Goal: Task Accomplishment & Management: Complete application form

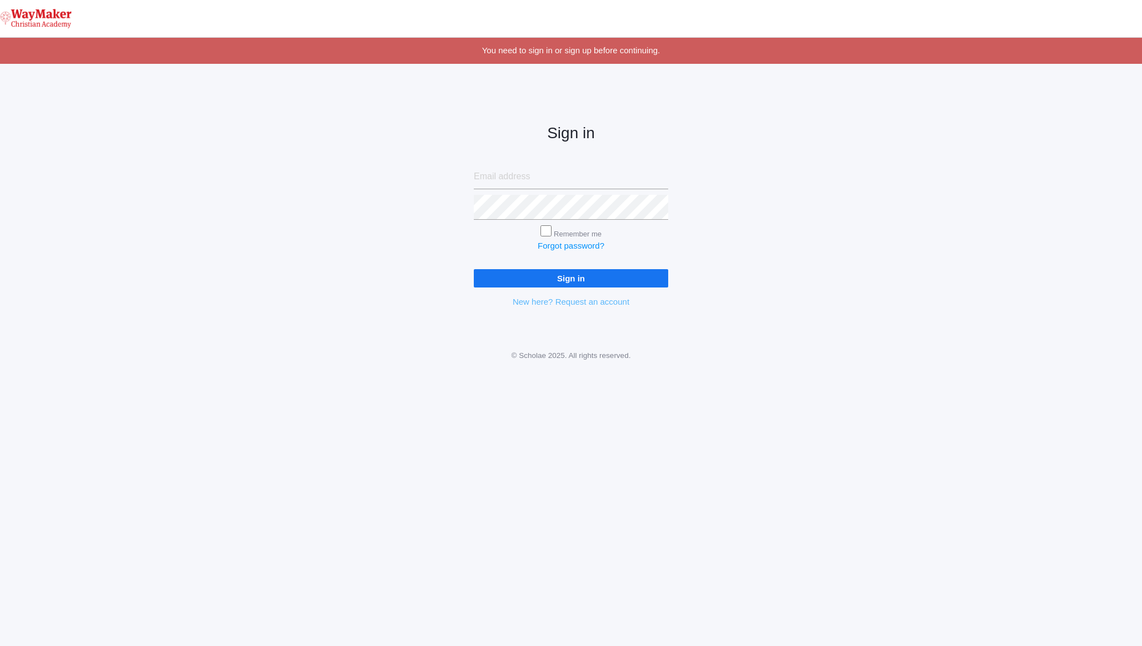
click at [547, 304] on link "New here? Request an account" at bounding box center [571, 301] width 117 height 9
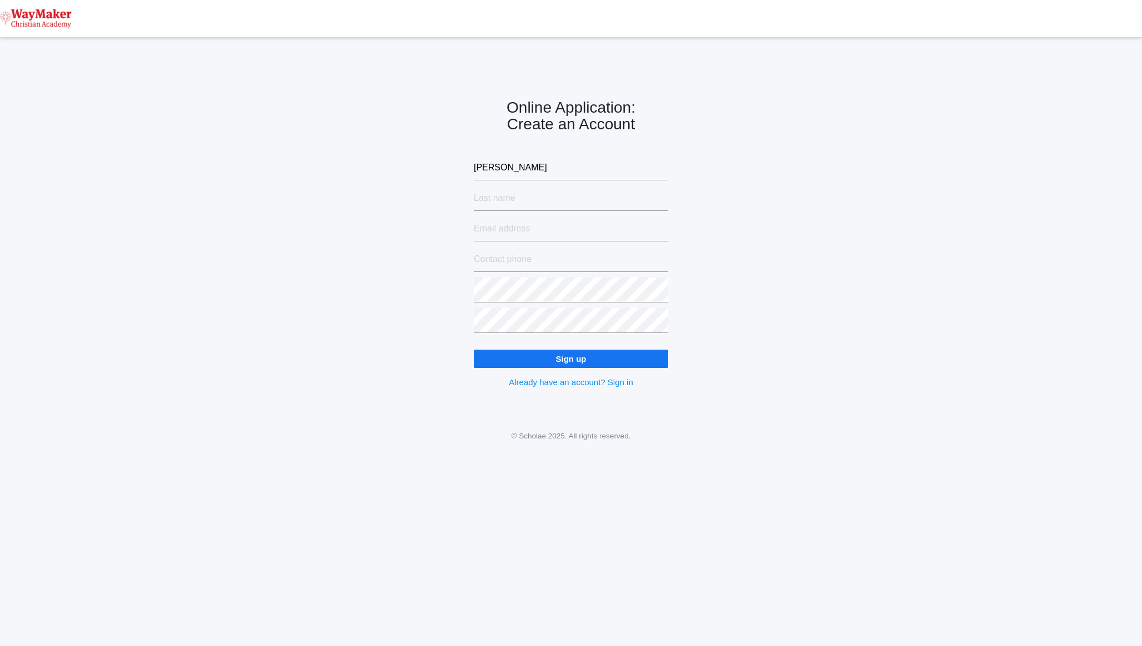
type input "Clint"
type input "Davenport"
type input "clint.davenport@gmail.com"
type input "(208) 518-9675"
click at [659, 292] on keeper-lock "Open Keeper Popup" at bounding box center [659, 290] width 13 height 13
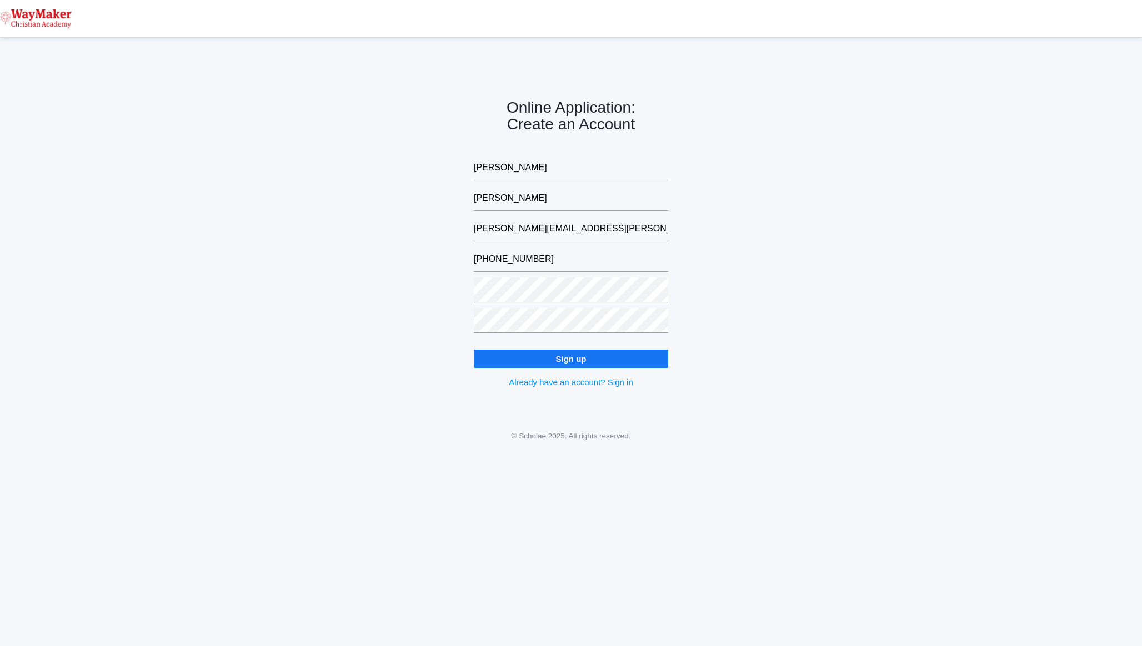
type input "clint.davenport@gmail.com"
click at [540, 357] on input "Sign up" at bounding box center [571, 359] width 194 height 18
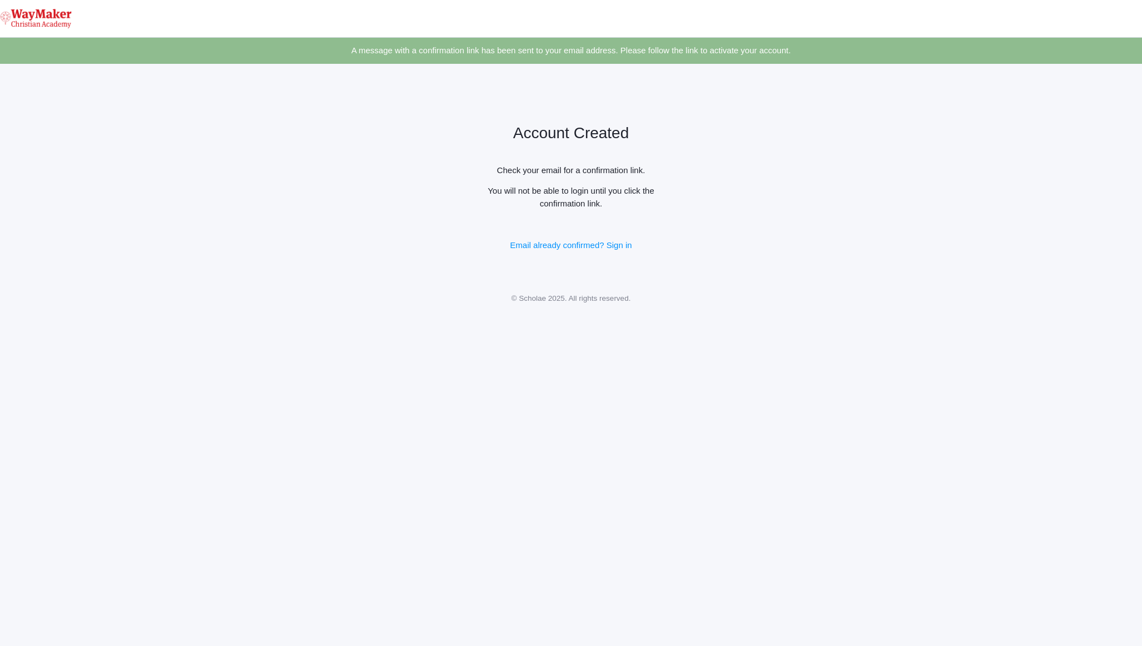
click at [291, 221] on div "Account Created Check your email for a confirmation link. You will not be able …" at bounding box center [571, 179] width 1142 height 202
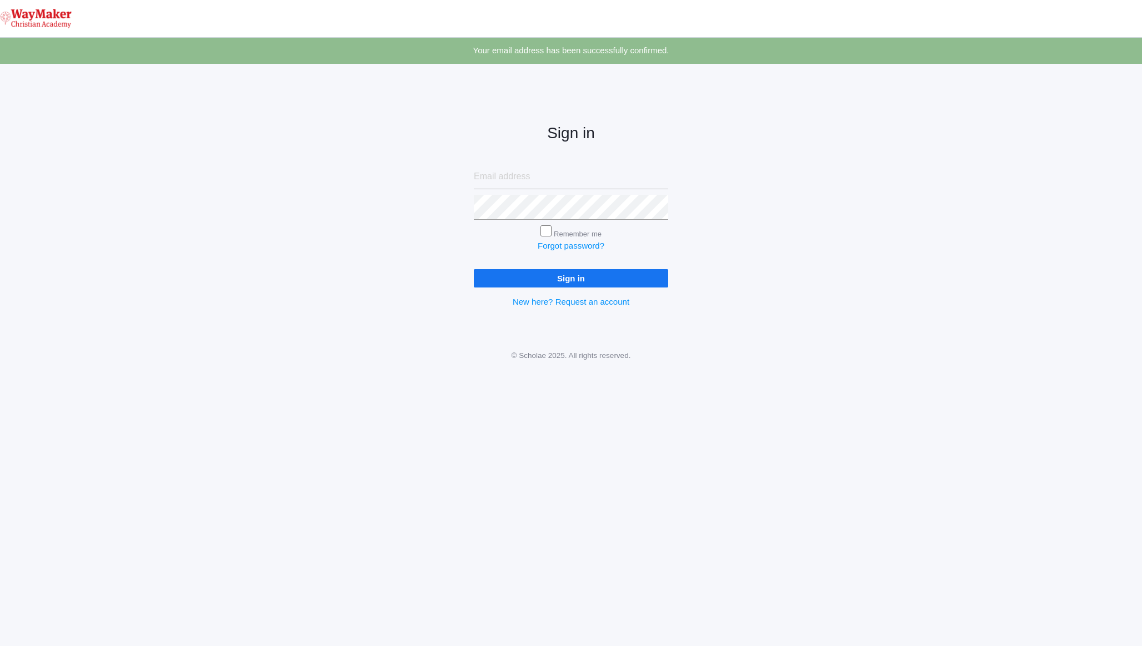
click at [659, 179] on keeper-lock "Open Keeper Popup" at bounding box center [659, 176] width 13 height 13
type input "clint.davenport@gmail.com"
click at [547, 233] on input "Remember me" at bounding box center [545, 230] width 11 height 11
checkbox input "true"
click at [557, 288] on div "Sign in clint.davenport@gmail.com Remember me Forgot password? Sign in New here…" at bounding box center [571, 207] width 222 height 259
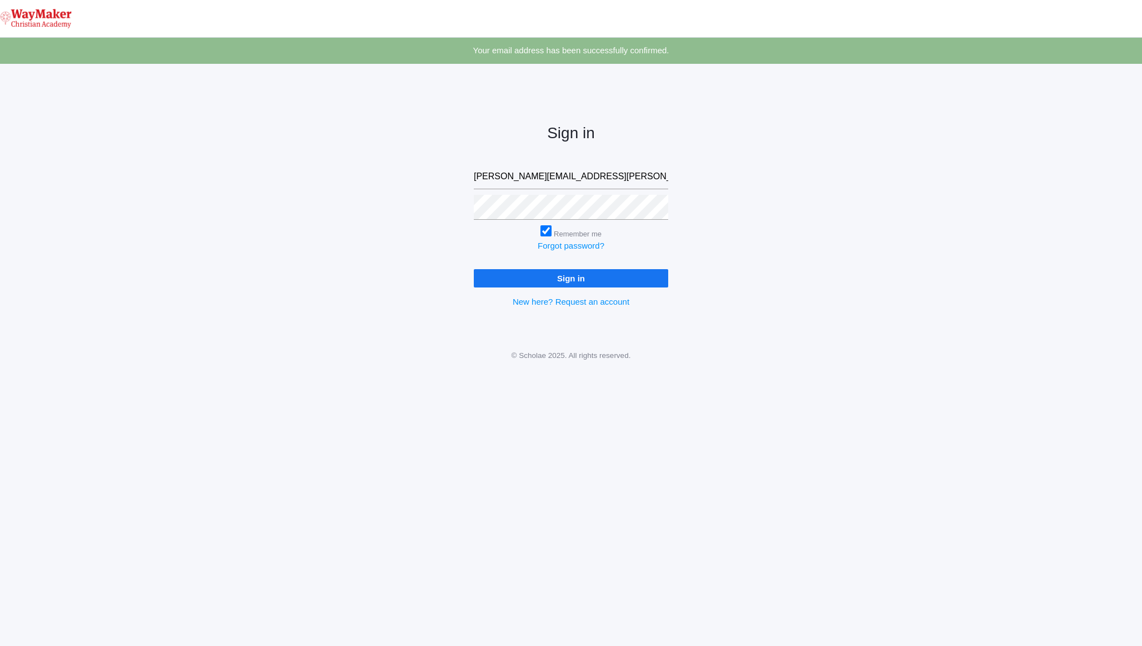
click at [558, 282] on input "Sign in" at bounding box center [571, 278] width 194 height 18
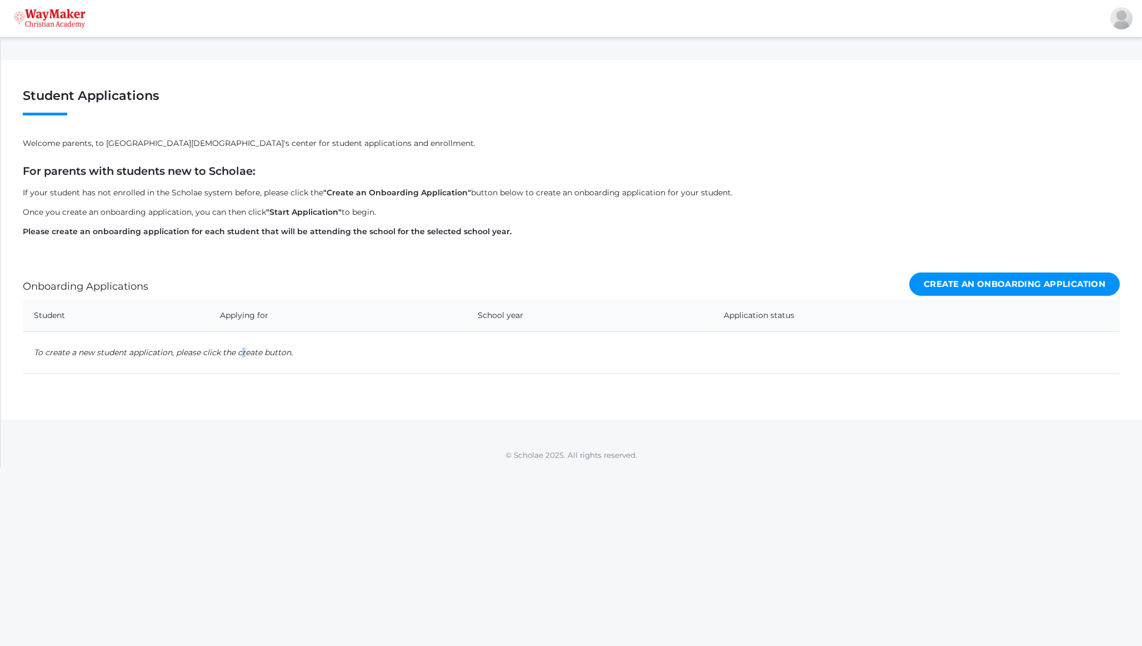
click at [244, 355] on em "To create a new student application, please click the create button." at bounding box center [163, 353] width 259 height 10
click at [406, 362] on td "To create a new student application, please click the create button." at bounding box center [571, 353] width 1097 height 42
click at [1028, 280] on link "Create an Onboarding Application" at bounding box center [1014, 285] width 210 height 24
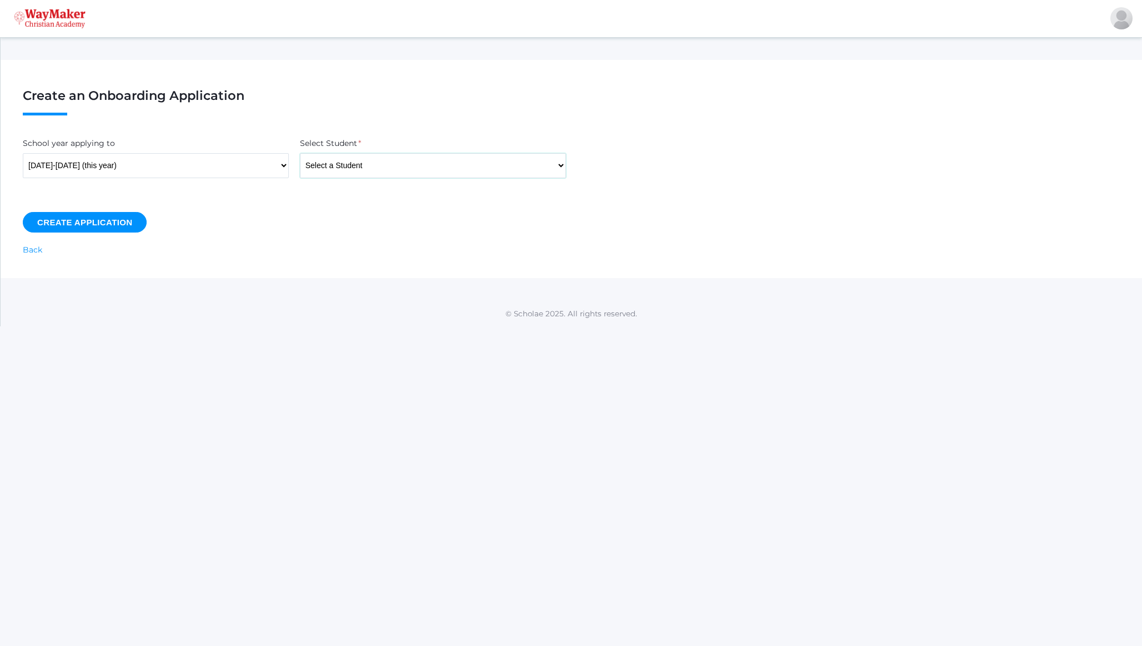
click at [367, 172] on select "Select a Student [PERSON_NAME], [PERSON_NAME], [PERSON_NAME], [PERSON_NAME], [P…" at bounding box center [433, 165] width 266 height 25
select select "4463"
click at [300, 153] on select "Select a Student [PERSON_NAME], [PERSON_NAME], [PERSON_NAME], [PERSON_NAME], [P…" at bounding box center [433, 165] width 266 height 25
click at [92, 219] on input "Create Application" at bounding box center [85, 222] width 124 height 21
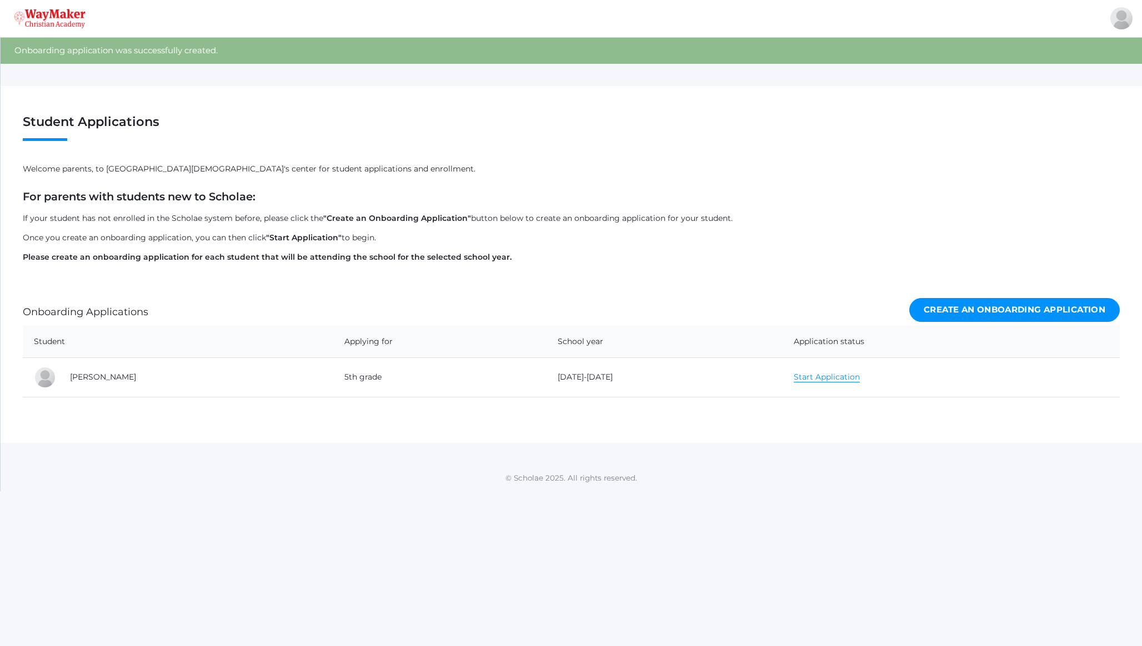
click at [951, 308] on link "Create an Onboarding Application" at bounding box center [1014, 310] width 210 height 24
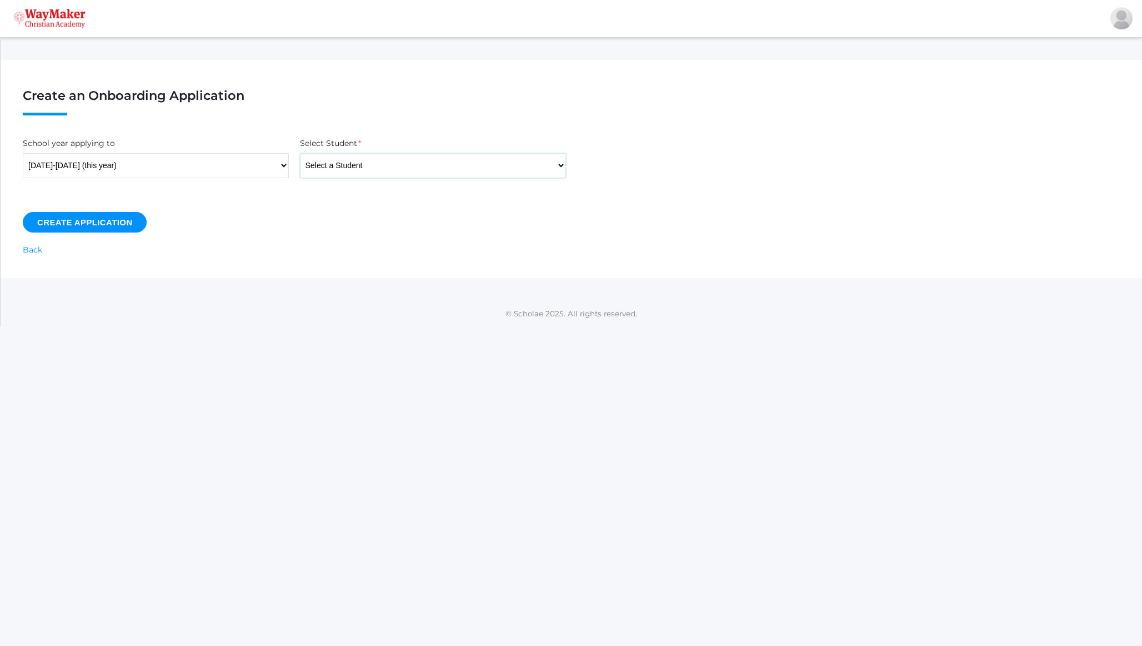
click at [362, 166] on select "Select a Student Backstrom, Abby Baker, Claire Baker, Josey Bassett, Graham Bas…" at bounding box center [433, 165] width 266 height 25
select select "4480"
click at [300, 153] on select "Select a Student Backstrom, Abby Baker, Claire Baker, Josey Bassett, Graham Bas…" at bounding box center [433, 165] width 266 height 25
click at [94, 222] on input "Create Application" at bounding box center [85, 222] width 124 height 21
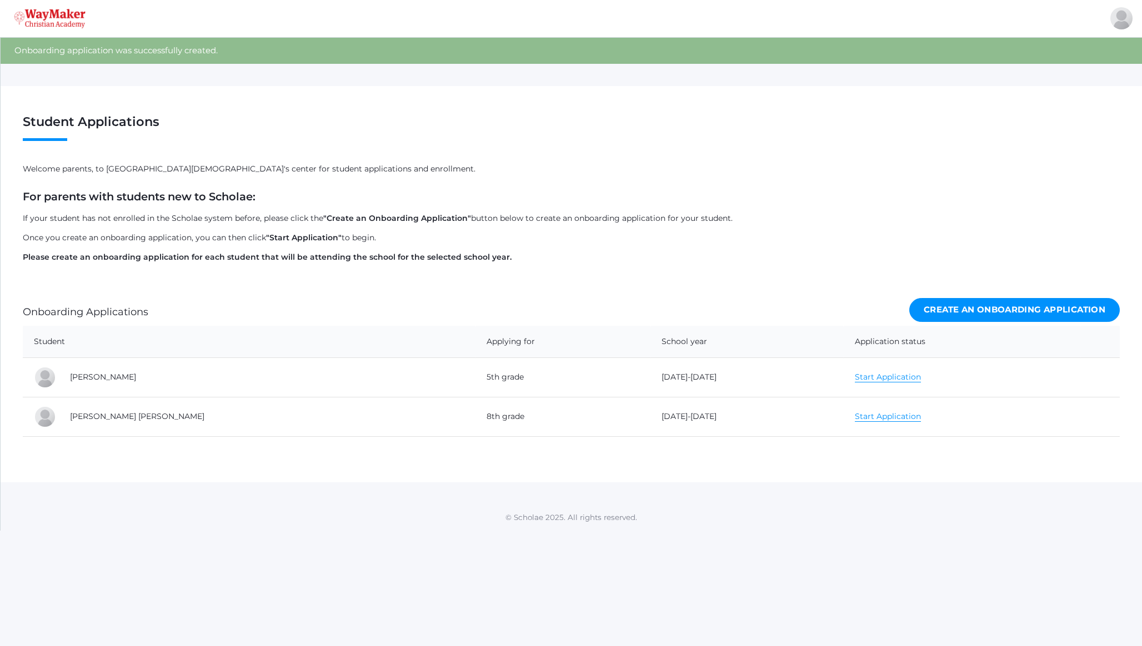
click at [855, 380] on link "Start Application" at bounding box center [888, 377] width 66 height 11
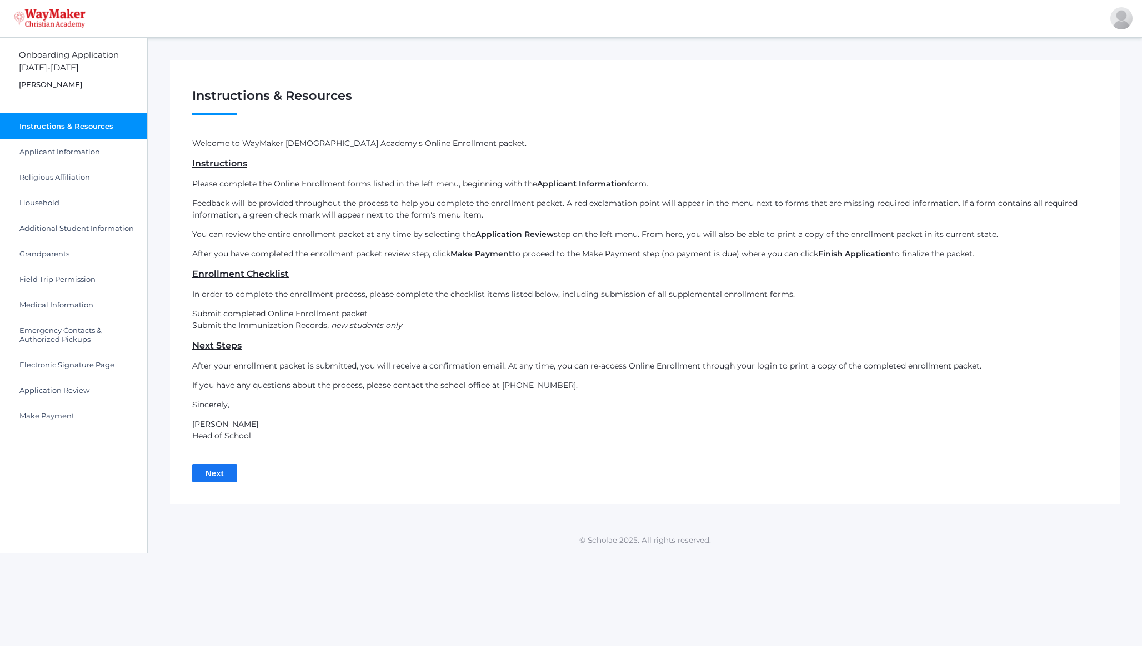
click at [219, 478] on input "Next" at bounding box center [214, 473] width 45 height 18
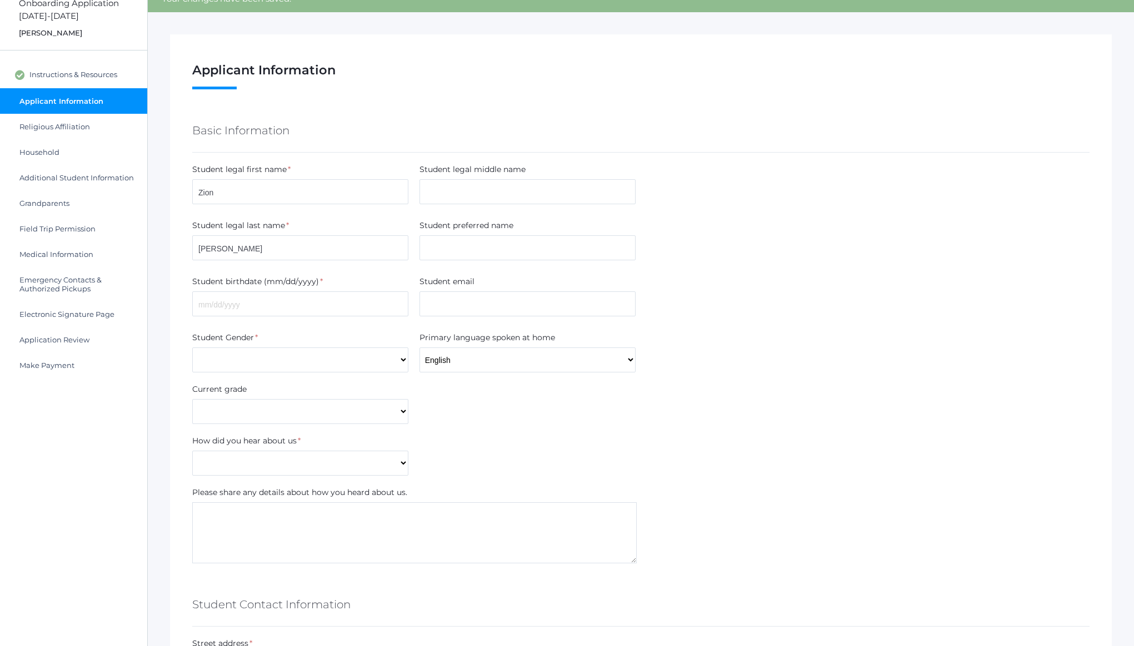
scroll to position [52, 0]
click at [467, 194] on input "text" at bounding box center [527, 191] width 216 height 25
type input "[PERSON_NAME]"
click at [205, 303] on input "01312015" at bounding box center [300, 303] width 216 height 25
type input "01/31/2015"
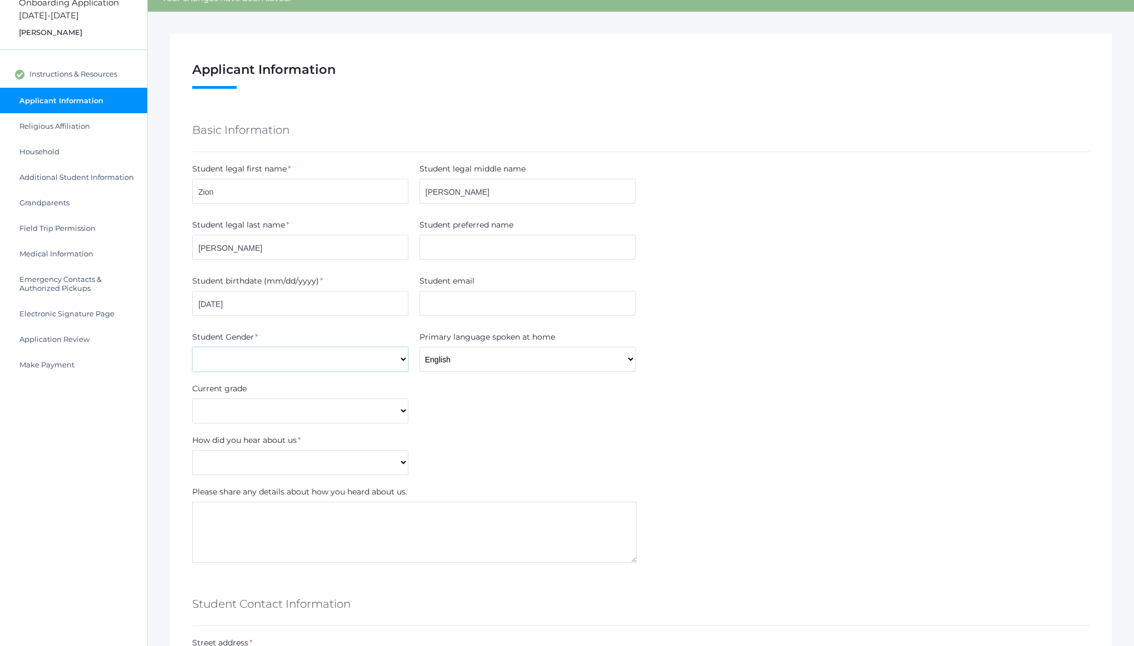
select select "Male"
click at [302, 409] on select "Pre-K Kindergarten 1st Grade 2nd Grade 3rd Grade 4th Grade 5th Grade 6th Grade …" at bounding box center [300, 411] width 216 height 25
select select "5th Grade"
click at [192, 399] on select "Pre-K Kindergarten 1st Grade 2nd Grade 3rd Grade 4th Grade 5th Grade 6th Grade …" at bounding box center [300, 411] width 216 height 25
click at [532, 423] on div "Current grade Pre-K Kindergarten 1st Grade 2nd Grade 3rd Grade 4th Grade 5th Gr…" at bounding box center [641, 403] width 908 height 41
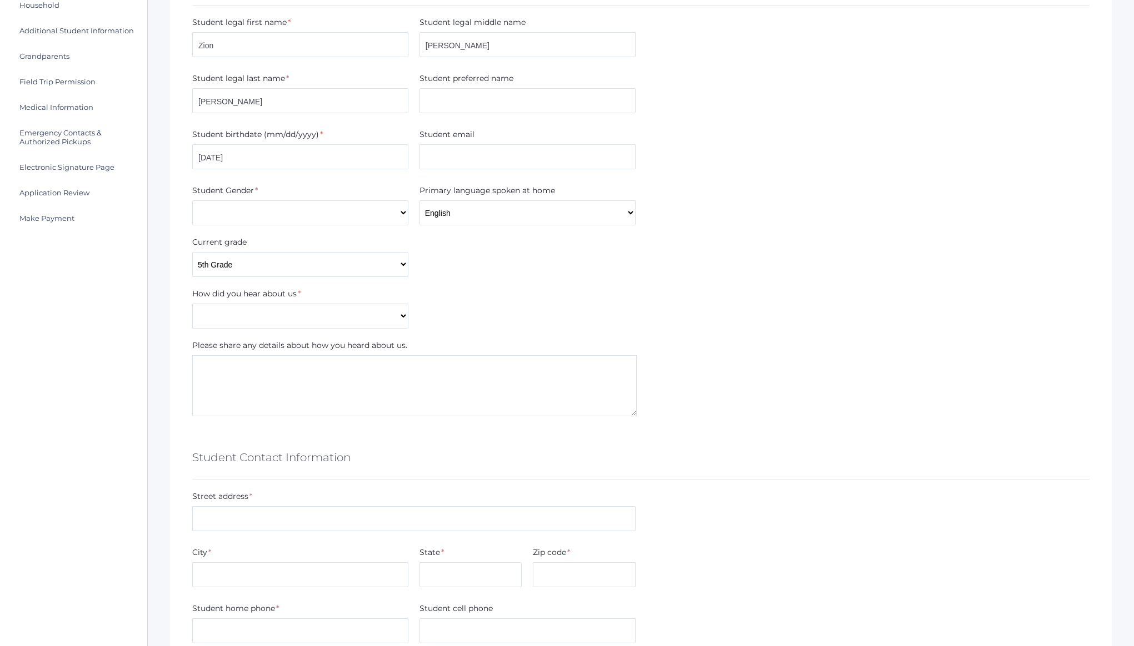
scroll to position [201, 0]
click at [348, 306] on select "Current Student Sibling Drove by school Former parent Internet Neighbor Other P…" at bounding box center [300, 314] width 216 height 25
select select "Word of mouth"
click at [192, 302] on select "Current Student Sibling Drove by school Former parent Internet Neighbor Other P…" at bounding box center [300, 314] width 216 height 25
click at [539, 314] on div "How did you hear about us * Current Student Sibling Drove by school Former pare…" at bounding box center [641, 306] width 908 height 41
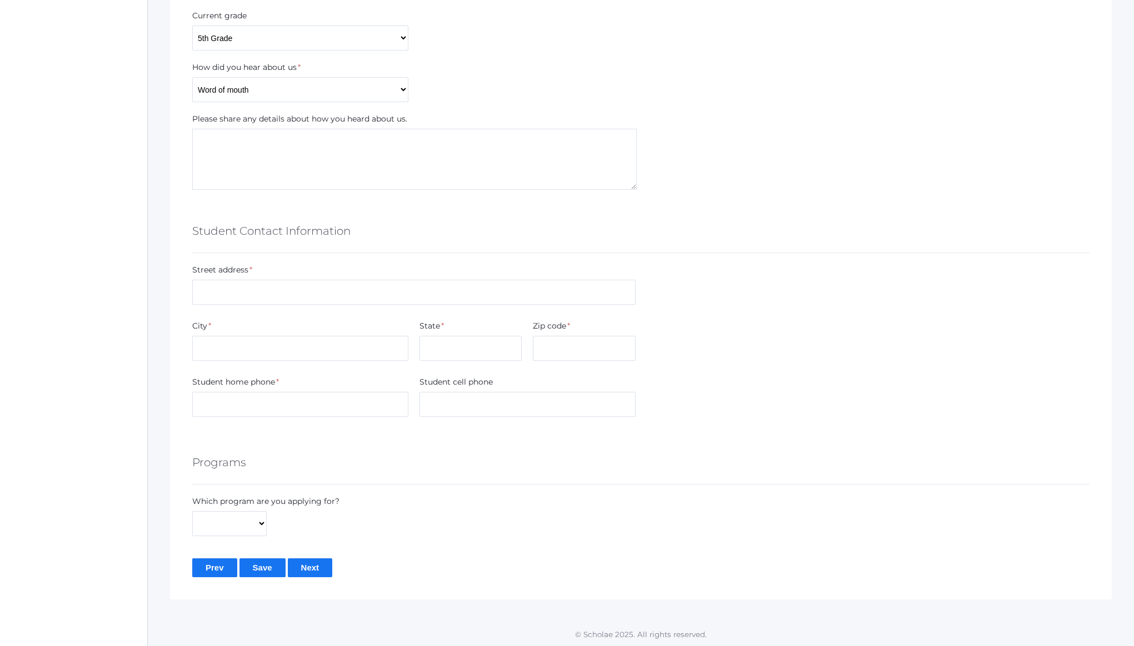
scroll to position [426, 0]
click at [295, 305] on div "Street address *" at bounding box center [414, 286] width 454 height 45
click at [313, 299] on input "text" at bounding box center [413, 291] width 443 height 25
type input "11922 W Brave Way"
type input "Post Falls"
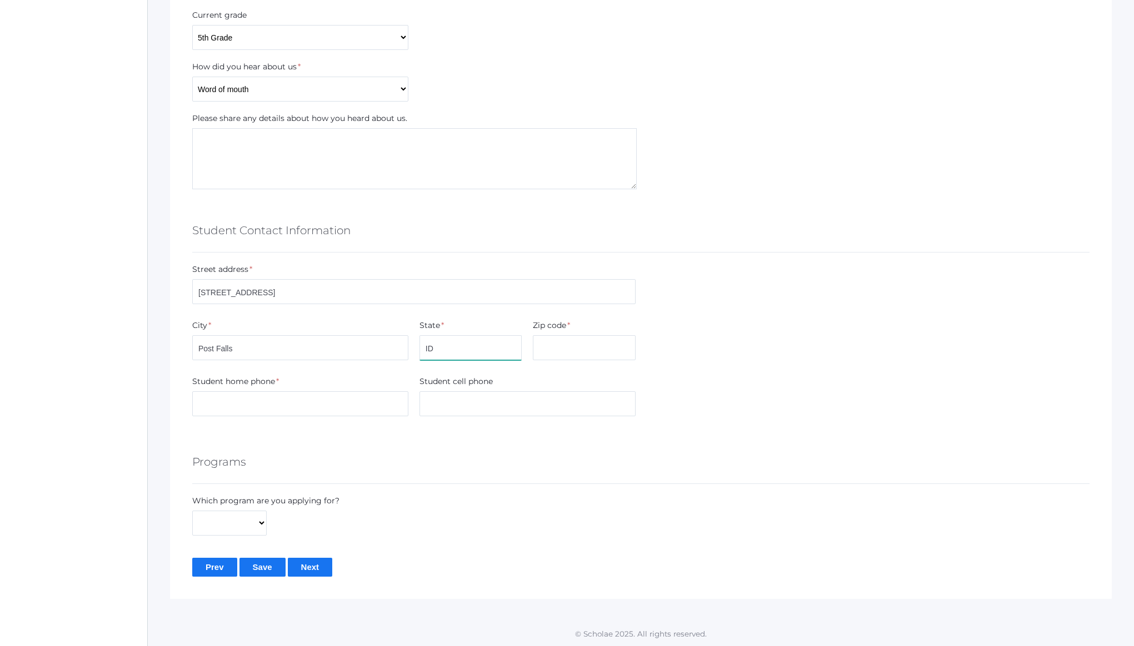
type input "ID"
type input "83854"
type input "(208) 518-9675"
click at [262, 511] on select "Full-Time Hybrid" at bounding box center [229, 523] width 74 height 25
select select "Full-Time"
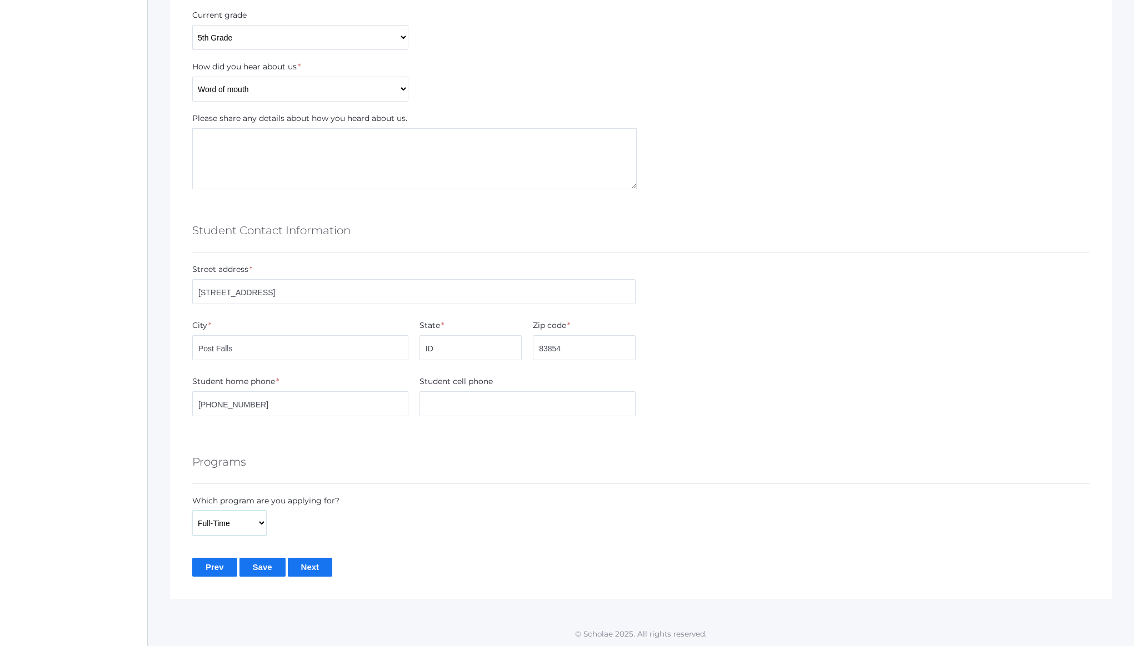
click at [192, 511] on select "Full-Time Hybrid" at bounding box center [229, 523] width 74 height 25
click at [268, 569] on input "Save" at bounding box center [262, 567] width 46 height 18
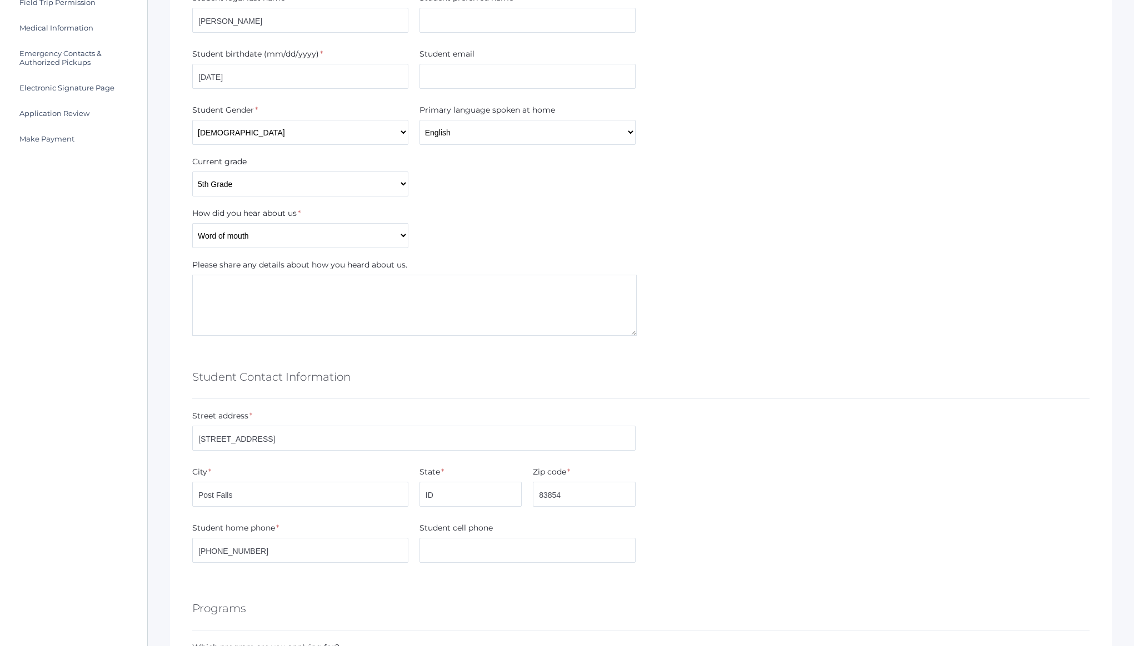
scroll to position [426, 0]
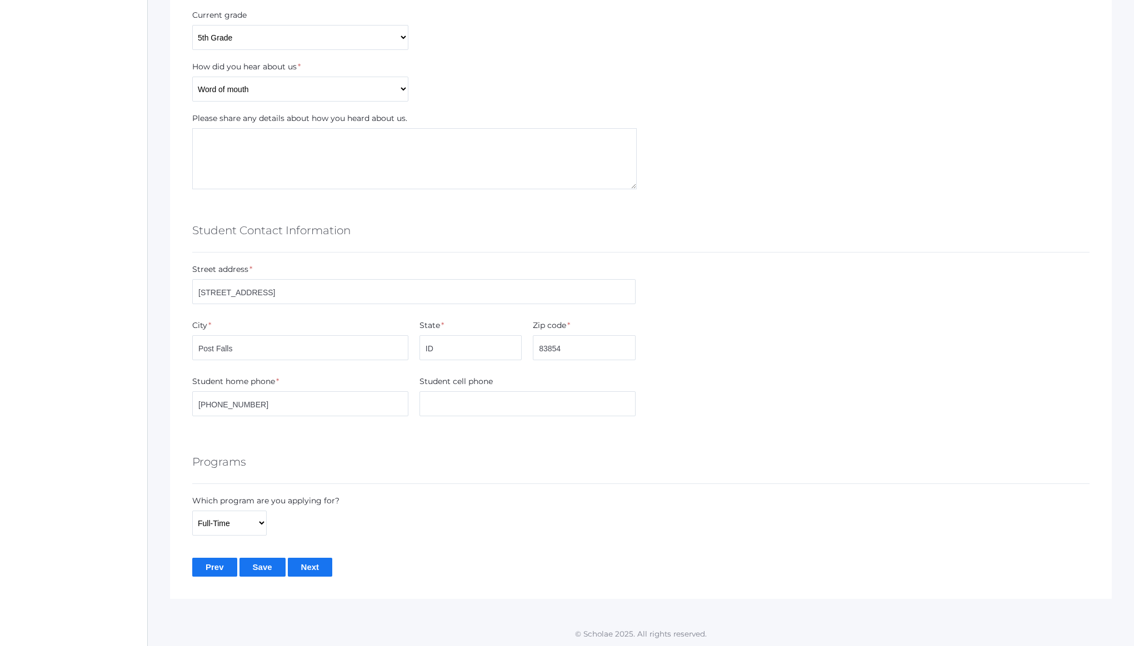
click at [314, 559] on input "Next" at bounding box center [310, 567] width 45 height 18
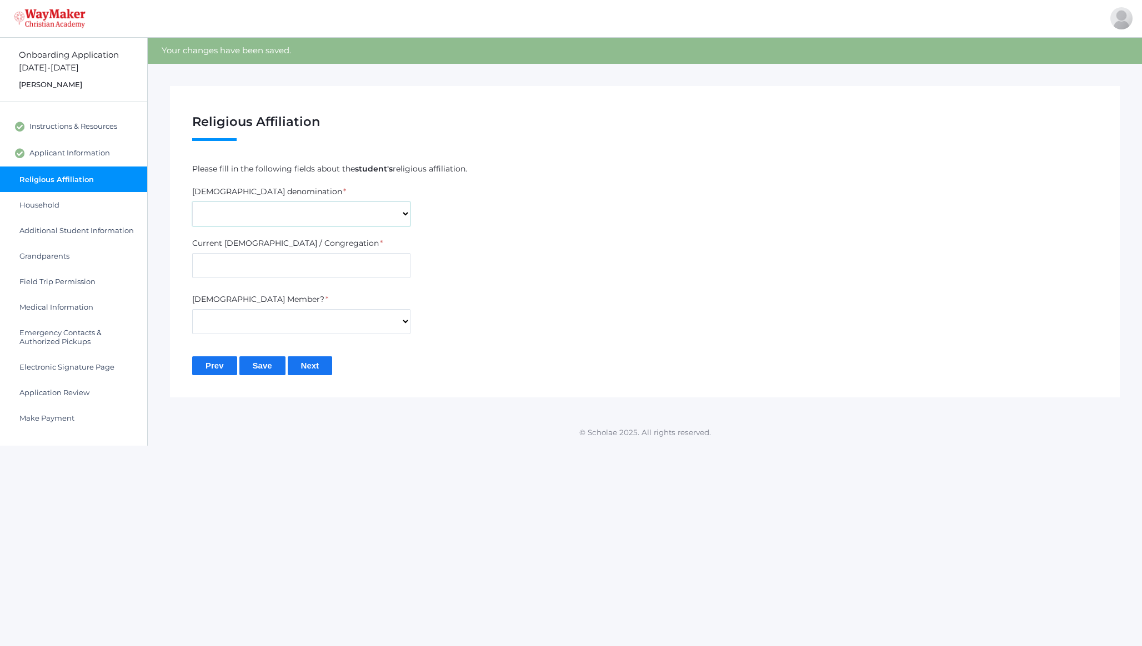
click at [275, 215] on select "7th Day Adventist Assembly of God Baptist Catholic Christian Church of [PERSON_…" at bounding box center [301, 214] width 218 height 25
select select "[DEMOGRAPHIC_DATA]"
click at [192, 202] on select "7th Day Adventist Assembly of God Baptist Catholic Christian Church of [PERSON_…" at bounding box center [301, 214] width 218 height 25
click at [259, 269] on input "text" at bounding box center [301, 265] width 218 height 25
type input "H"
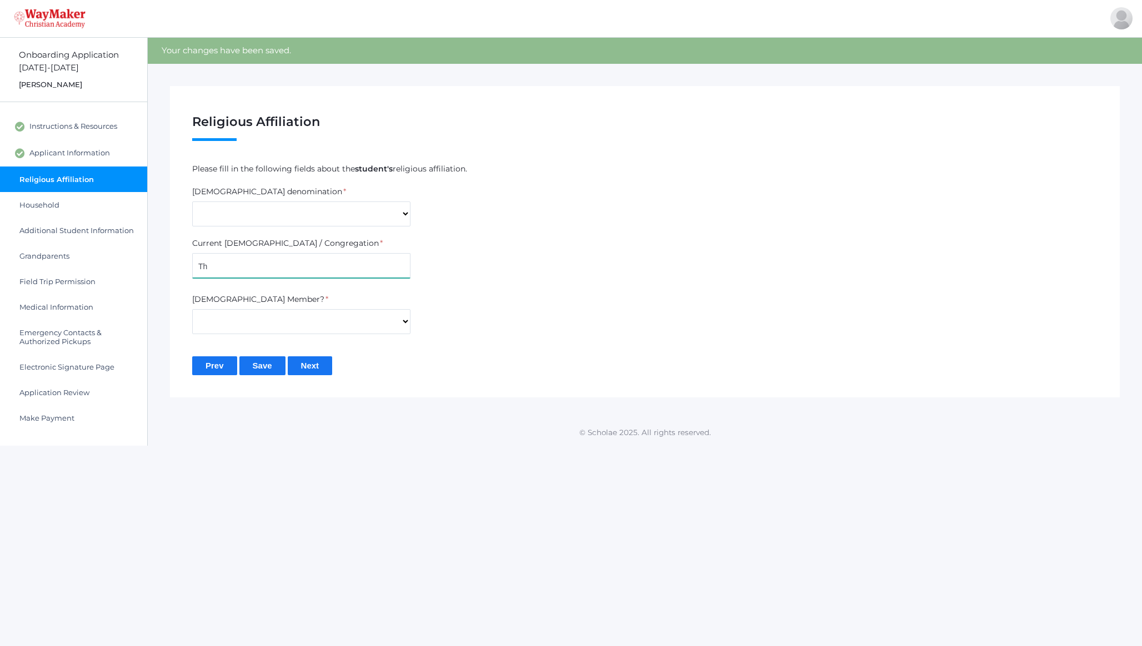
type input "T"
type input "H"
type input "The Heart"
click at [353, 319] on select "Yes No" at bounding box center [301, 321] width 218 height 25
select select "Yes"
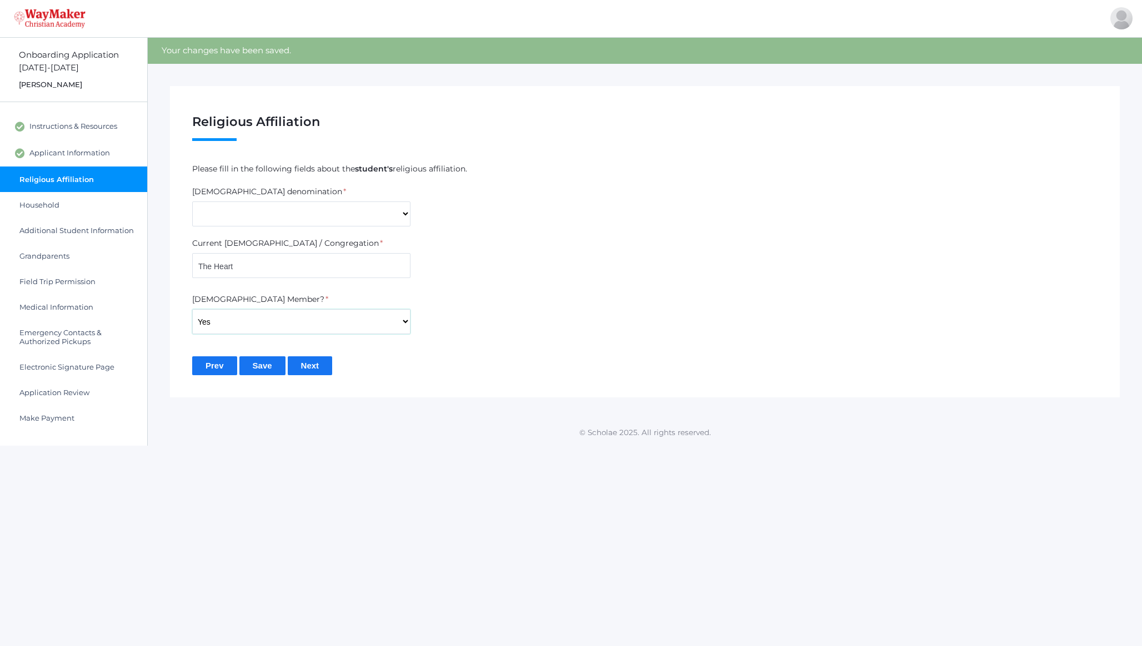
click at [192, 309] on select "Yes No" at bounding box center [301, 321] width 218 height 25
click at [313, 364] on input "Next" at bounding box center [310, 366] width 45 height 18
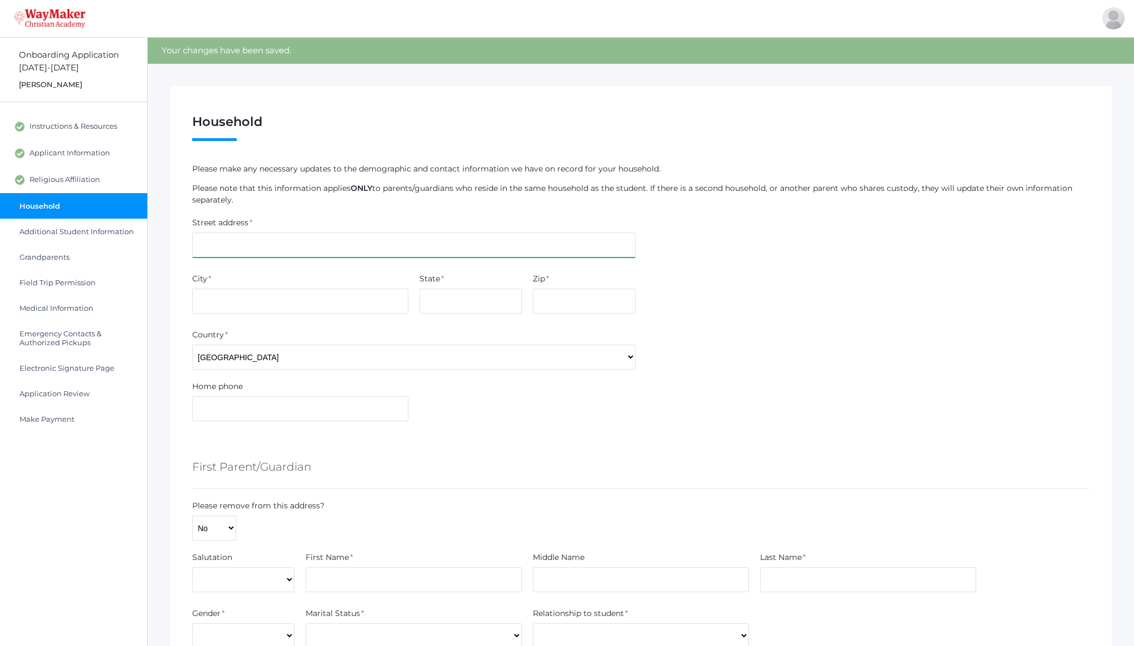
click at [236, 248] on input "text" at bounding box center [413, 245] width 443 height 25
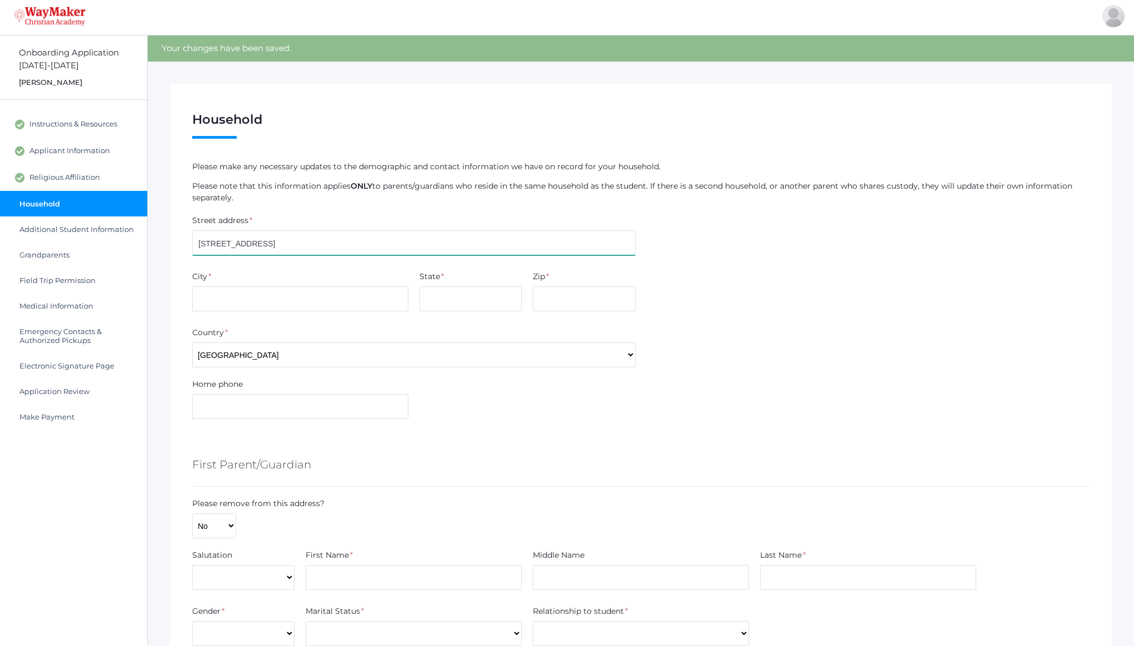
type input "11922 W Brave Way"
type input "Post Falls"
type input "ID"
type input "83854"
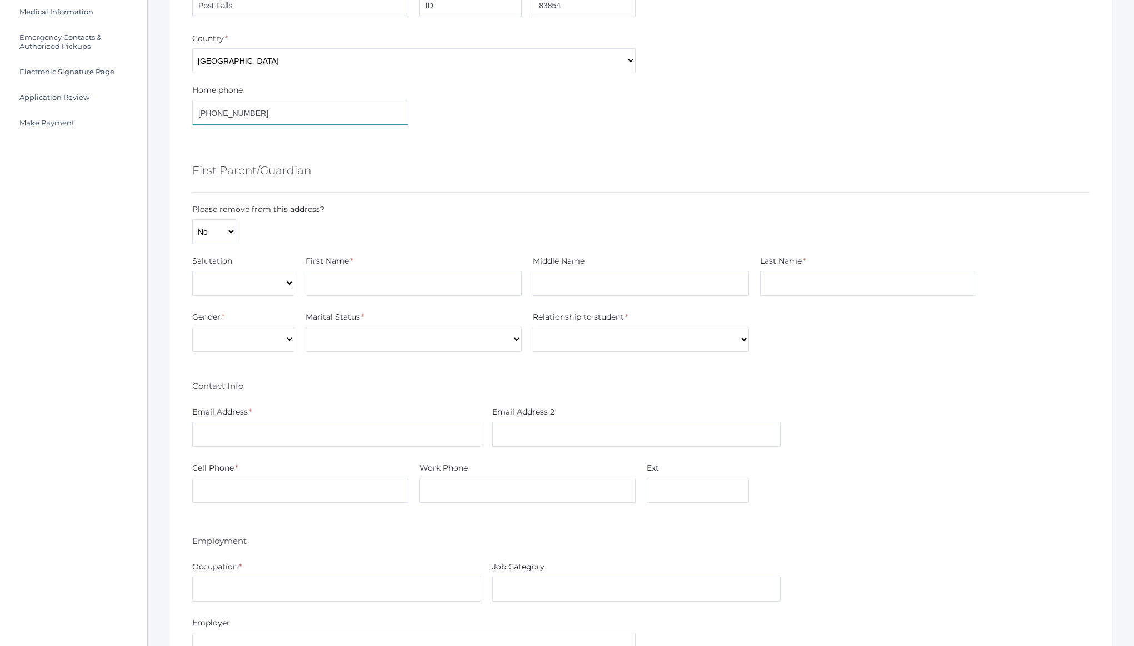
scroll to position [299, 0]
type input "(208) 518-9675"
click at [231, 276] on select "Mr. Mrs. Miss Ms. Dr." at bounding box center [243, 280] width 102 height 25
select select "Mr."
click at [192, 268] on select "Mr. Mrs. Miss Ms. Dr." at bounding box center [243, 280] width 102 height 25
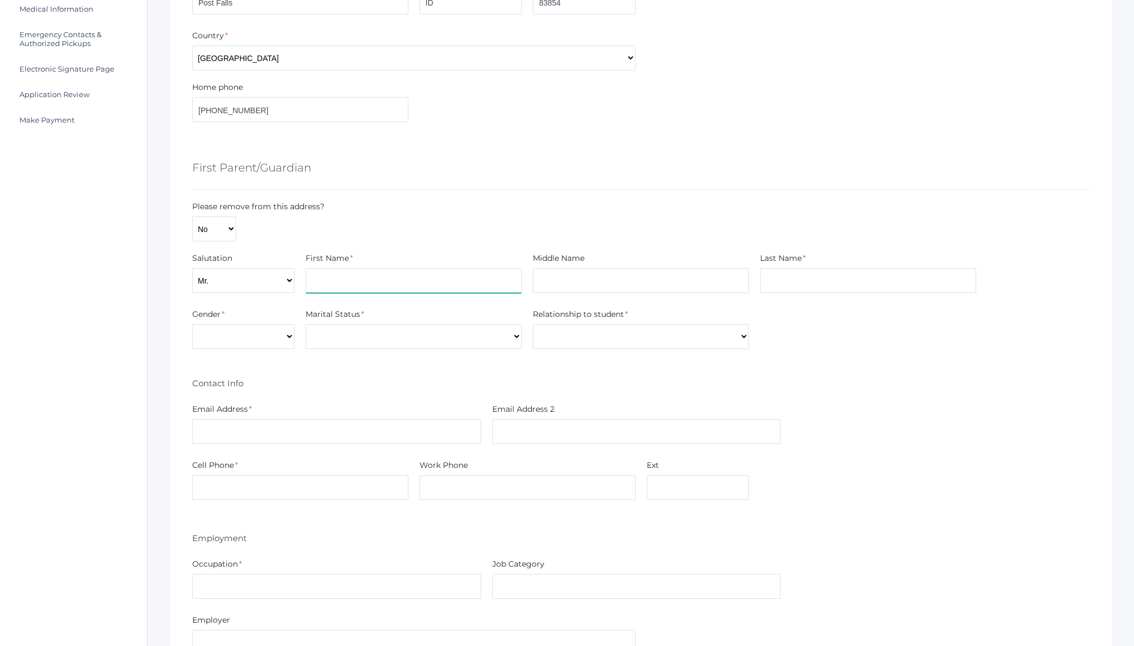
click at [378, 280] on input "text" at bounding box center [413, 280] width 216 height 25
type input "[PERSON_NAME]"
type input "Davenport"
select select "Male"
select select "Married"
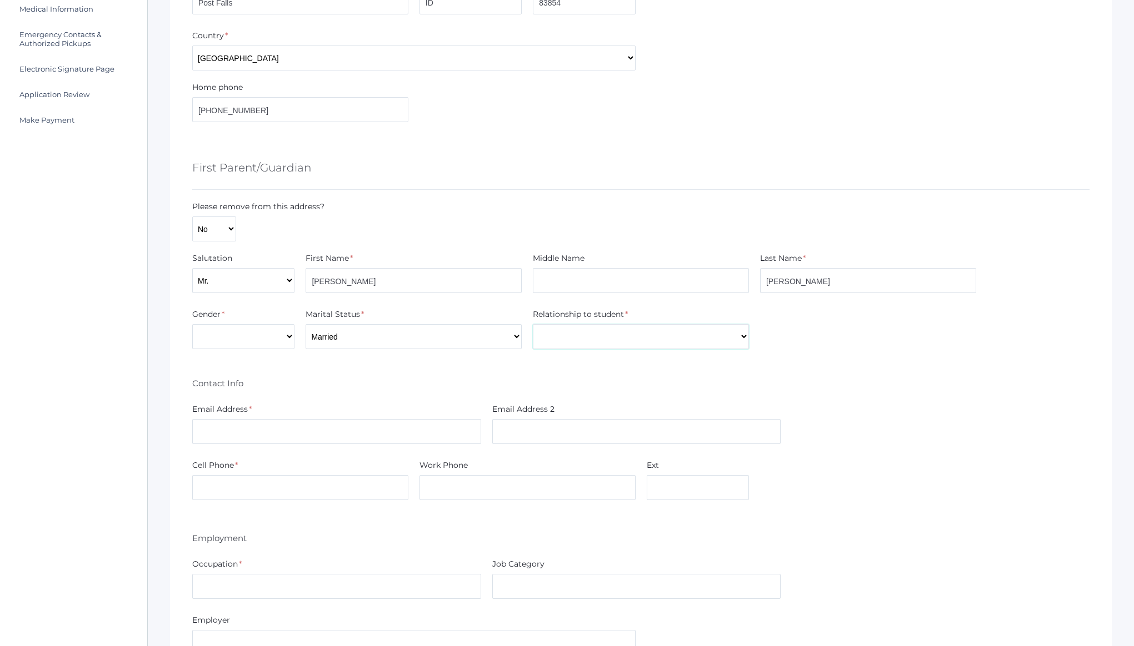
select select "Father"
type input "clint.davenport@gmail.com"
type input "(208) 518-9675"
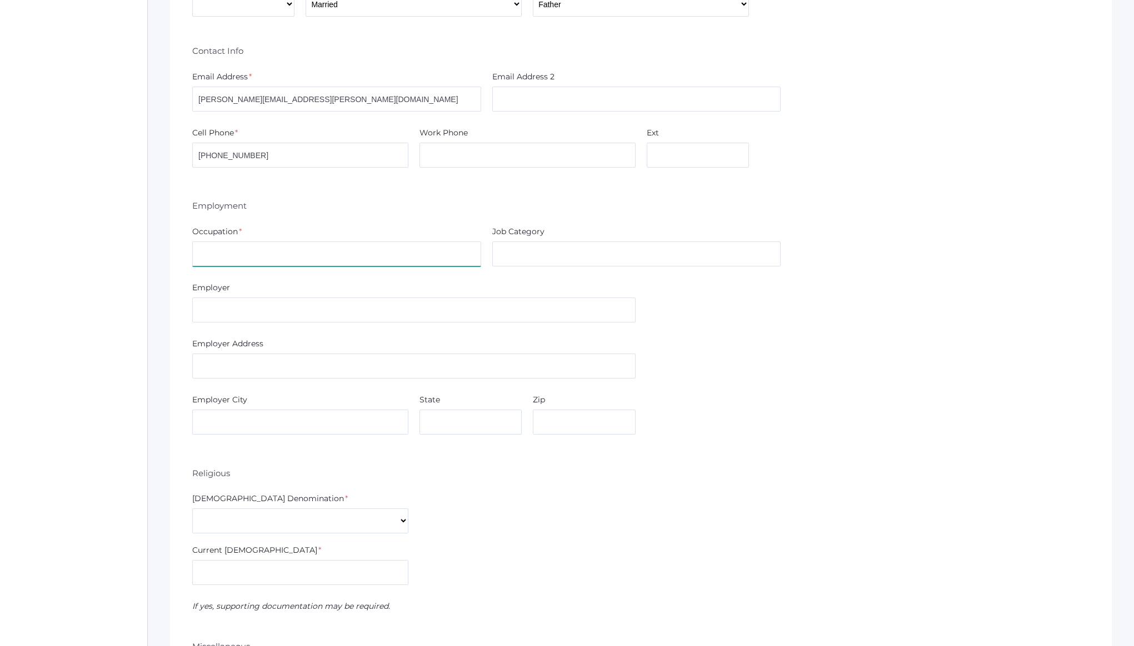
scroll to position [641, 0]
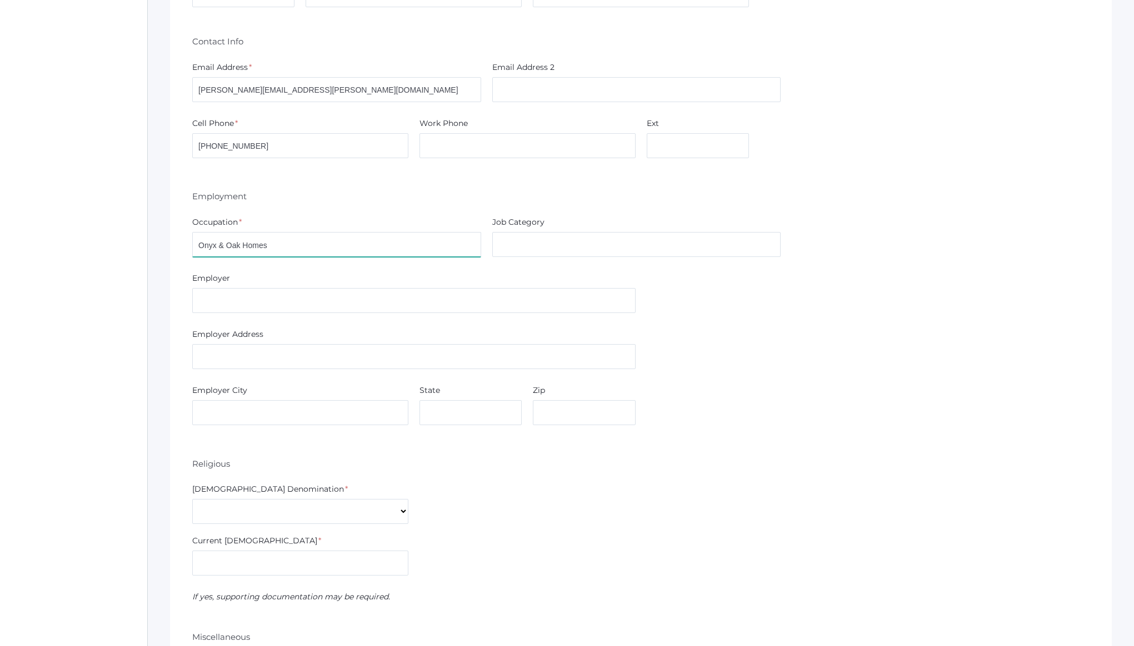
type input "Onyx & Oak Homes"
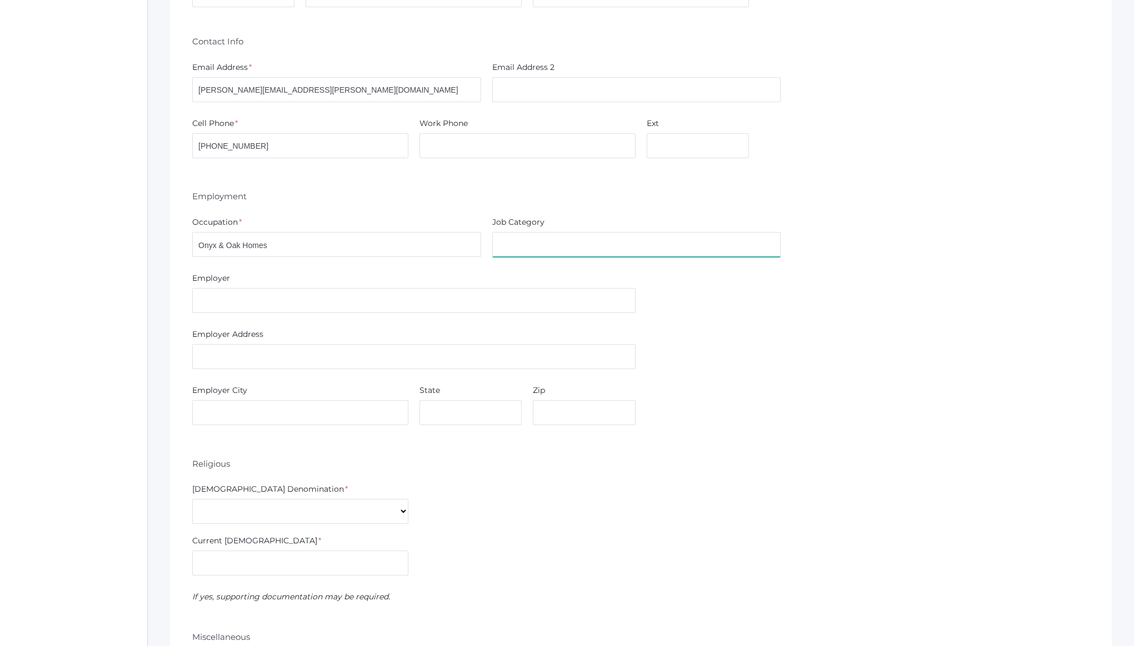
type input "N"
type input "Construction"
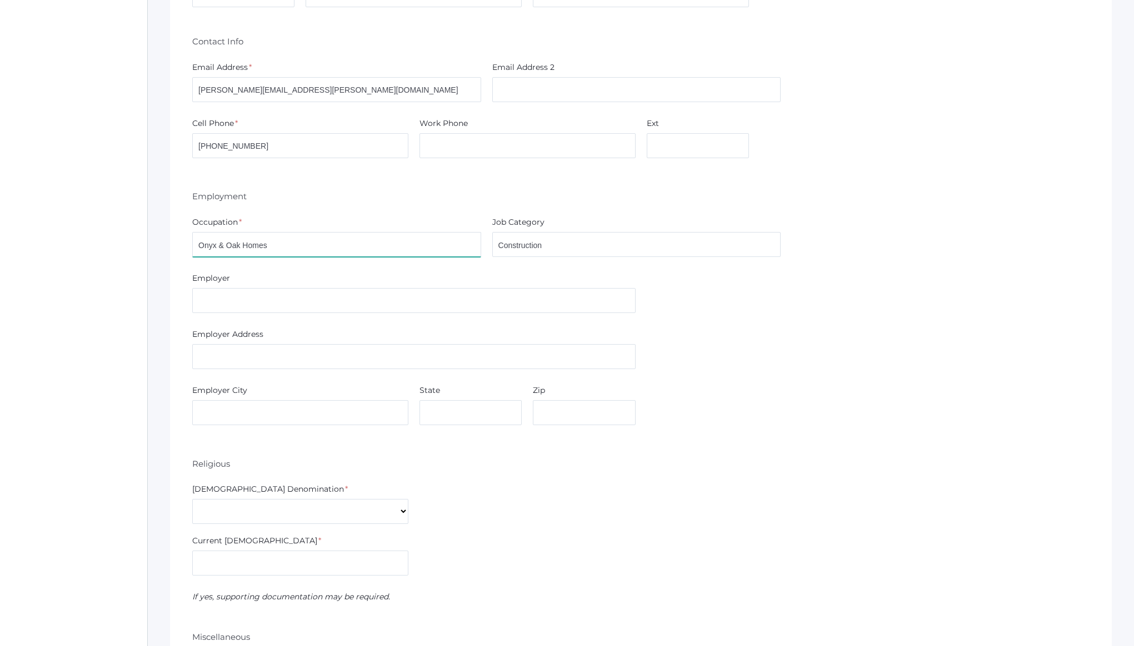
drag, startPoint x: 290, startPoint y: 242, endPoint x: 135, endPoint y: 237, distance: 155.0
type input "Custom Home Builder"
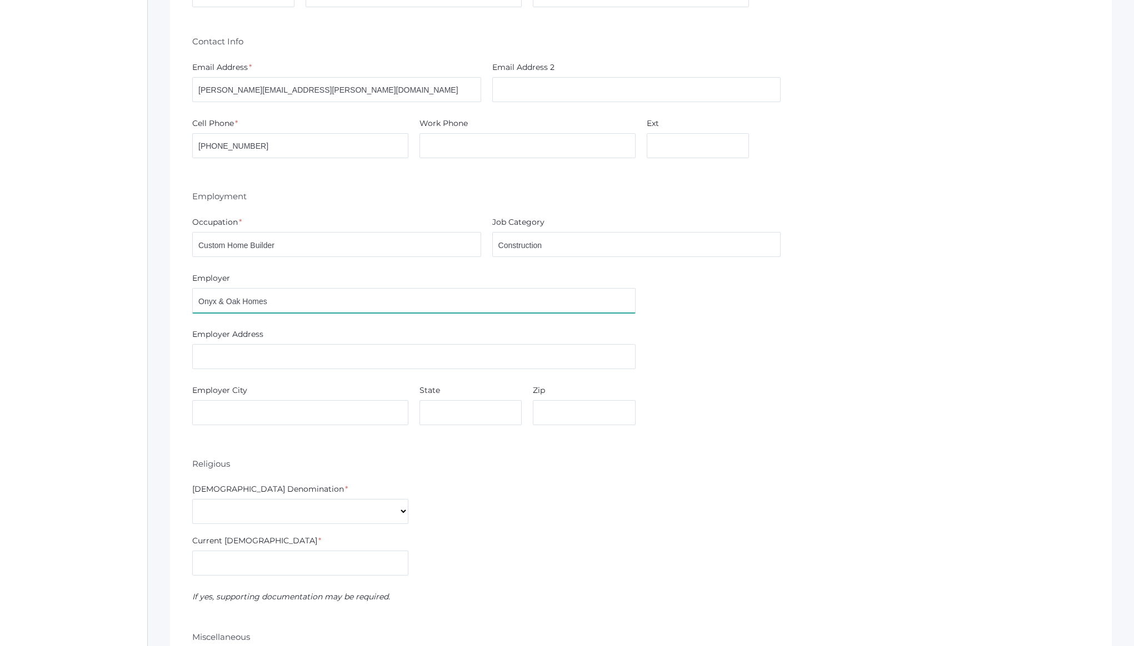
type input "Onyx & Oak Homes"
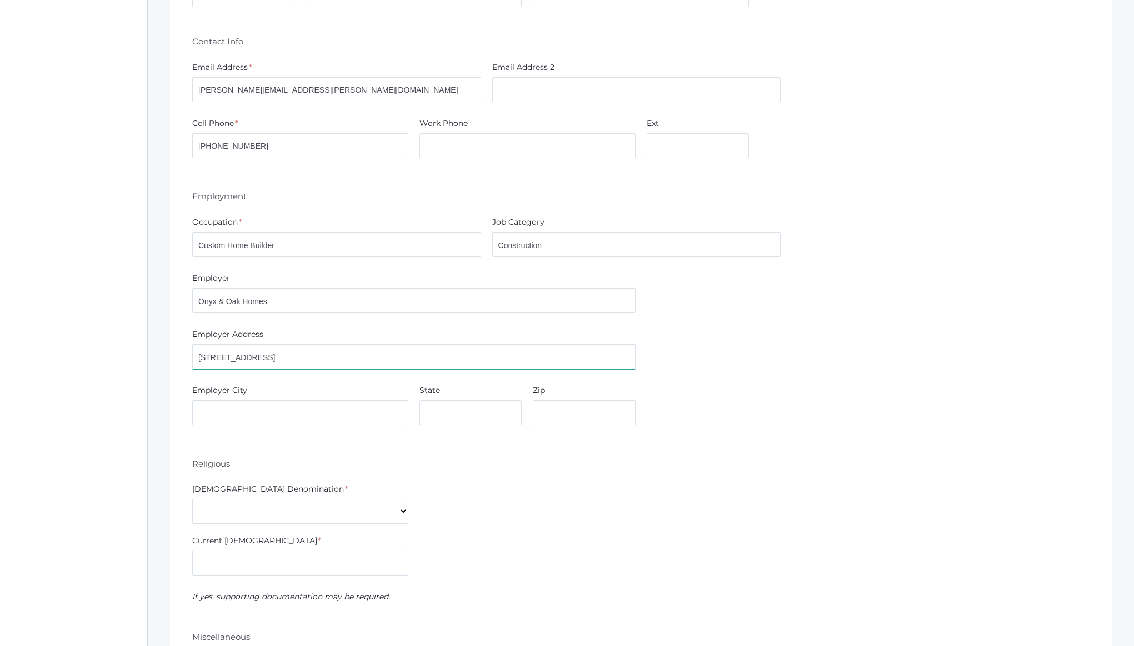
type input "1869 E Seltice Way #228 Post Falls, ID 83854"
type input "Post Falls"
type input "ID"
type input "83854"
drag, startPoint x: 291, startPoint y: 357, endPoint x: 465, endPoint y: 382, distance: 175.6
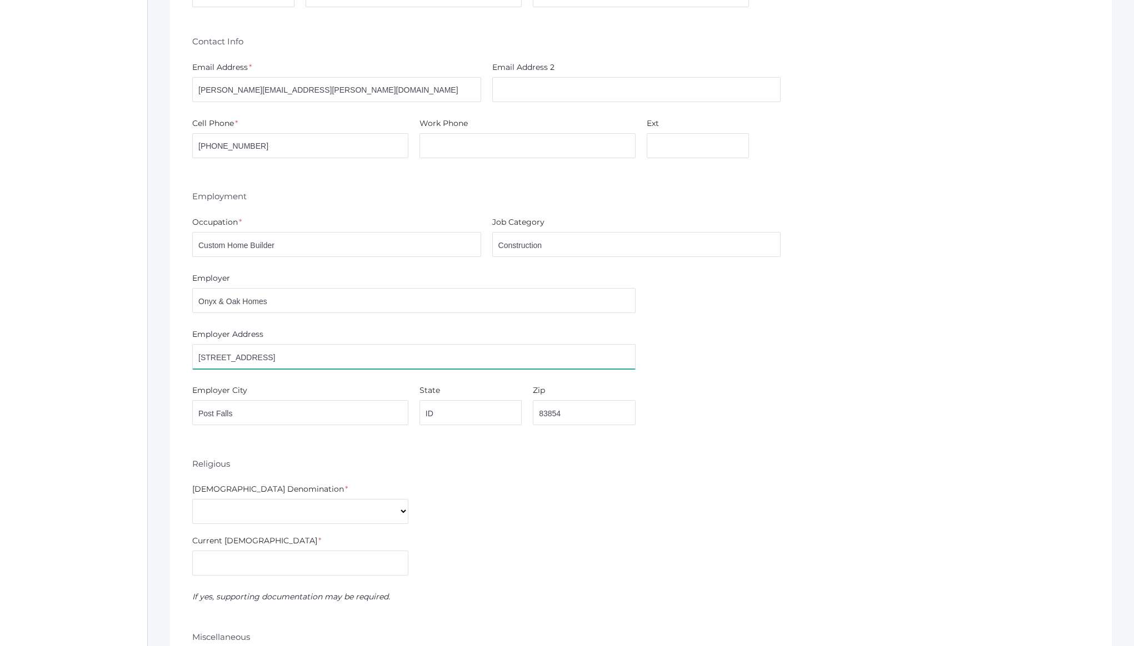
click at [443, 382] on div "Gender * Male Female Marital Status * Divorced Married Remarried Separated Sing…" at bounding box center [640, 408] width 897 height 883
type input "1869 E Seltice Way #228"
click at [831, 347] on div "Employer Address 1869 E Seltice Way #228" at bounding box center [641, 351] width 908 height 45
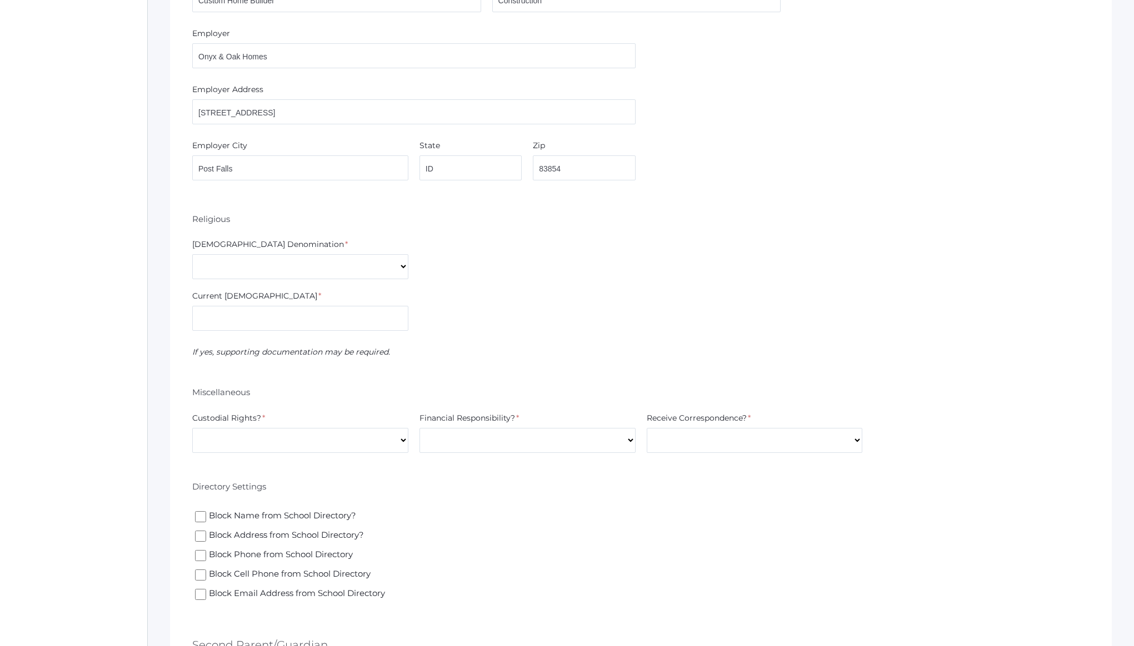
scroll to position [905, 0]
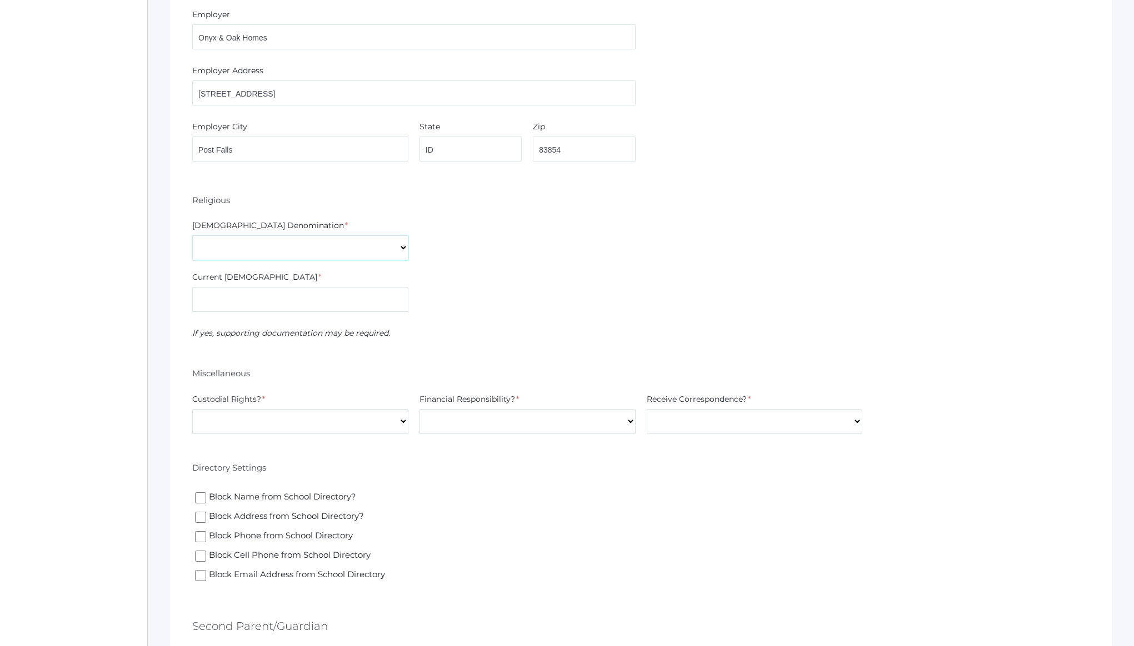
click at [354, 247] on select "7th Day Adventist Assembly of God Baptist Catholic Christian Church of Christ E…" at bounding box center [300, 247] width 216 height 25
select select "Christian"
click at [192, 235] on select "7th Day Adventist Assembly of God Baptist Catholic Christian Church of Christ E…" at bounding box center [300, 247] width 216 height 25
click at [262, 305] on input "text" at bounding box center [300, 299] width 216 height 25
type input "The Heart"
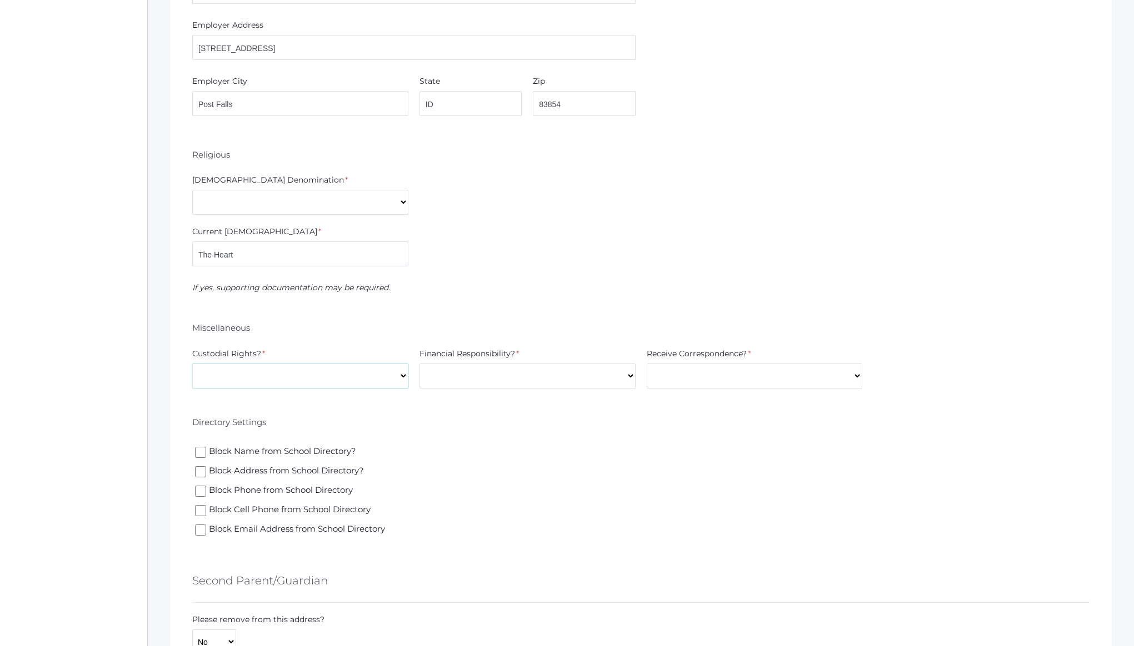
scroll to position [997, 0]
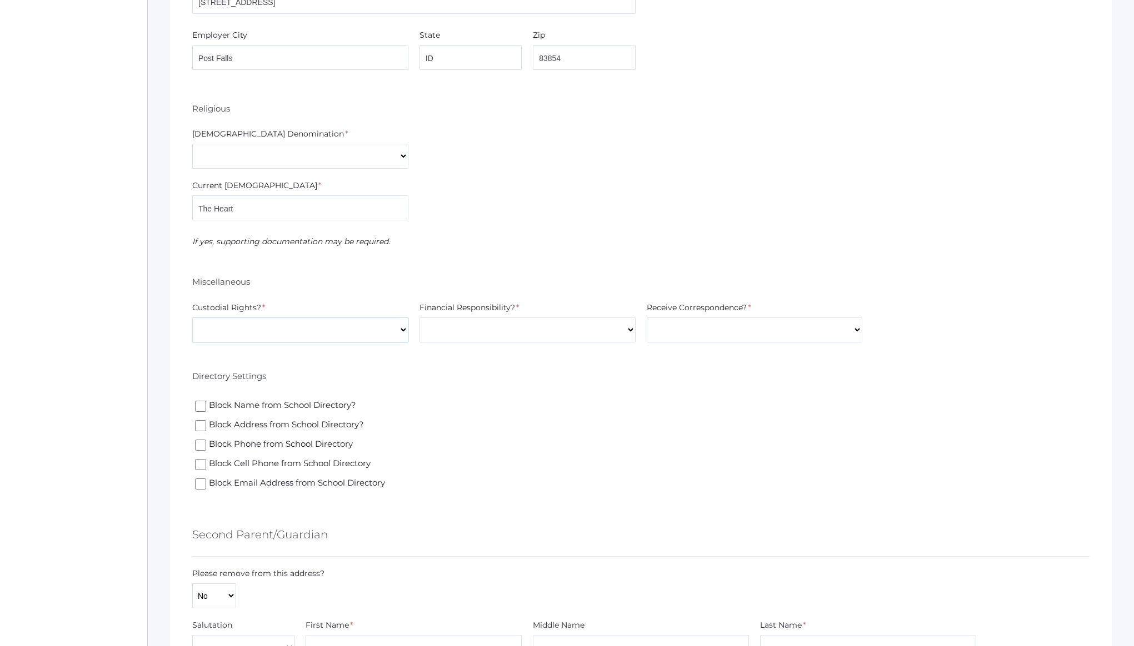
click at [338, 337] on select "Yes No" at bounding box center [300, 330] width 216 height 25
select select "Yes"
click at [192, 318] on select "Yes No" at bounding box center [300, 330] width 216 height 25
click at [503, 321] on select "Yes No" at bounding box center [527, 330] width 216 height 25
select select "Yes"
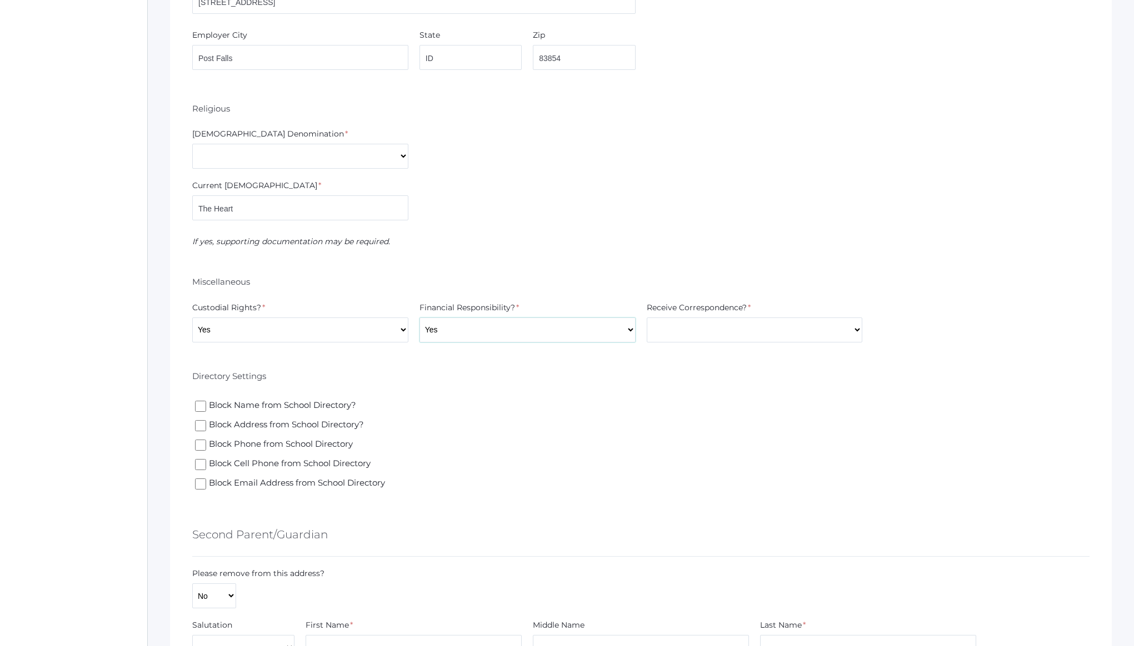
click at [419, 318] on select "Yes No" at bounding box center [527, 330] width 216 height 25
click at [705, 319] on select "Yes No" at bounding box center [754, 330] width 216 height 25
select select "Yes"
click at [646, 318] on select "Yes No" at bounding box center [754, 330] width 216 height 25
click at [450, 413] on div "Block Name from School Directory?" at bounding box center [413, 406] width 443 height 19
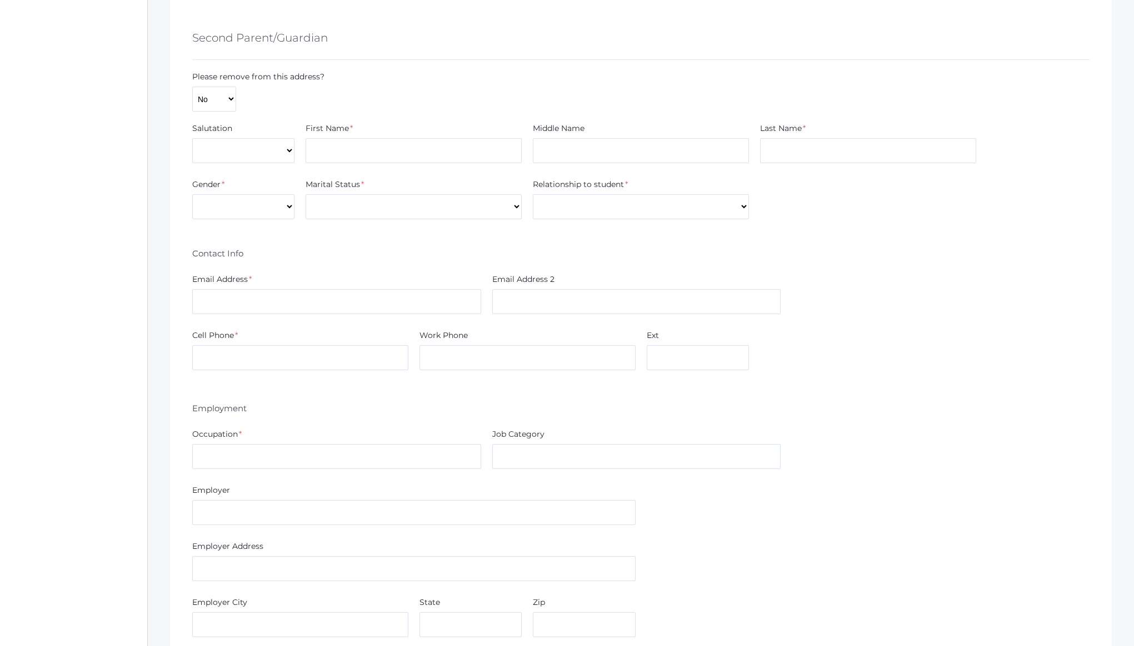
scroll to position [1496, 0]
click at [264, 145] on select "Mr. Mrs. Miss Ms. Dr." at bounding box center [243, 149] width 102 height 25
select select "Mrs."
click at [192, 137] on select "Mr. Mrs. Miss Ms. Dr." at bounding box center [243, 149] width 102 height 25
click at [389, 145] on input "text" at bounding box center [413, 149] width 216 height 25
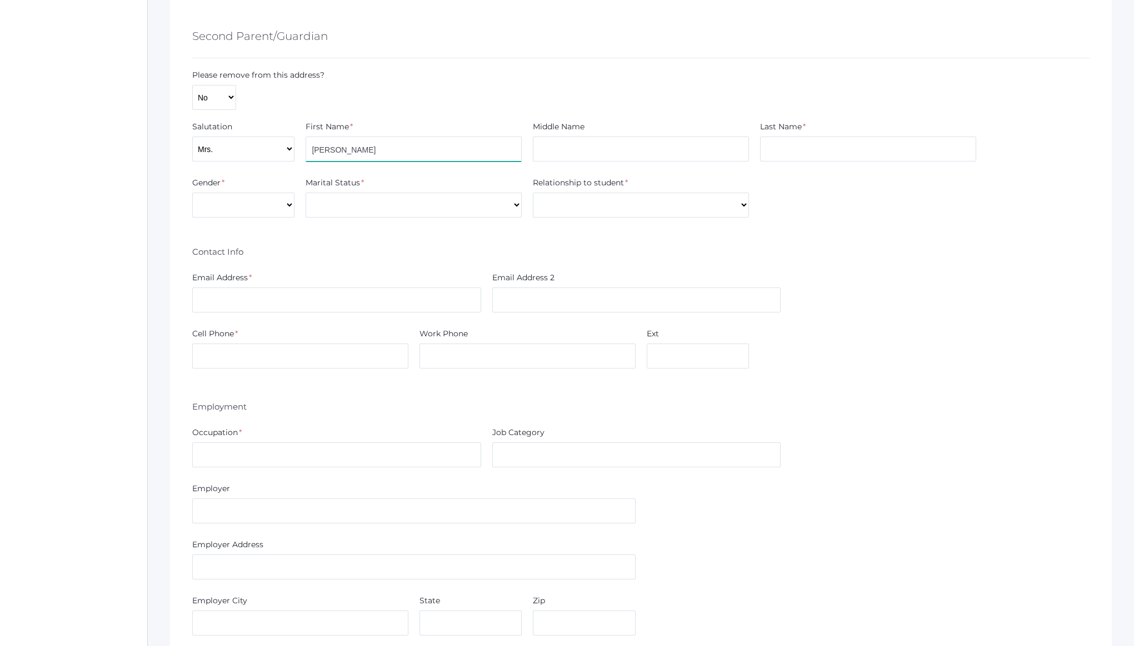
type input "Kate"
type input "Davenport"
select select "[DEMOGRAPHIC_DATA]"
select select "Married"
select select "Mother"
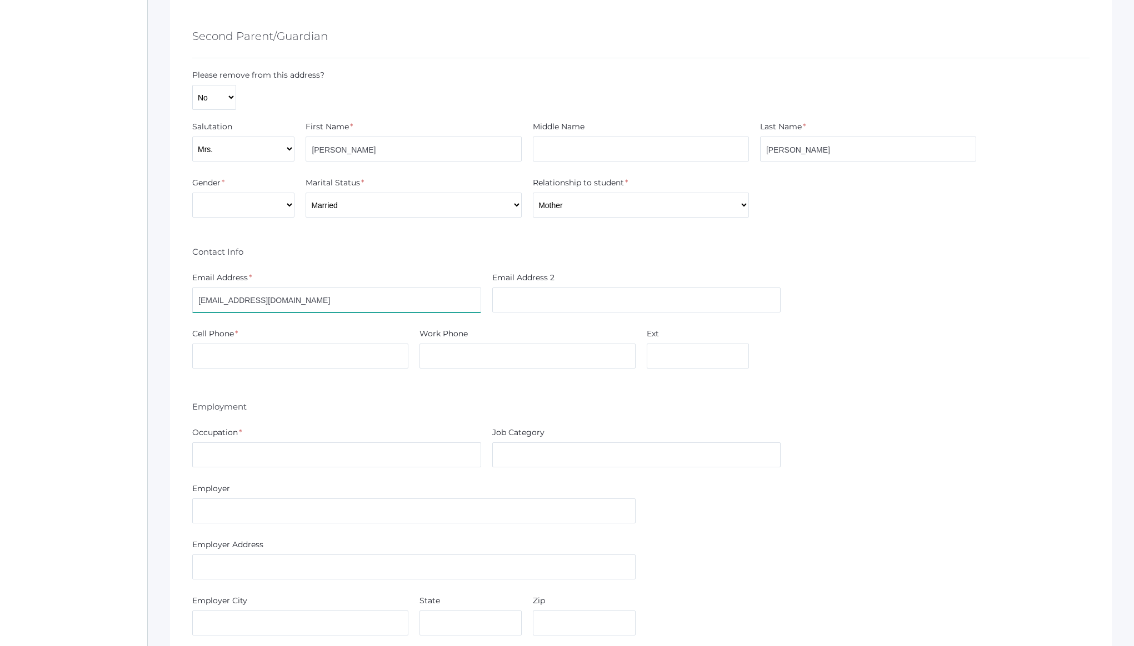
type input "k8davenport@gmail.com"
type input "(208) 651-2796"
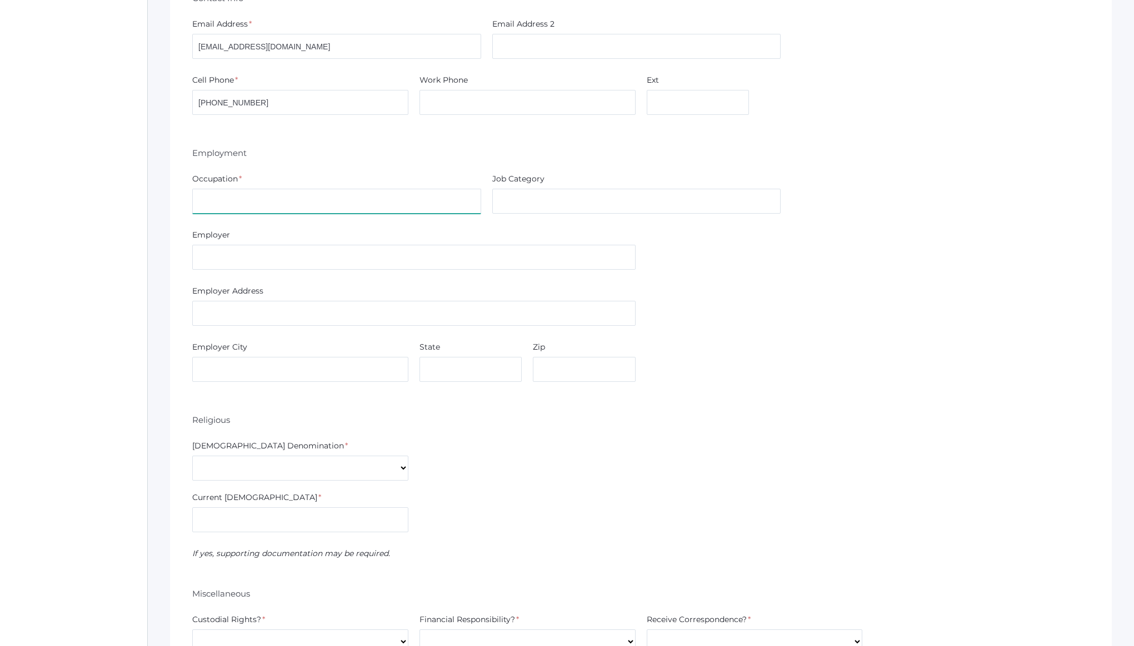
scroll to position [1777, 0]
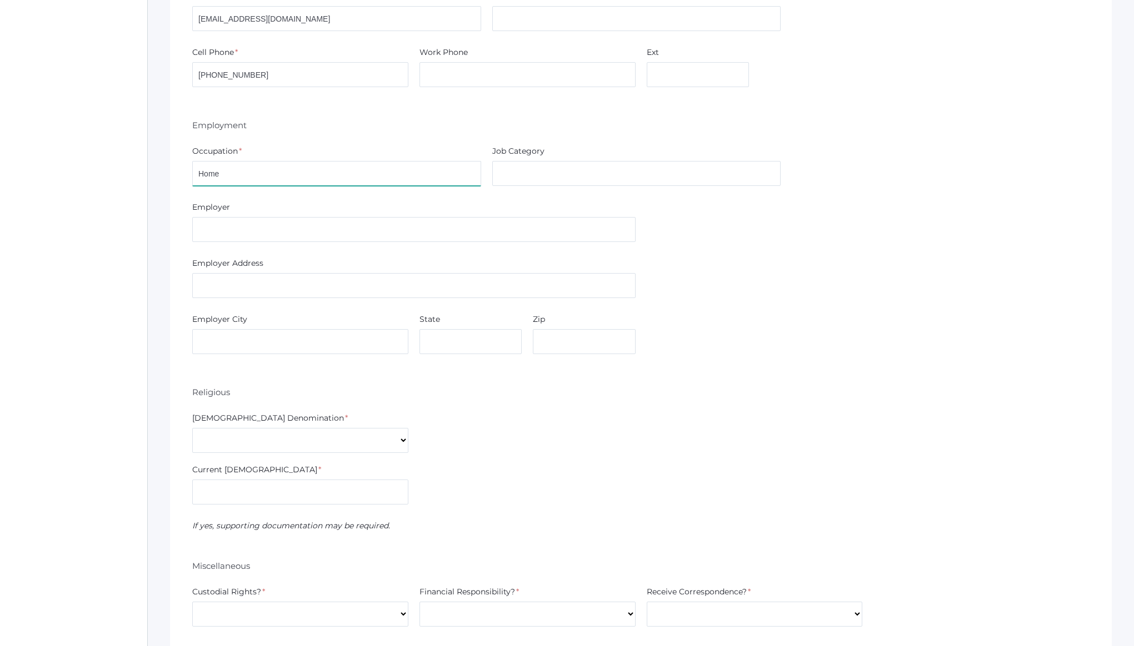
type input "Home"
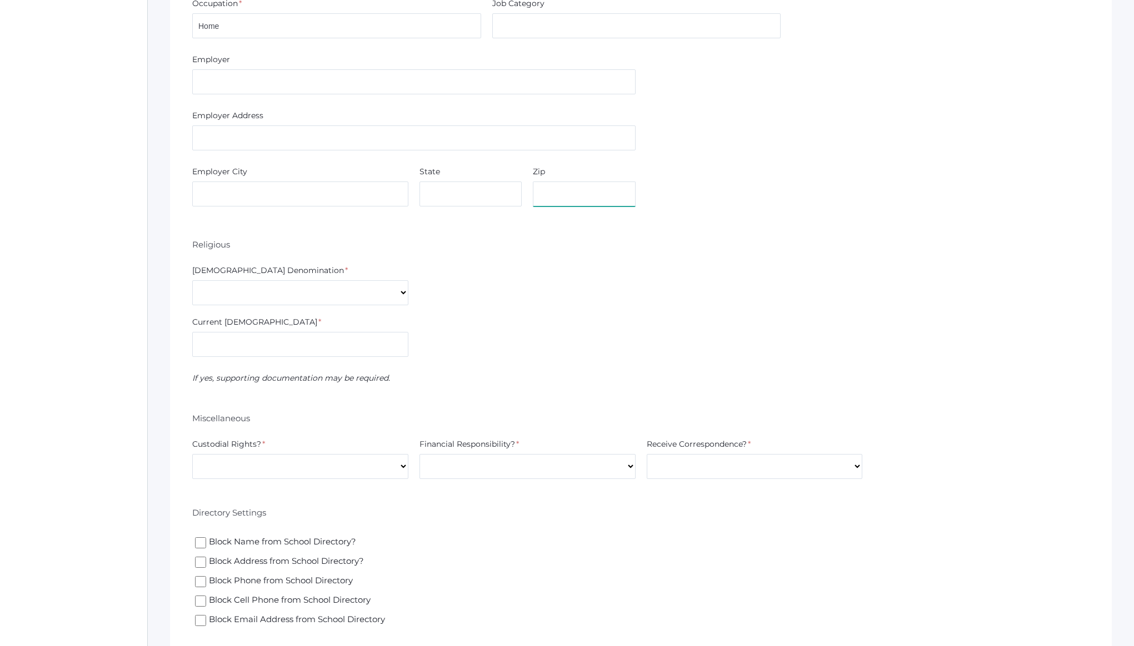
scroll to position [1930, 0]
click at [373, 285] on select "7th Day Adventist Assembly of God Baptist Catholic Christian Church of [PERSON_…" at bounding box center [300, 287] width 216 height 25
select select "[DEMOGRAPHIC_DATA]"
click at [192, 275] on select "7th Day Adventist Assembly of God Baptist Catholic Christian Church of [PERSON_…" at bounding box center [300, 287] width 216 height 25
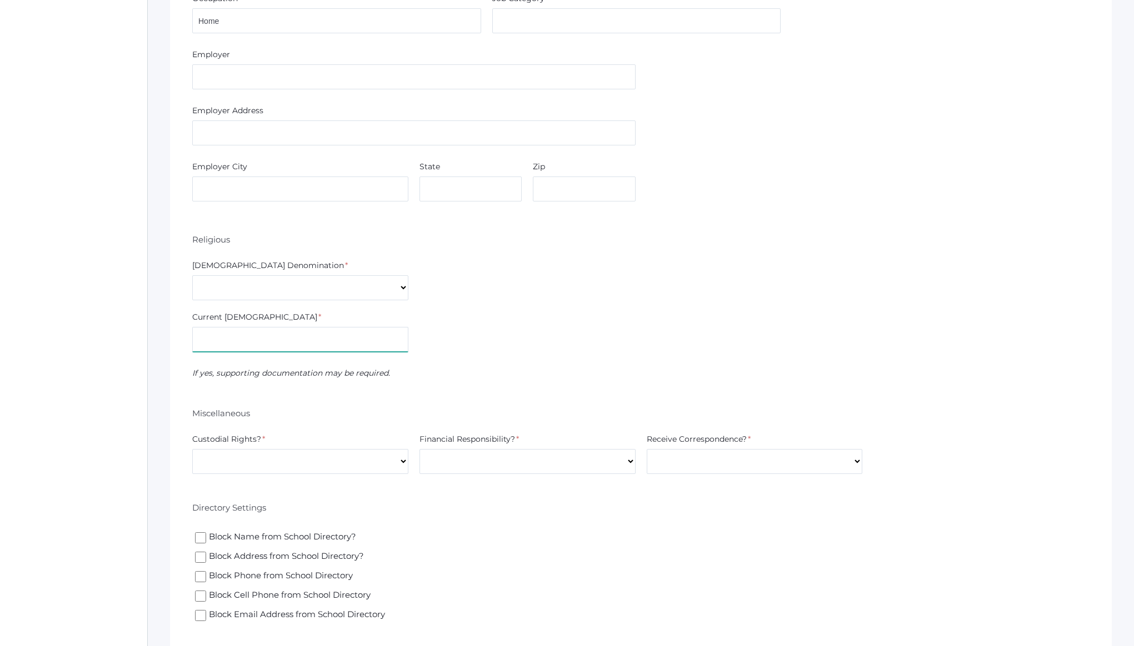
click at [280, 345] on input "text" at bounding box center [300, 339] width 216 height 25
type input "The Heart"
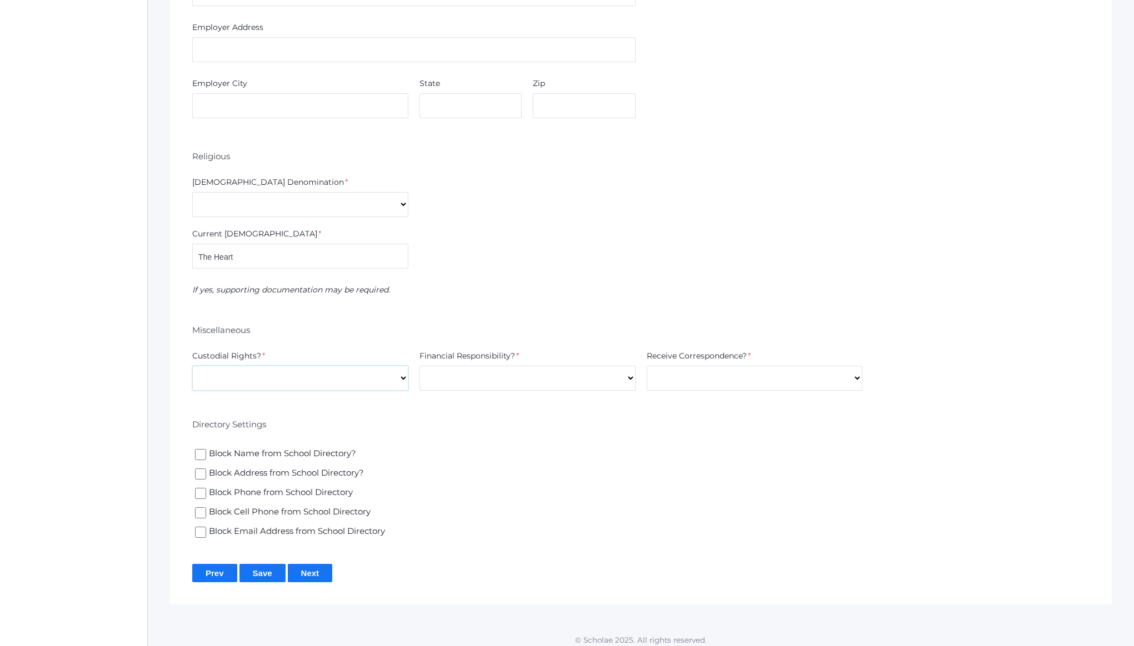
scroll to position [2017, 0]
click at [304, 371] on select "Yes No" at bounding box center [300, 375] width 216 height 25
select select "Yes"
click at [192, 363] on select "Yes No" at bounding box center [300, 375] width 216 height 25
click at [459, 370] on select "Yes No" at bounding box center [527, 375] width 216 height 25
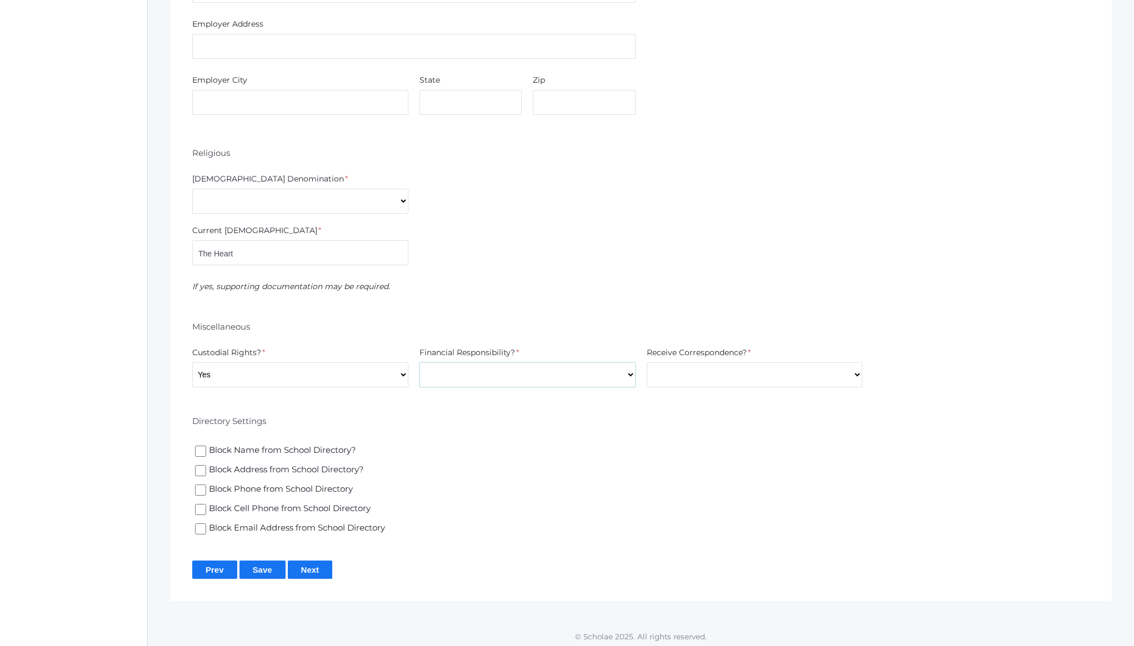
select select "Yes"
click at [419, 363] on select "Yes No" at bounding box center [527, 375] width 216 height 25
click at [671, 368] on select "Yes No" at bounding box center [754, 375] width 216 height 25
select select "Yes"
click at [646, 363] on select "Yes No" at bounding box center [754, 375] width 216 height 25
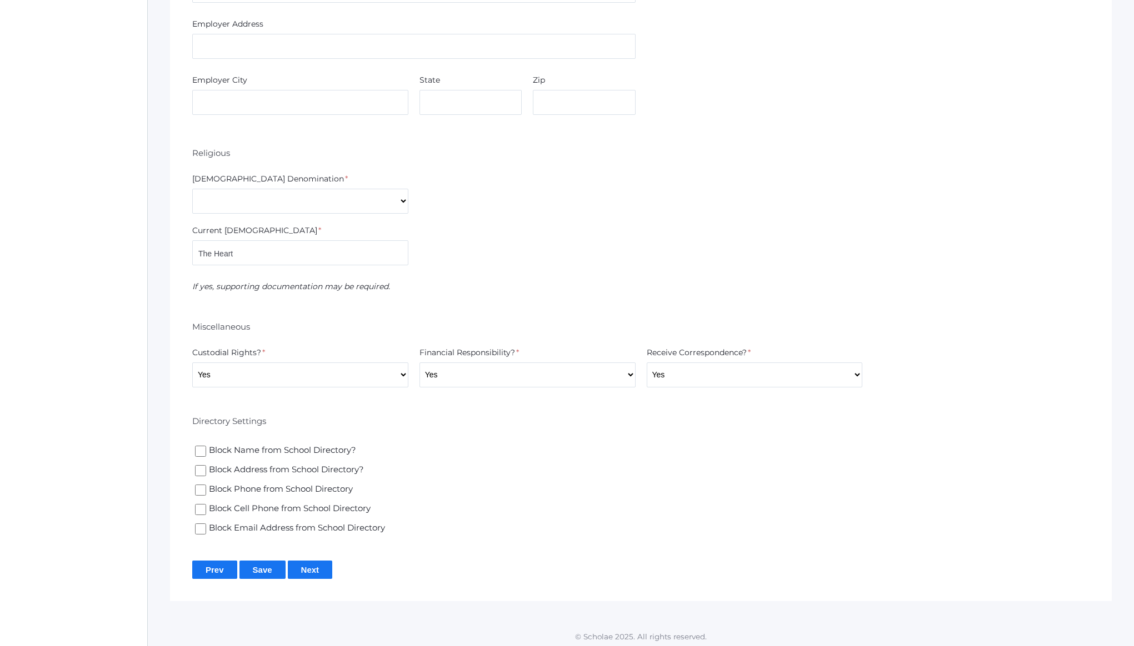
click at [307, 563] on input "Next" at bounding box center [310, 570] width 45 height 18
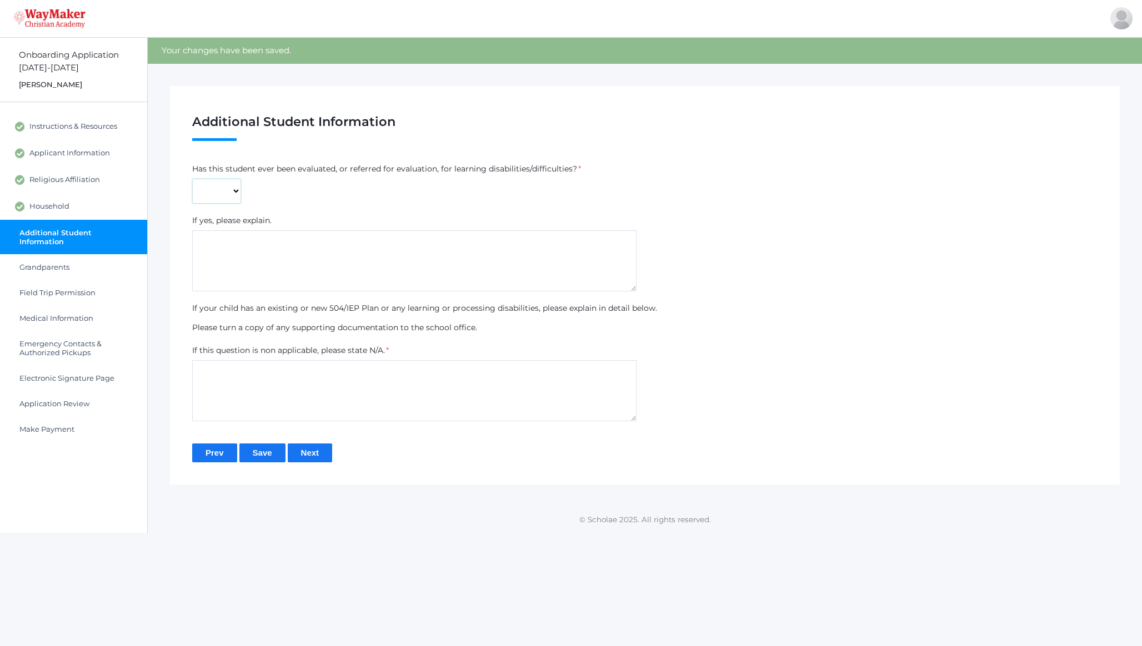
click at [213, 187] on select "Yes No" at bounding box center [216, 191] width 49 height 25
select select "No"
click at [192, 179] on select "Yes No" at bounding box center [216, 191] width 49 height 25
click at [304, 407] on textarea at bounding box center [414, 390] width 444 height 61
type textarea "N/A"
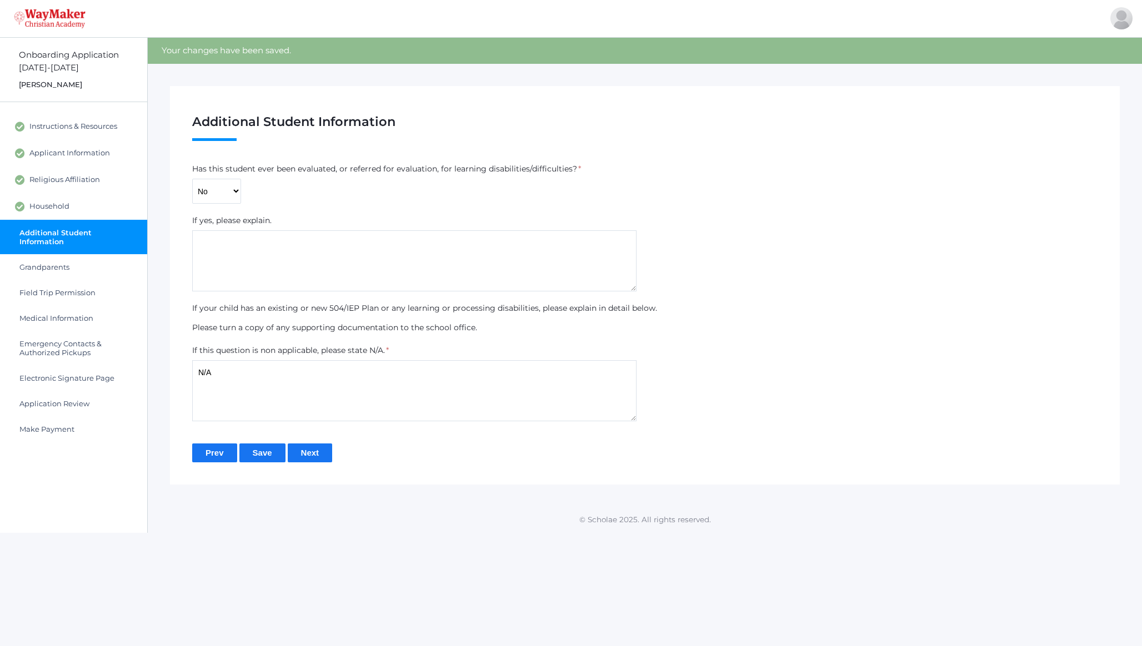
click at [315, 451] on input "Next" at bounding box center [310, 453] width 45 height 18
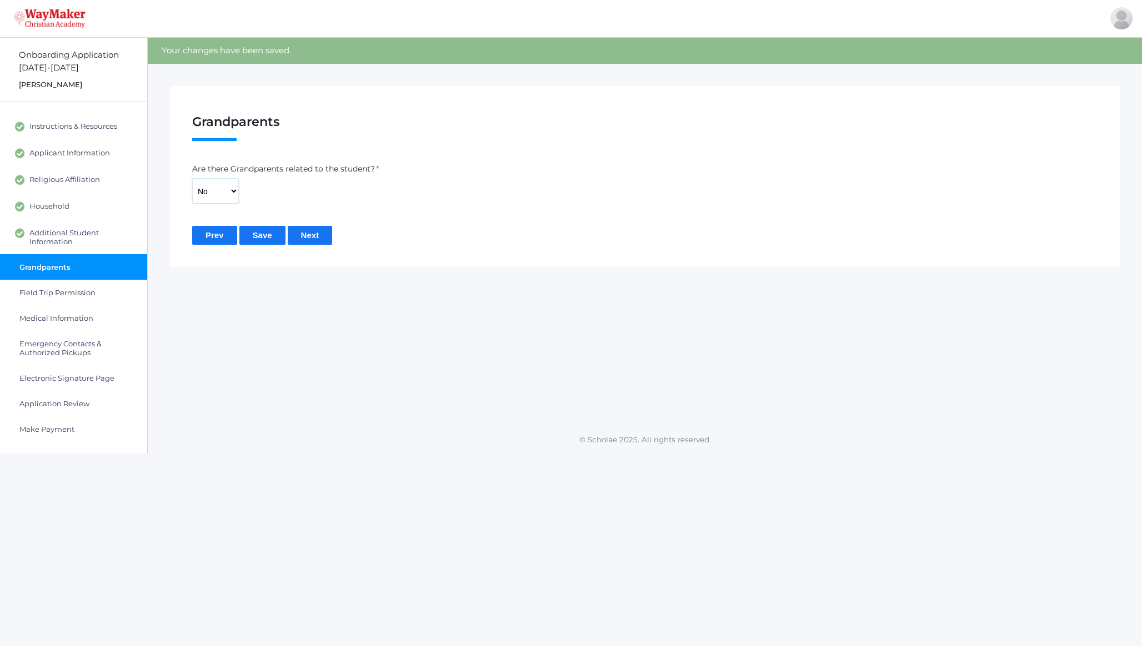
click at [231, 193] on select "Yes No" at bounding box center [215, 191] width 47 height 25
click at [192, 179] on select "Yes No" at bounding box center [215, 191] width 47 height 25
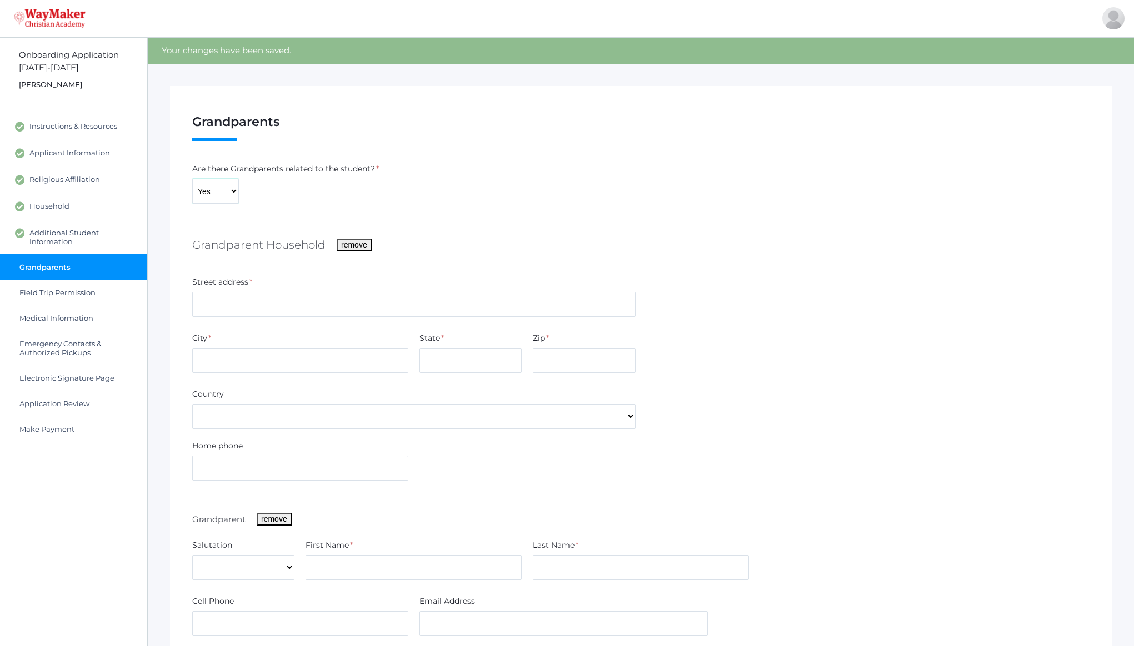
click at [219, 188] on select "Yes No" at bounding box center [215, 191] width 47 height 25
select select "No"
click at [192, 179] on select "Yes No" at bounding box center [215, 191] width 47 height 25
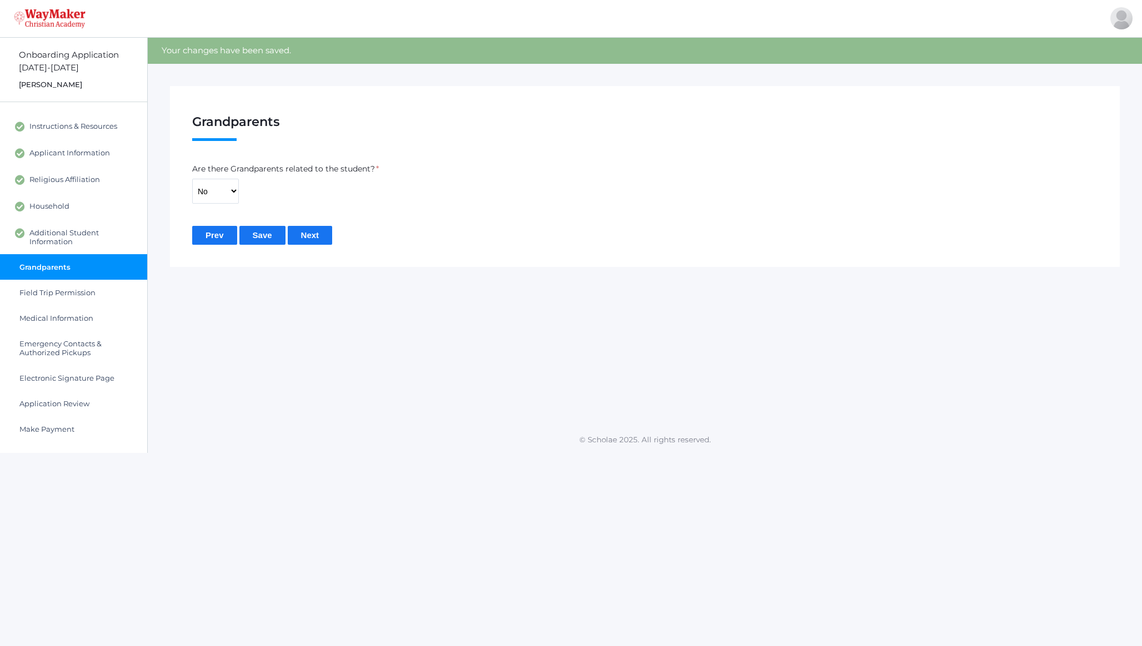
click at [306, 234] on input "Next" at bounding box center [310, 235] width 45 height 18
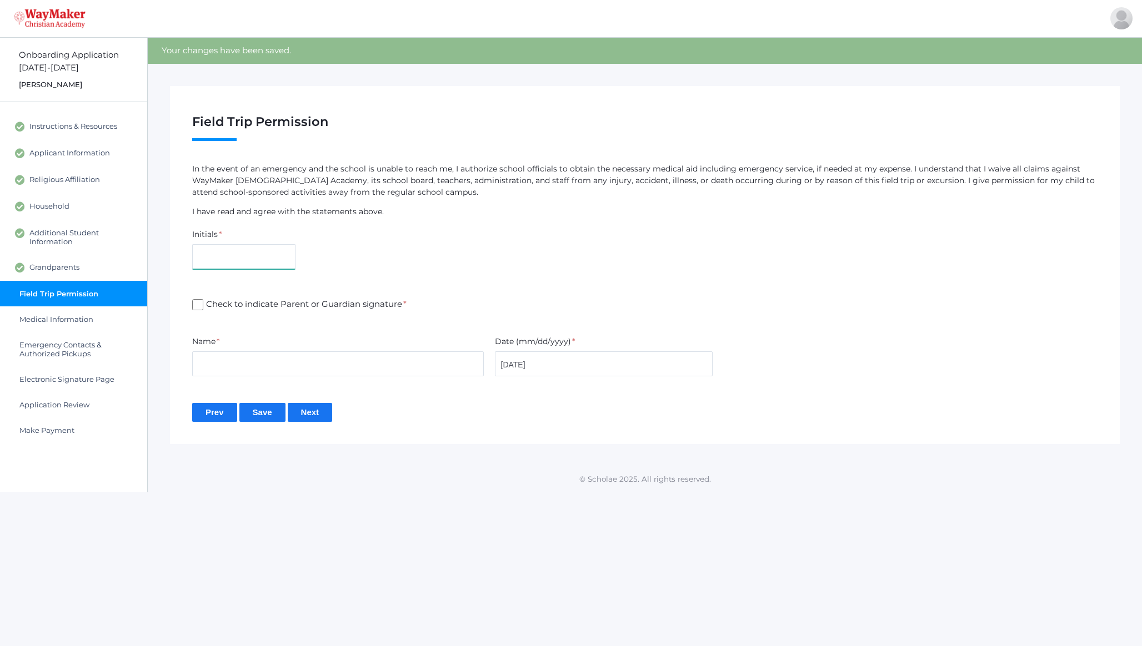
click at [268, 257] on input "text" at bounding box center [243, 256] width 103 height 25
type input "CD"
click at [266, 305] on span "Check to indicate Parent or Guardian signature *" at bounding box center [304, 305] width 203 height 14
click at [203, 305] on input "Check to indicate Parent or Guardian signature *" at bounding box center [197, 304] width 11 height 11
checkbox input "true"
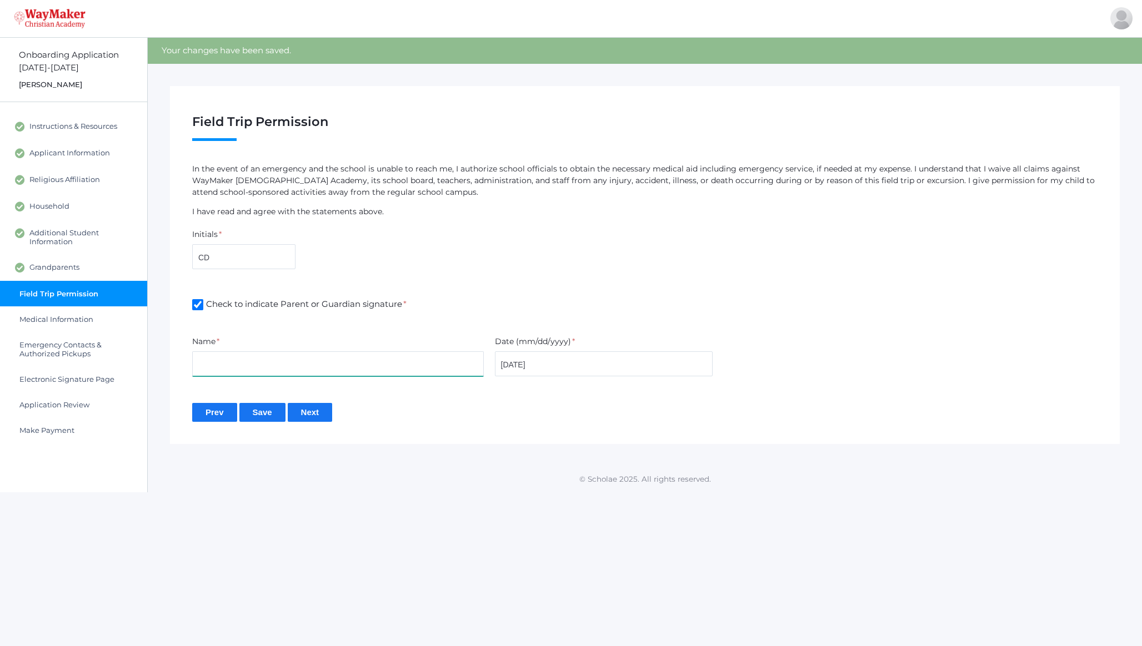
click at [257, 353] on input "text" at bounding box center [338, 364] width 292 height 25
type input "Clint Davenport"
click at [313, 412] on input "Next" at bounding box center [310, 412] width 45 height 18
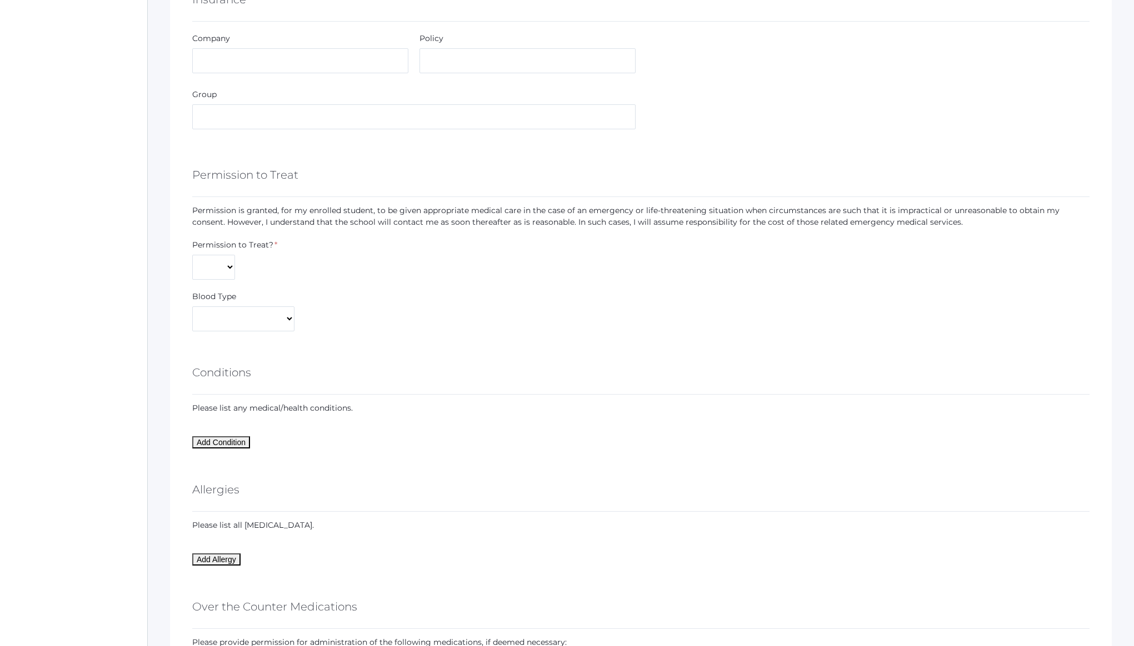
scroll to position [598, 0]
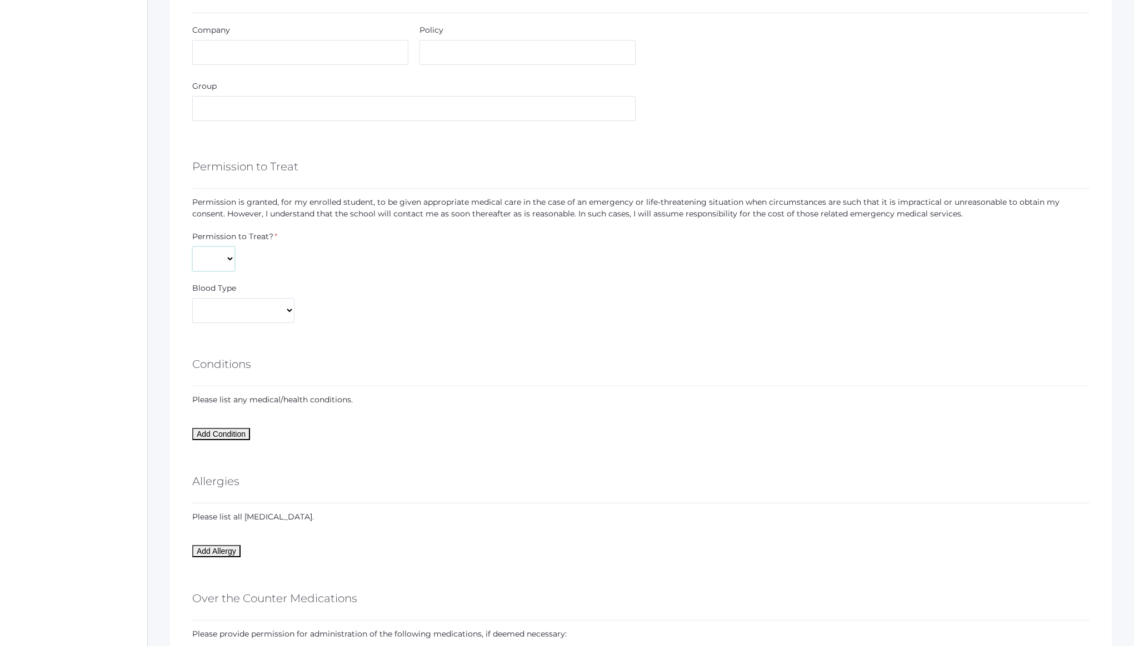
click at [219, 262] on select "Yes No" at bounding box center [213, 259] width 43 height 25
select select "Yes"
click at [192, 247] on select "Yes No" at bounding box center [213, 259] width 43 height 25
click at [233, 312] on select "A+ A- AB+ AB- B+ B- O+ O-" at bounding box center [243, 310] width 102 height 25
click at [192, 298] on select "A+ A- AB+ AB- B+ B- O+ O-" at bounding box center [243, 310] width 102 height 25
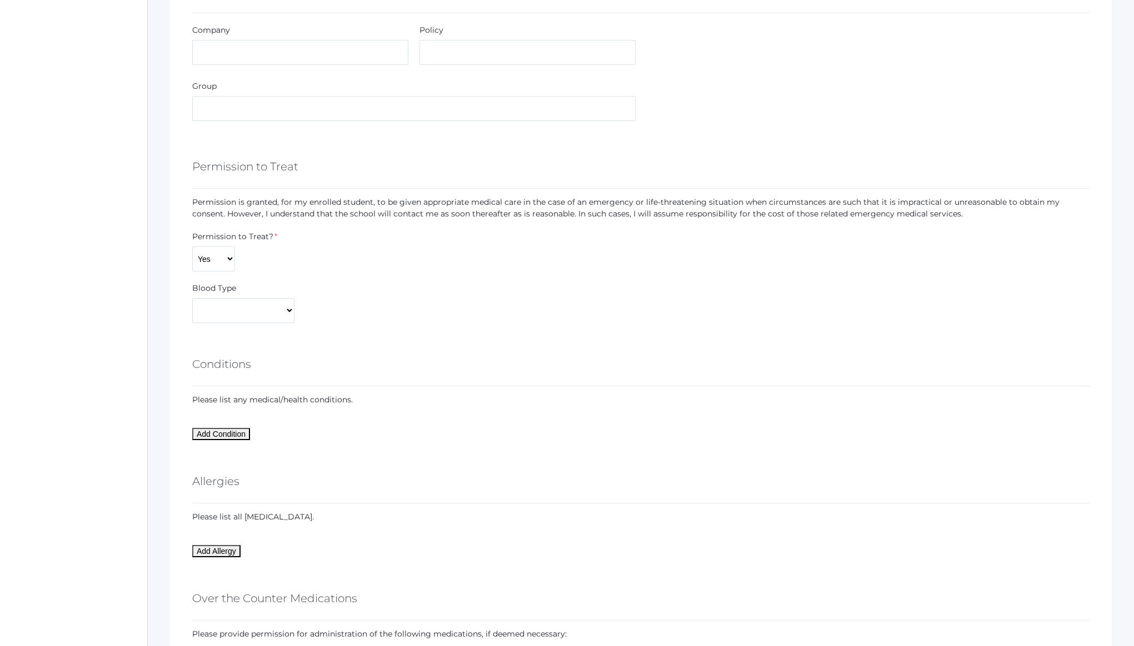
click at [388, 310] on div "Blood Type A+ A- AB+ AB- B+ B- O+ O-" at bounding box center [641, 303] width 908 height 41
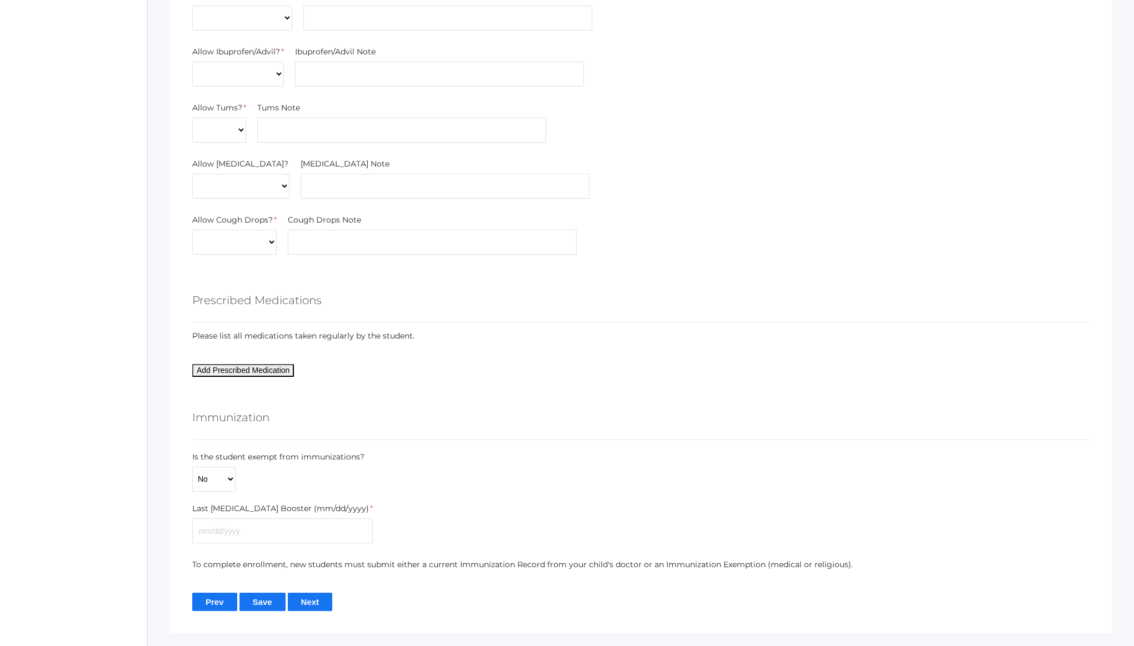
scroll to position [1349, 0]
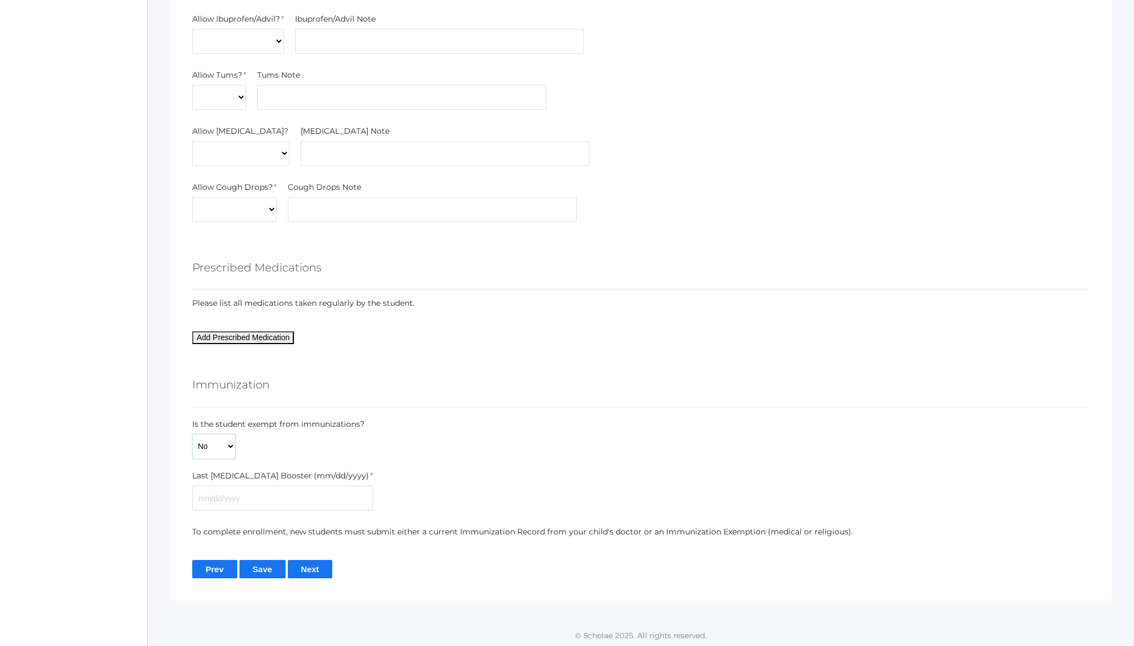
click at [215, 452] on select "Yes No" at bounding box center [213, 446] width 43 height 25
click at [213, 441] on select "Yes No" at bounding box center [213, 446] width 43 height 25
select select "Yes"
click at [192, 459] on select "Yes No" at bounding box center [213, 446] width 43 height 25
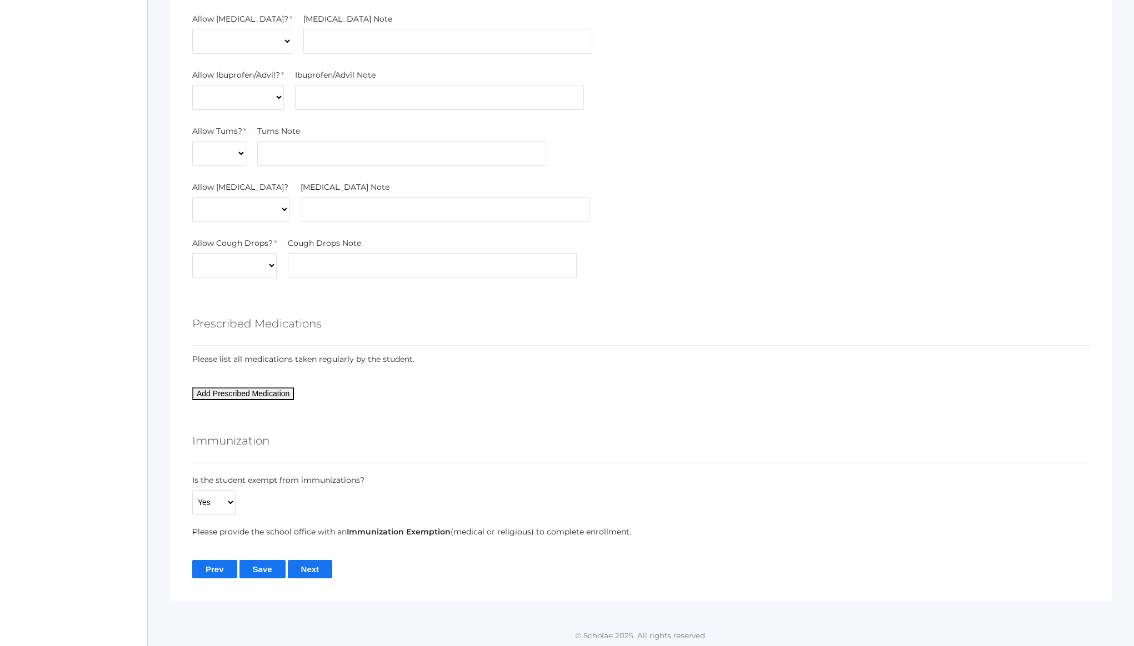
click at [322, 560] on input "Next" at bounding box center [310, 569] width 45 height 18
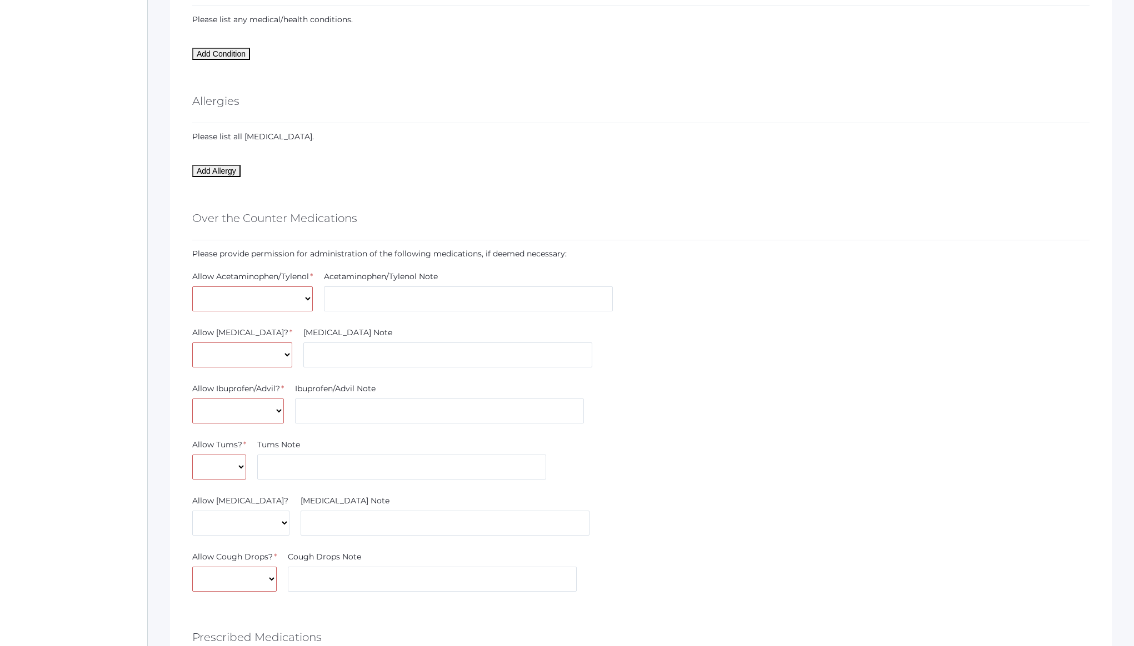
scroll to position [1056, 0]
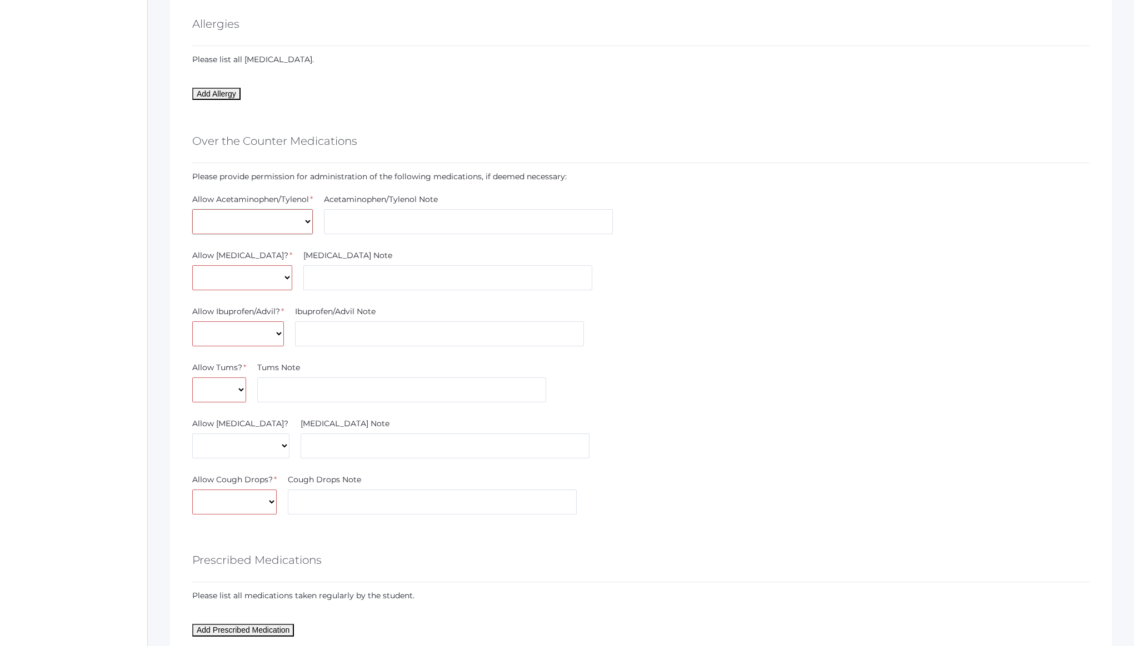
click at [282, 223] on select "Yes No" at bounding box center [252, 221] width 121 height 25
click at [192, 209] on select "Yes No" at bounding box center [252, 221] width 121 height 25
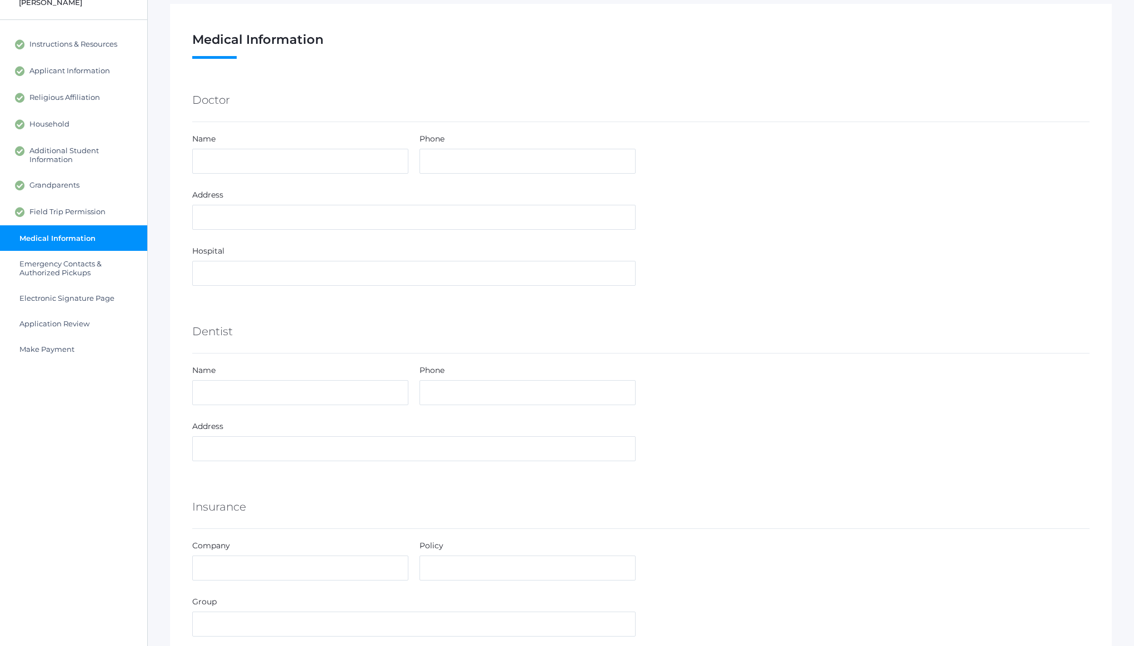
scroll to position [0, 0]
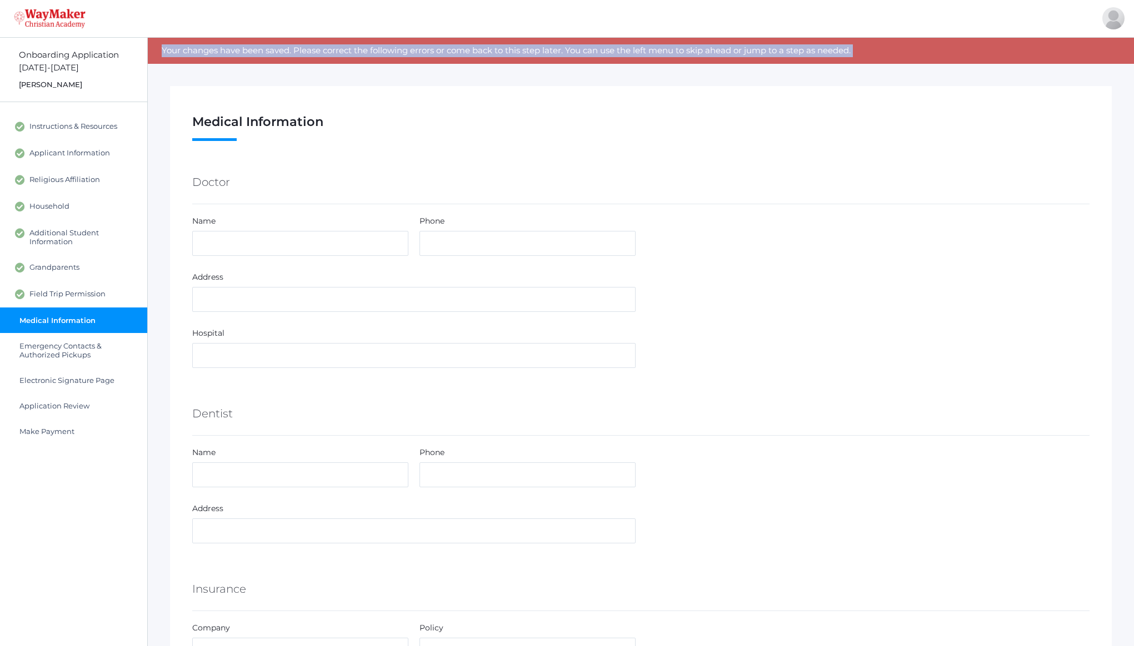
drag, startPoint x: 177, startPoint y: 49, endPoint x: 843, endPoint y: 64, distance: 666.1
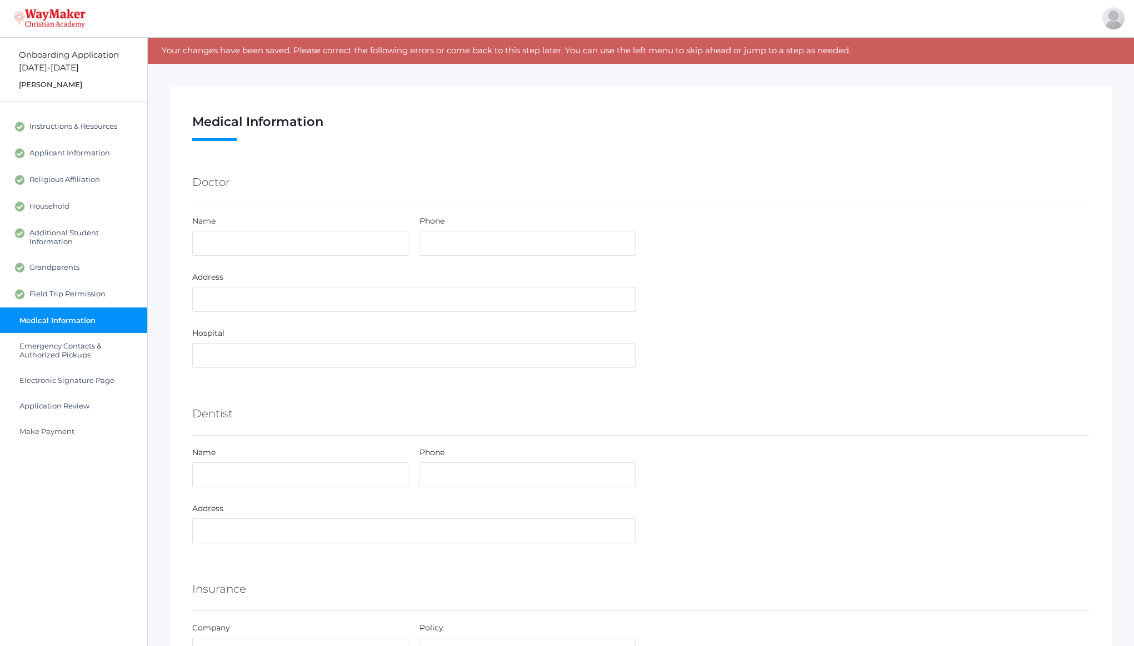
click at [830, 127] on h1 "Medical Information Step 8 / 12 ( see hide steps) [PERSON_NAME] 5th grade" at bounding box center [640, 128] width 897 height 27
drag, startPoint x: 161, startPoint y: 22, endPoint x: 10, endPoint y: 18, distance: 151.1
click at [10, 18] on div "signed in as: [PERSON_NAME][EMAIL_ADDRESS][PERSON_NAME][DOMAIN_NAME] [PERSON_NA…" at bounding box center [567, 18] width 1134 height 37
click at [166, 12] on div "signed in as: clint.davenport@gmail.com Davenport Home Sign Out" at bounding box center [567, 18] width 1134 height 37
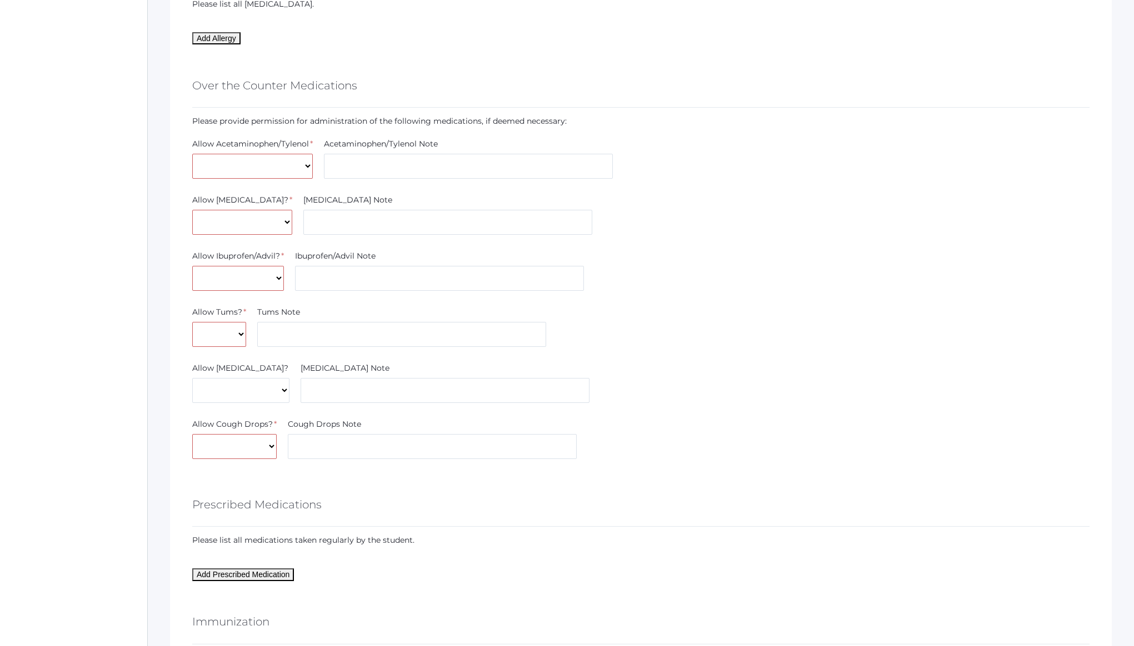
scroll to position [1123, 0]
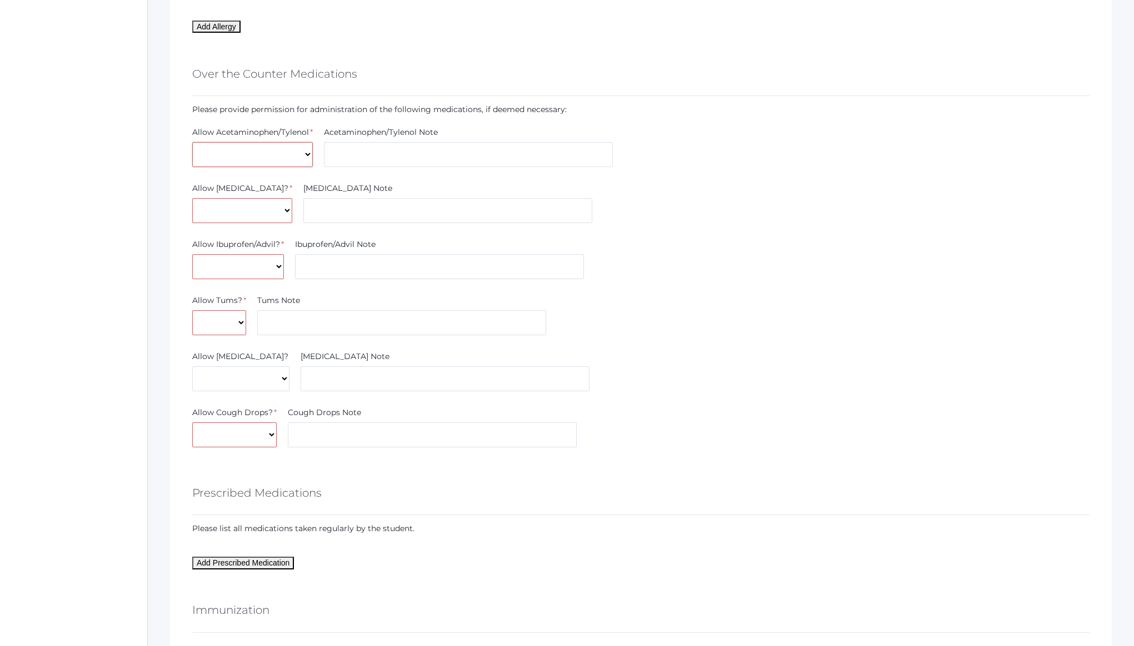
click at [310, 159] on select "Yes No" at bounding box center [252, 154] width 121 height 25
select select "No"
click at [192, 142] on select "Yes No" at bounding box center [252, 154] width 121 height 25
click at [249, 211] on select "Yes No" at bounding box center [242, 210] width 100 height 25
select select "No"
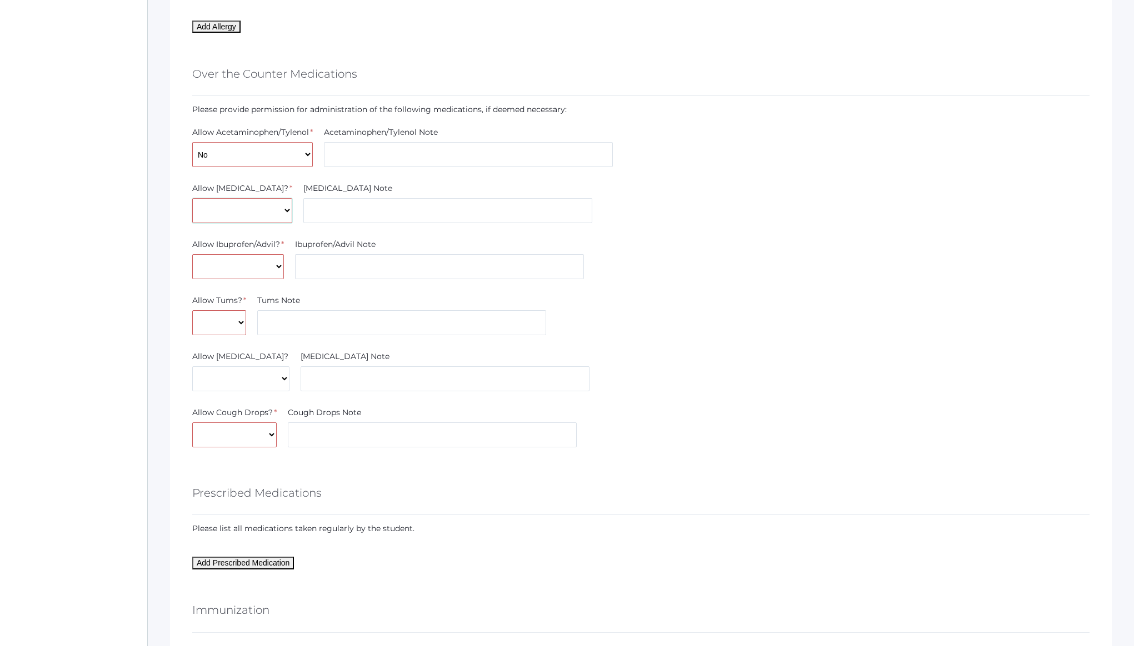
click at [192, 198] on select "Yes No" at bounding box center [242, 210] width 100 height 25
click at [276, 270] on select "Yes No" at bounding box center [238, 266] width 92 height 25
select select "Yes"
click at [192, 254] on select "Yes No" at bounding box center [238, 266] width 92 height 25
click at [235, 211] on select "Yes No" at bounding box center [242, 210] width 100 height 25
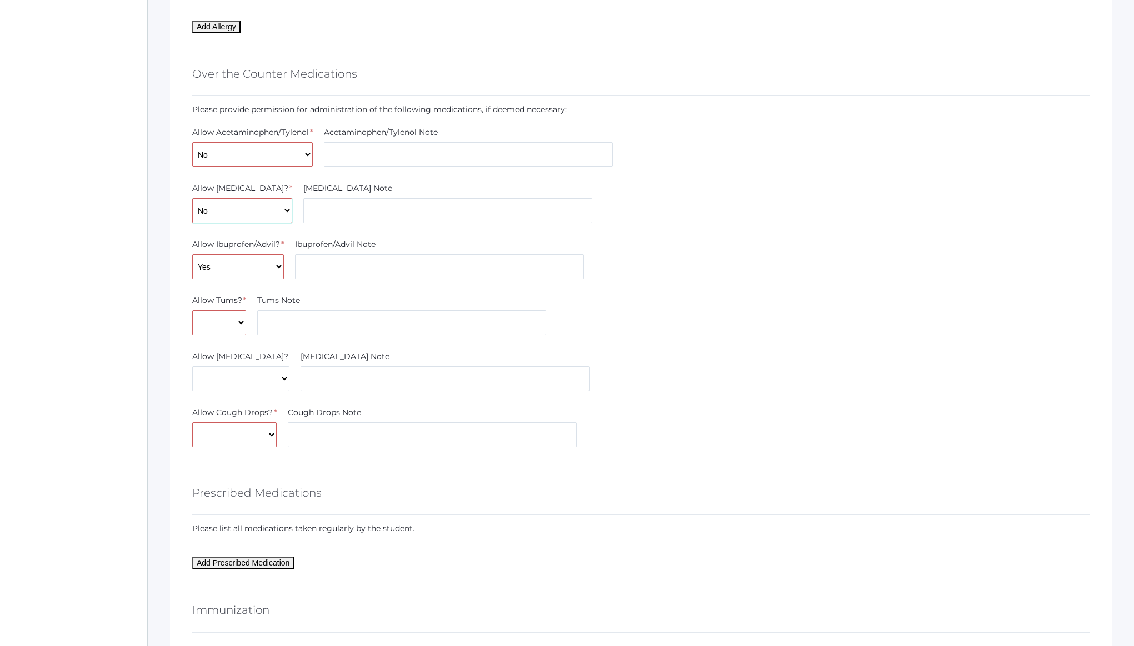
select select "Yes"
click at [192, 198] on select "Yes No" at bounding box center [242, 210] width 100 height 25
click at [303, 210] on input "text" at bounding box center [447, 210] width 289 height 25
click at [315, 209] on input "Call parent first" at bounding box center [447, 210] width 289 height 25
type input "Call parents first"
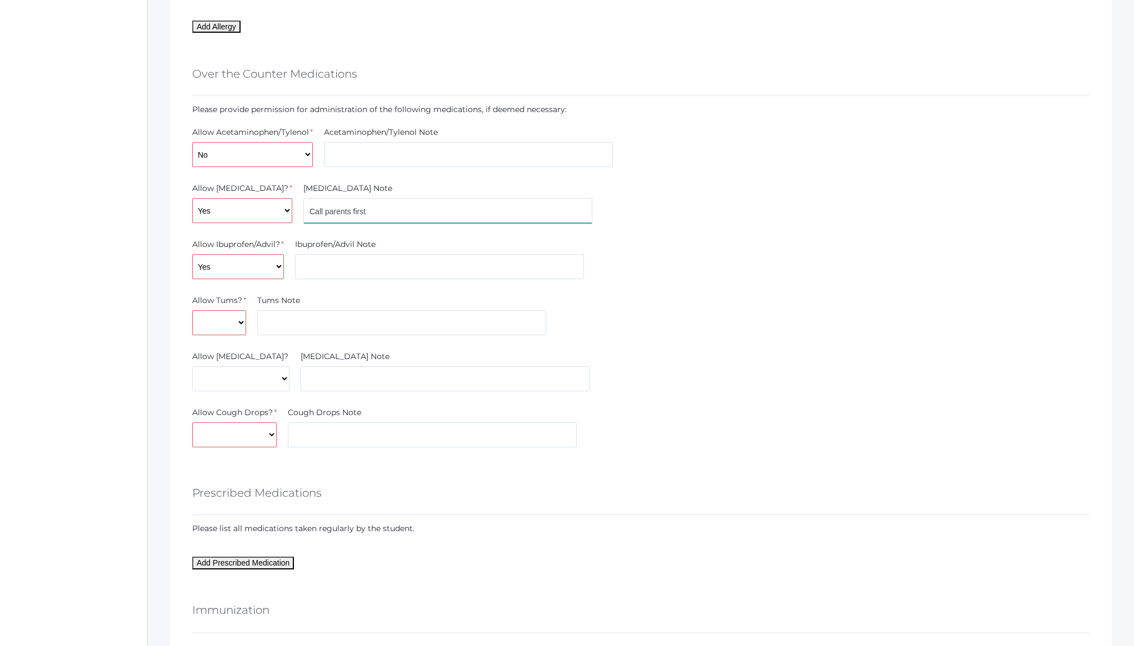
click at [623, 206] on div "Allow Benadryl? * Yes No Benadryl Note Call parents first" at bounding box center [641, 205] width 908 height 45
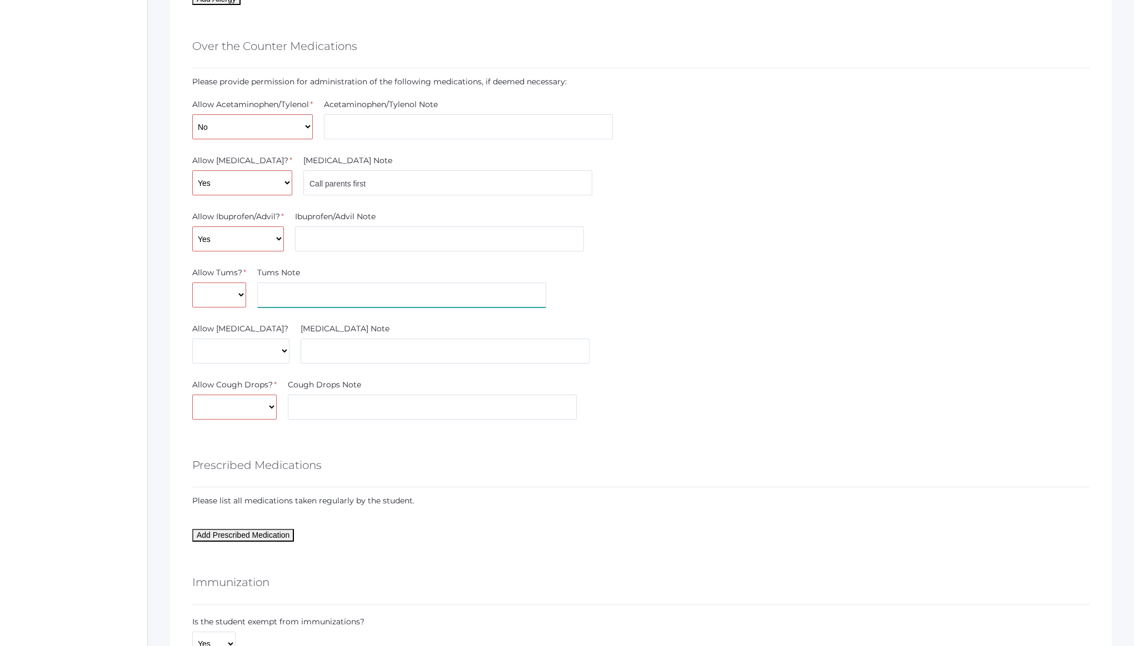
scroll to position [1217, 0]
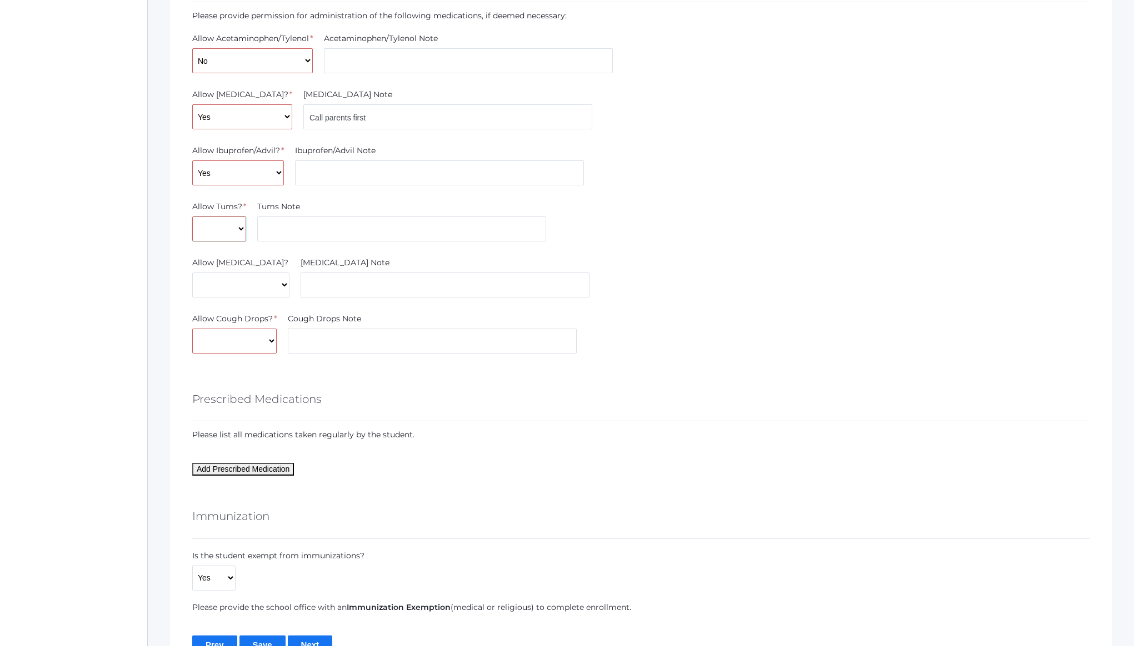
click at [238, 230] on select "Yes No" at bounding box center [219, 229] width 54 height 25
select select "Yes"
click at [192, 217] on select "Yes No" at bounding box center [219, 229] width 54 height 25
click at [230, 287] on select "Yes No" at bounding box center [240, 285] width 97 height 25
select select "Yes"
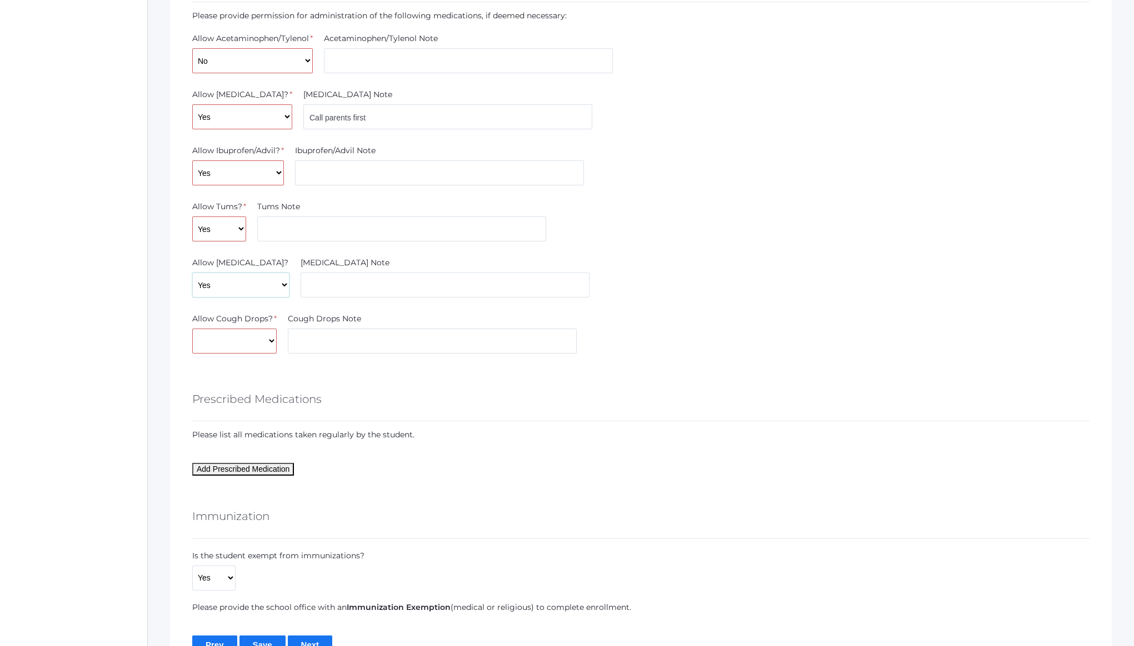
click at [192, 273] on select "Yes No" at bounding box center [240, 285] width 97 height 25
click at [259, 338] on select "Yes No" at bounding box center [234, 341] width 84 height 25
select select "Yes"
click at [192, 329] on select "Yes No" at bounding box center [234, 341] width 84 height 25
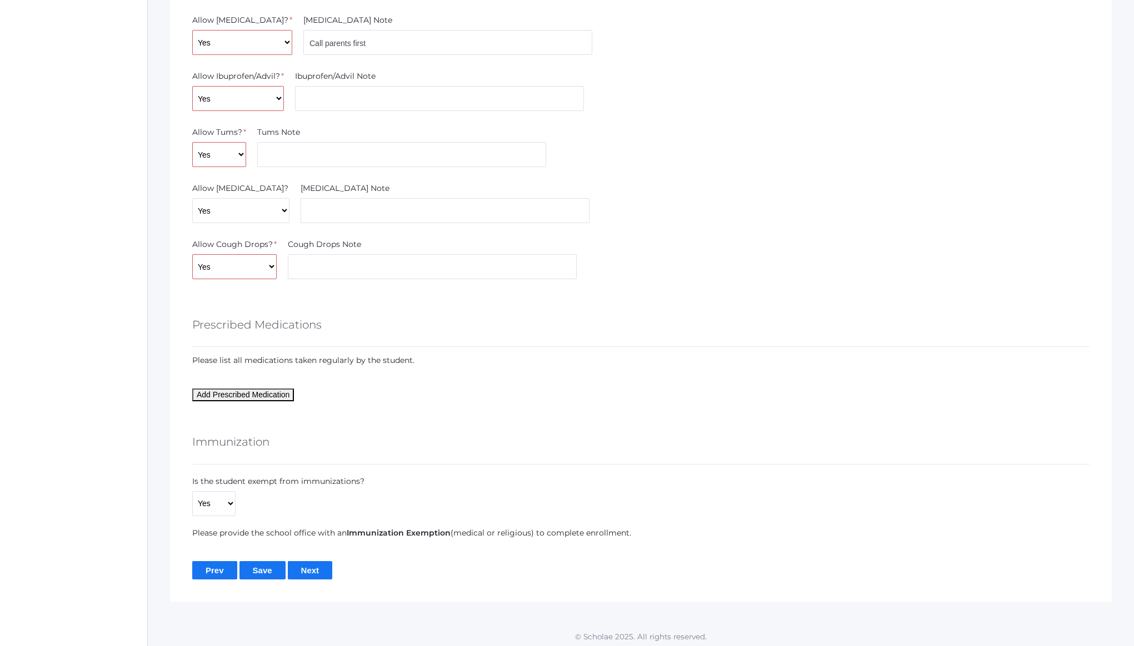
scroll to position [1292, 0]
click at [300, 567] on input "Next" at bounding box center [310, 569] width 45 height 18
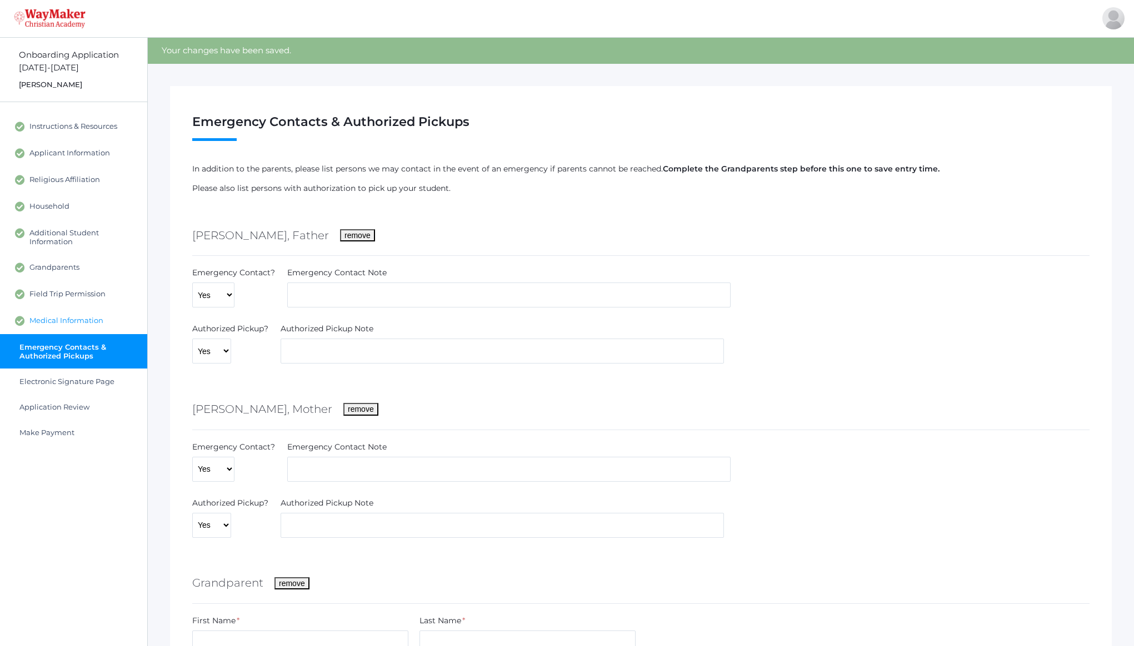
click at [76, 321] on span "Medical Information" at bounding box center [66, 321] width 74 height 10
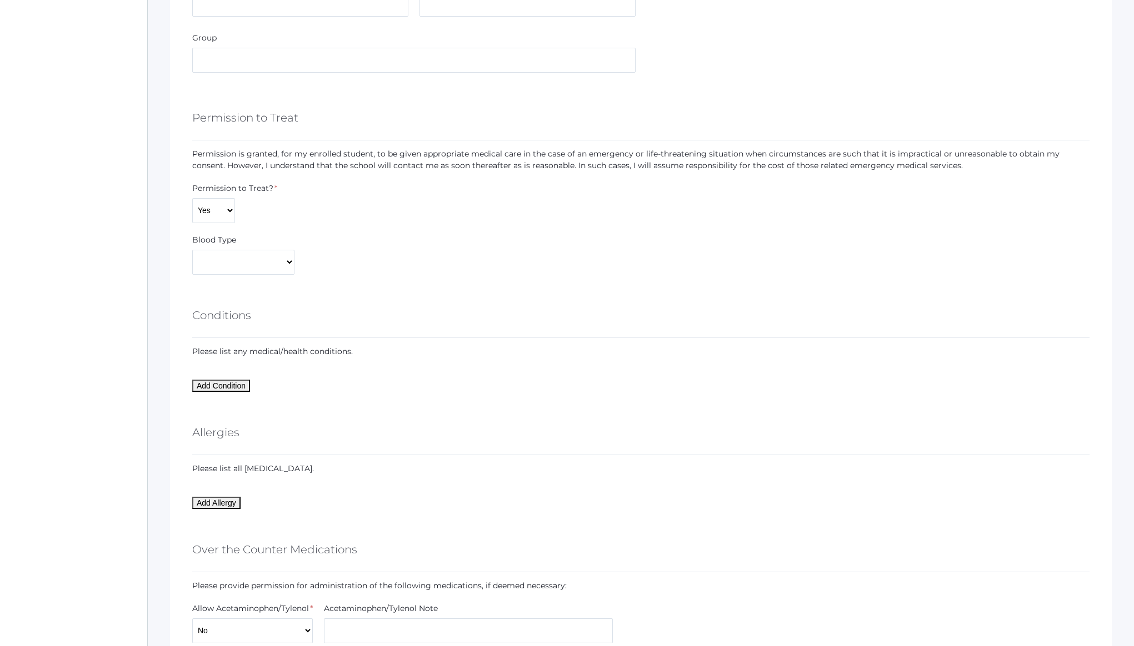
scroll to position [1267, 0]
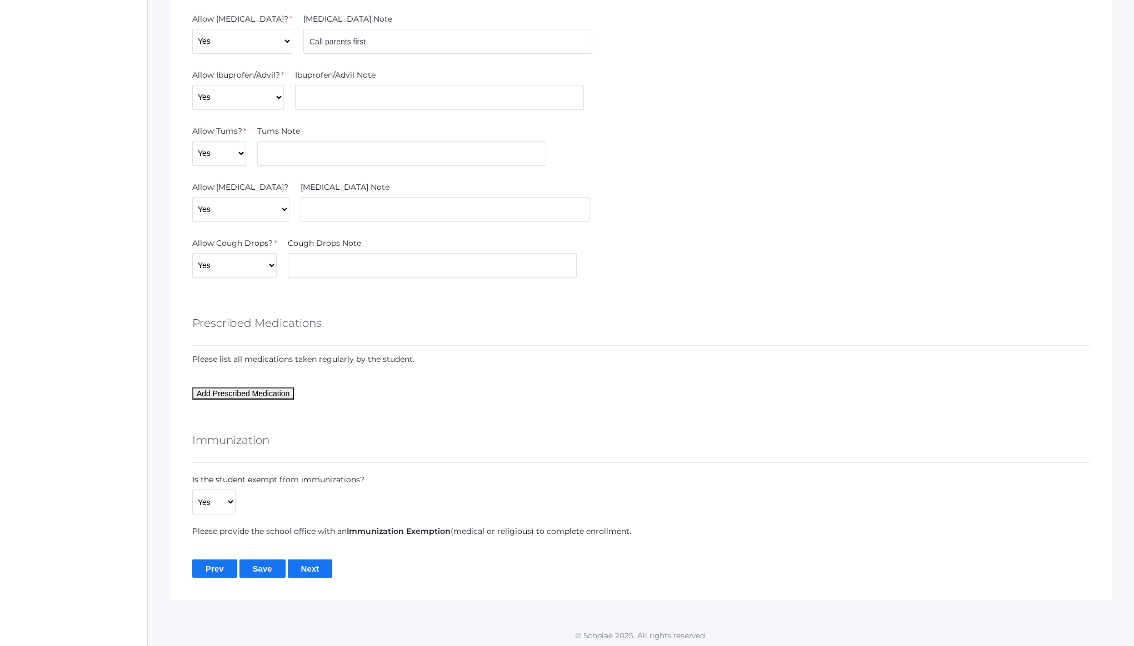
click at [302, 574] on input "Next" at bounding box center [310, 569] width 45 height 18
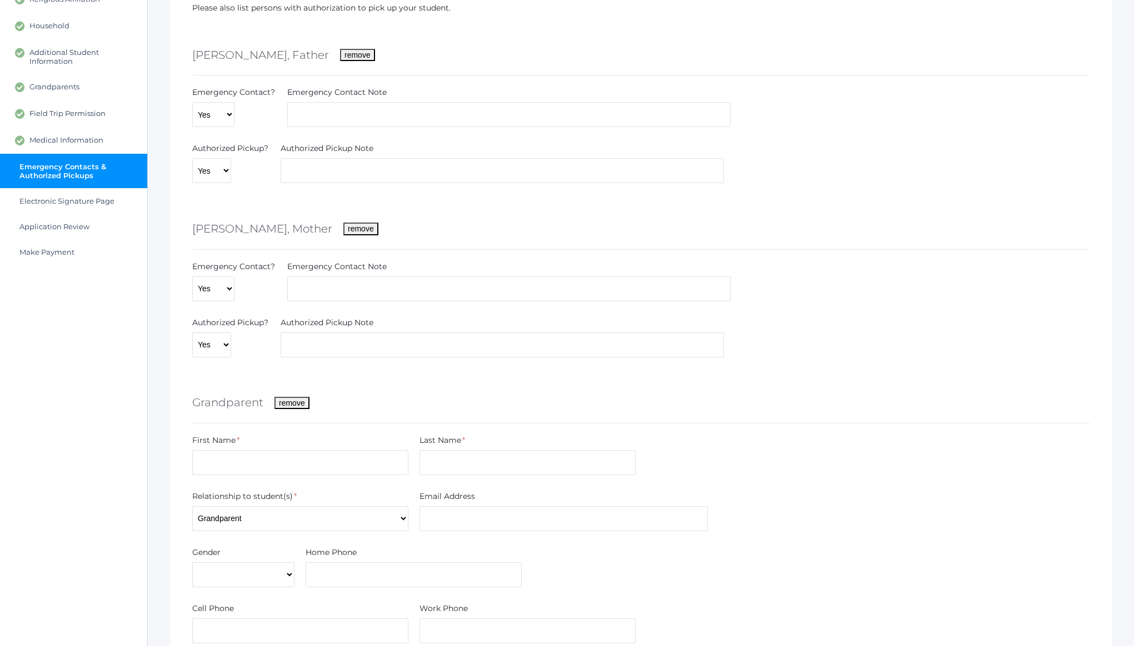
scroll to position [389, 0]
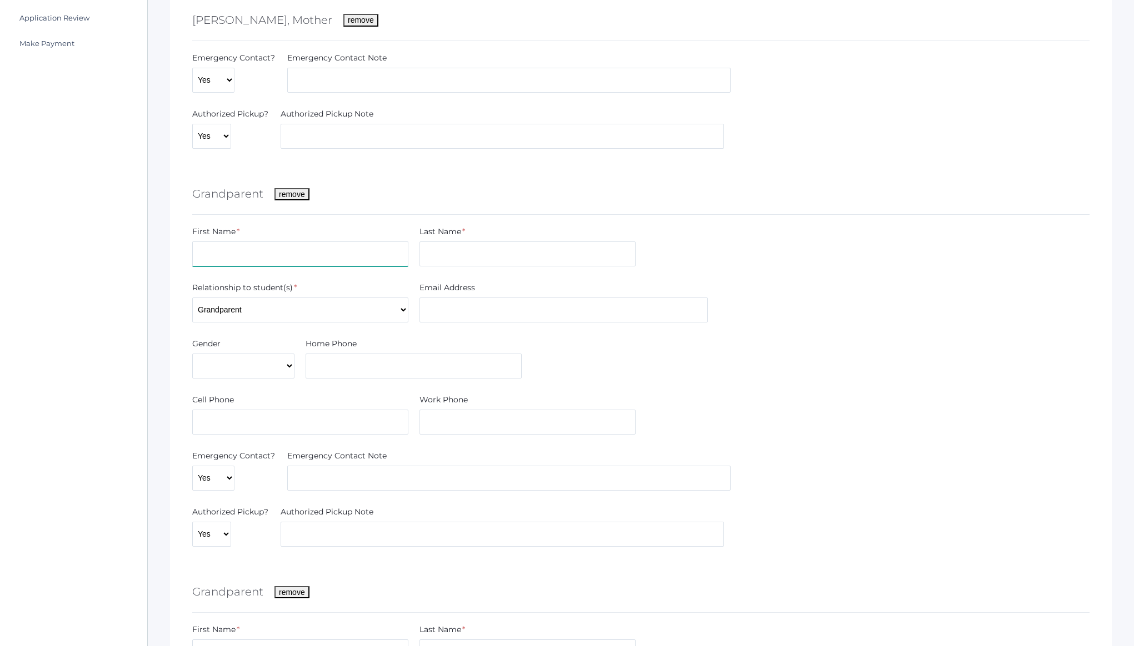
click at [277, 242] on input "text" at bounding box center [300, 254] width 216 height 25
type input "Rodney or Michaelene"
type input "Pyle"
click at [250, 362] on select "[DEMOGRAPHIC_DATA] [DEMOGRAPHIC_DATA]" at bounding box center [243, 366] width 102 height 25
click at [192, 354] on select "Male Female" at bounding box center [243, 366] width 102 height 25
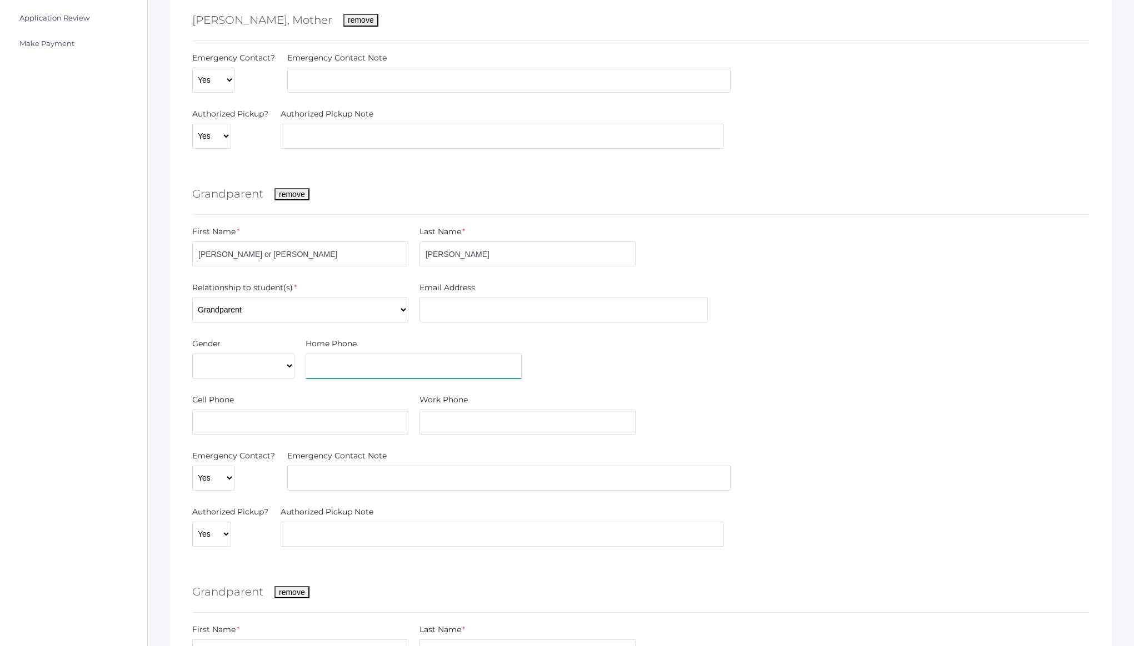
click at [398, 377] on input "text" at bounding box center [413, 366] width 216 height 25
paste input "661) 304-1184‬"
click at [312, 366] on input "661) 304-1184‬" at bounding box center [413, 366] width 216 height 25
type input "(661) 304-1184‬"
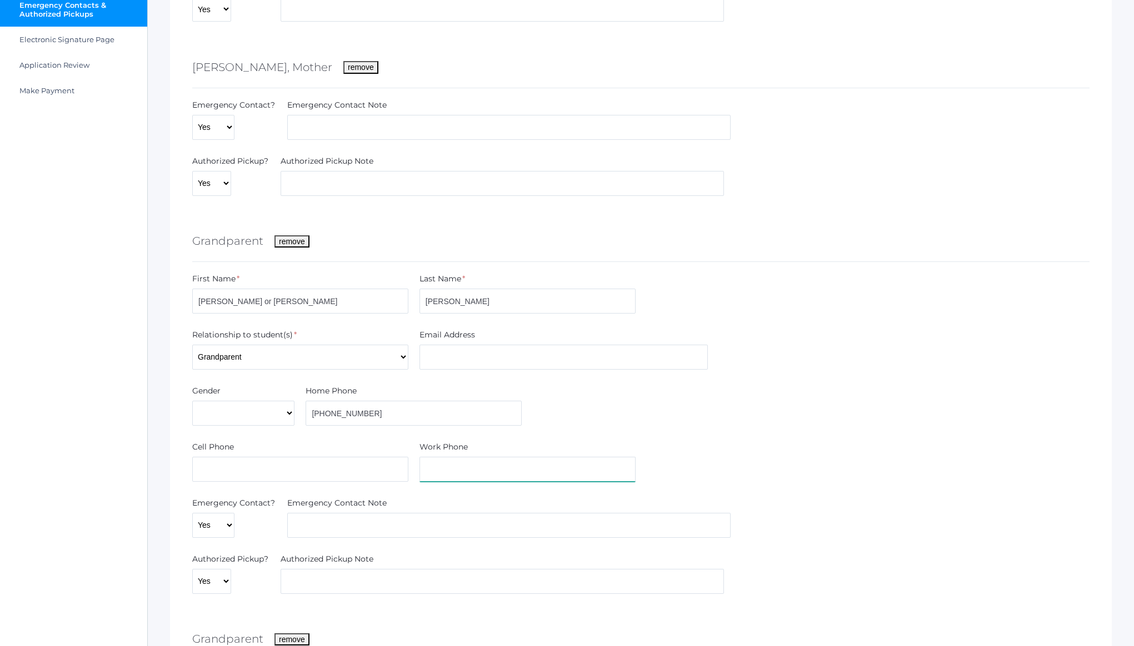
scroll to position [343, 0]
drag, startPoint x: 304, startPoint y: 302, endPoint x: 238, endPoint y: 300, distance: 66.1
click at [238, 300] on input "Rodney or Michaelene" at bounding box center [300, 300] width 216 height 25
type input "Rodney"
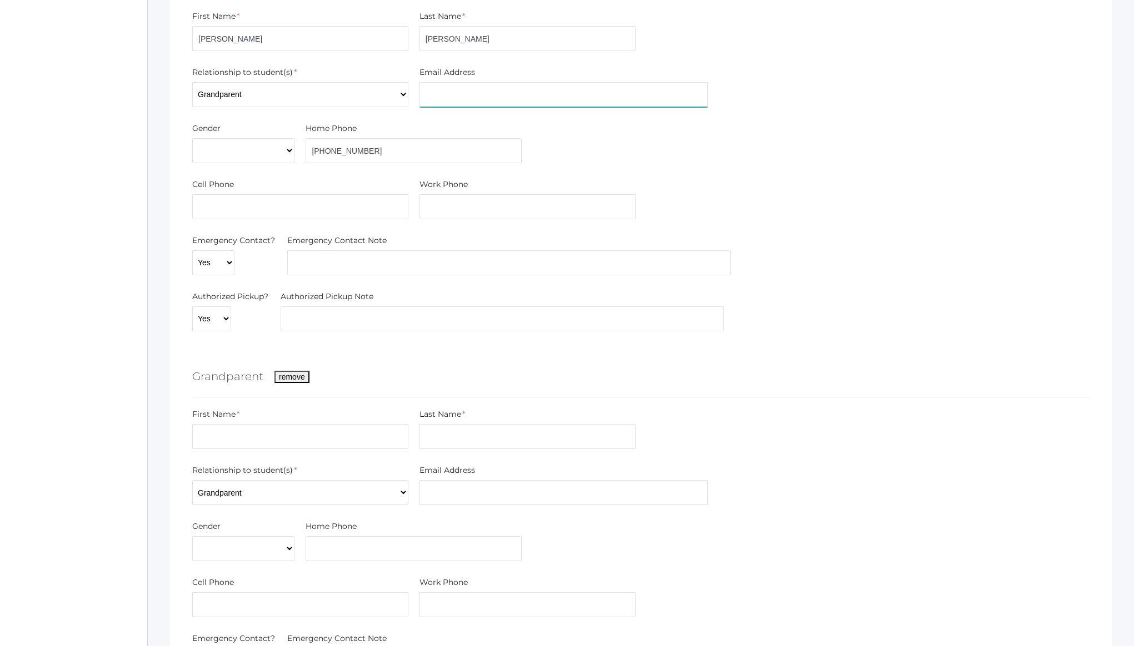
scroll to position [608, 0]
click at [227, 436] on input "text" at bounding box center [300, 433] width 216 height 25
paste input "Michaelene"
type input "Michaelene"
click at [483, 433] on input "text" at bounding box center [527, 433] width 216 height 25
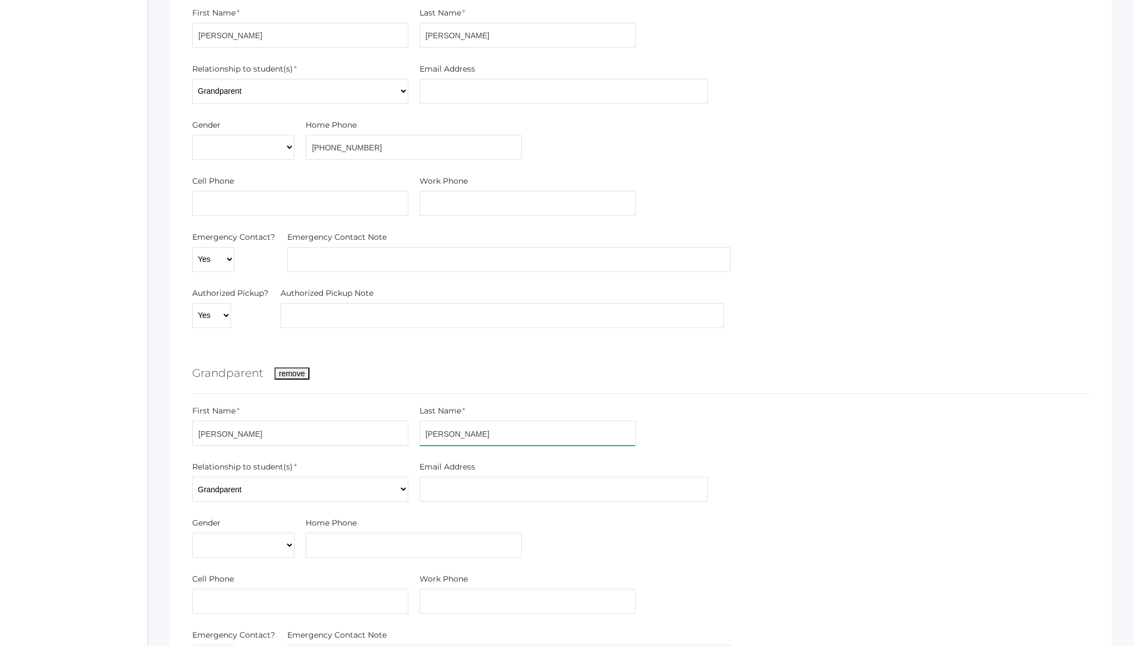
type input "Pyle"
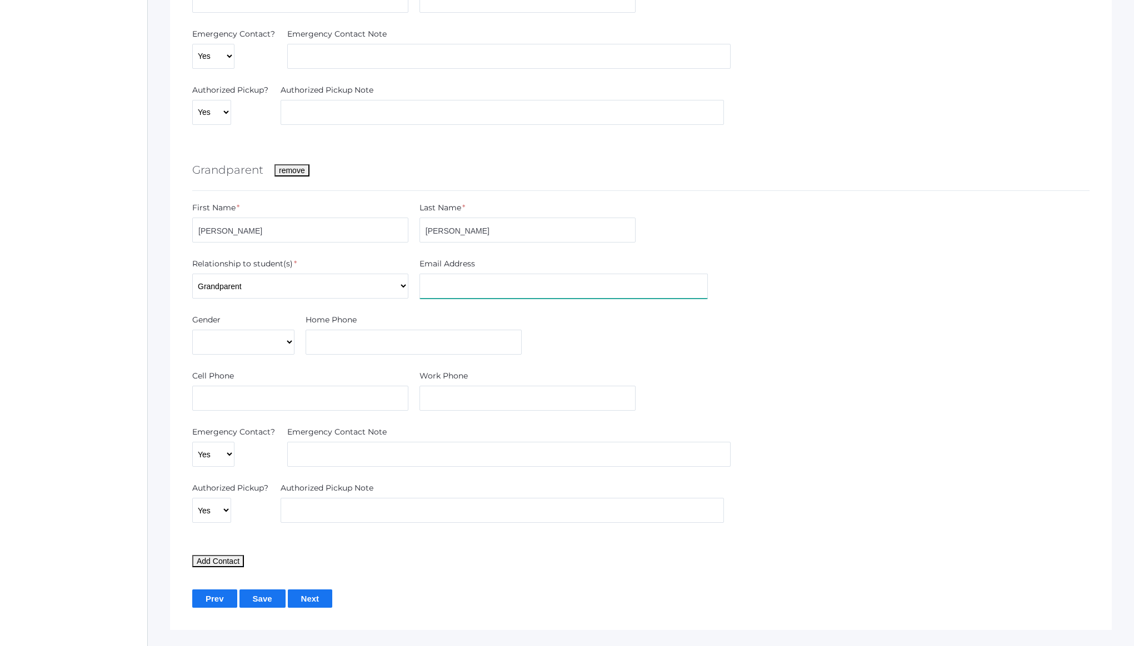
scroll to position [844, 0]
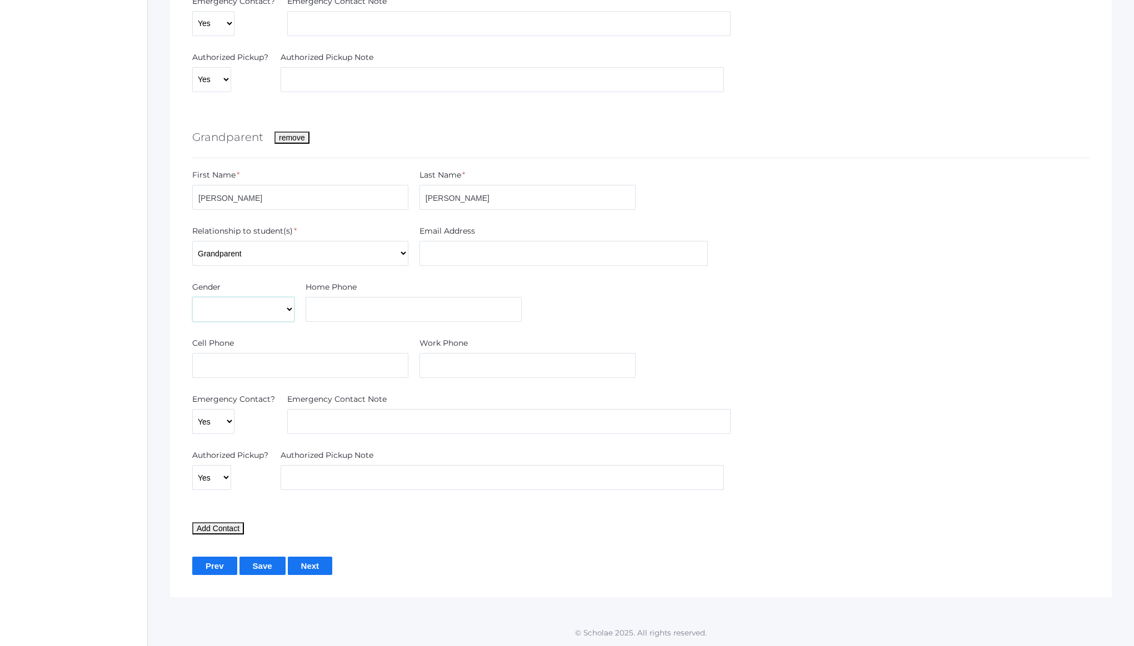
click at [229, 308] on select "Male Female" at bounding box center [243, 309] width 102 height 25
select select "Female"
click at [192, 297] on select "Male Female" at bounding box center [243, 309] width 102 height 25
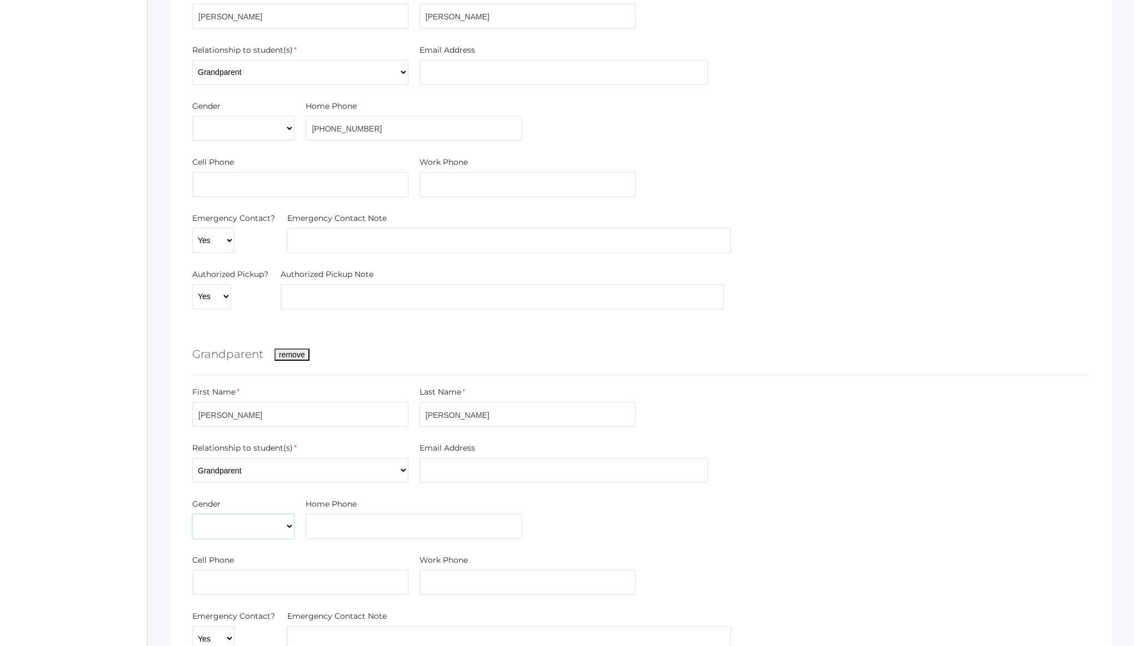
scroll to position [624, 0]
click at [229, 135] on select "Male Female" at bounding box center [243, 131] width 102 height 25
select select "Male"
click at [192, 119] on select "Male Female" at bounding box center [243, 131] width 102 height 25
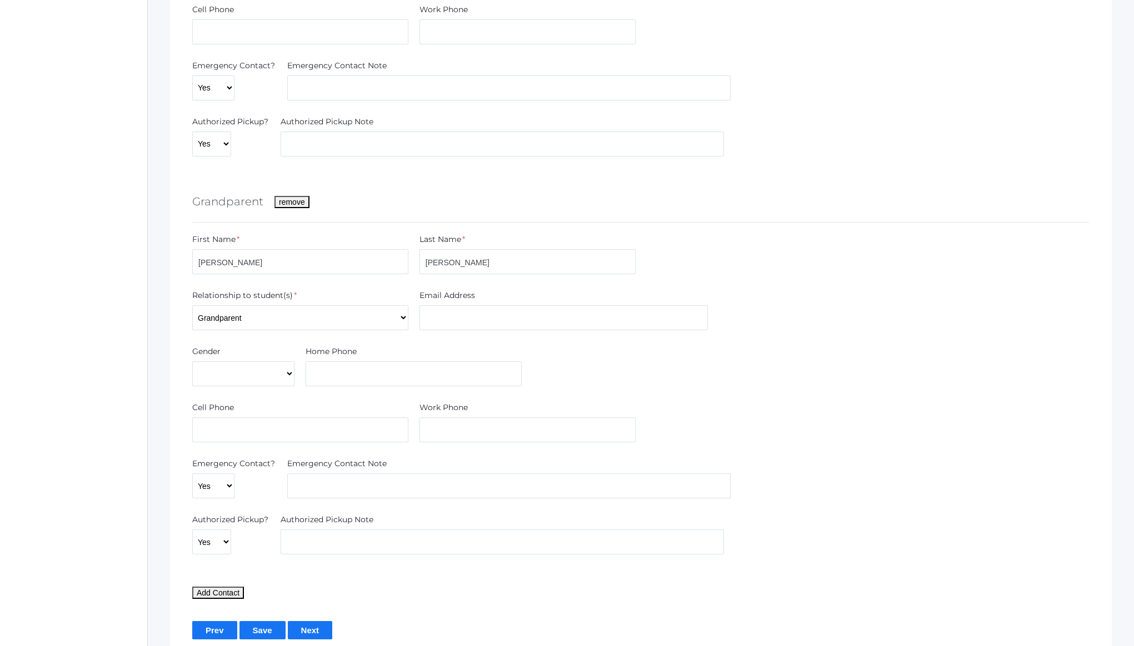
scroll to position [844, 0]
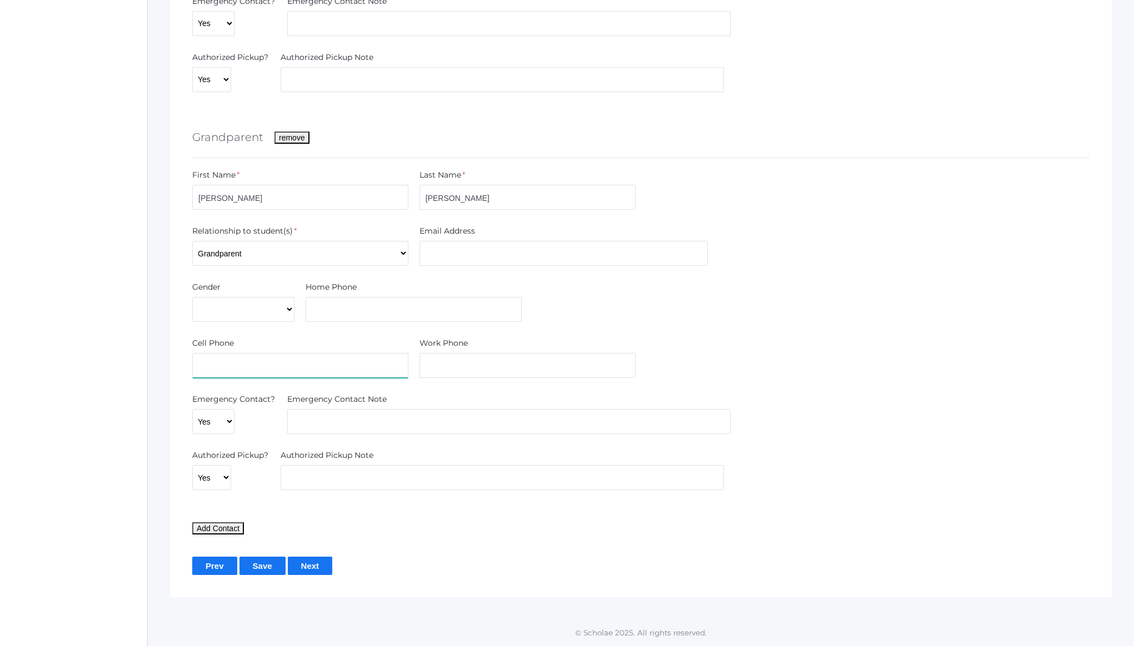
click at [295, 355] on input "text" at bounding box center [300, 365] width 216 height 25
paste input "‭(661) 304-1183‬"
type input "‭(661) 304-1183‬"
click at [215, 529] on button "Add Contact" at bounding box center [218, 529] width 52 height 12
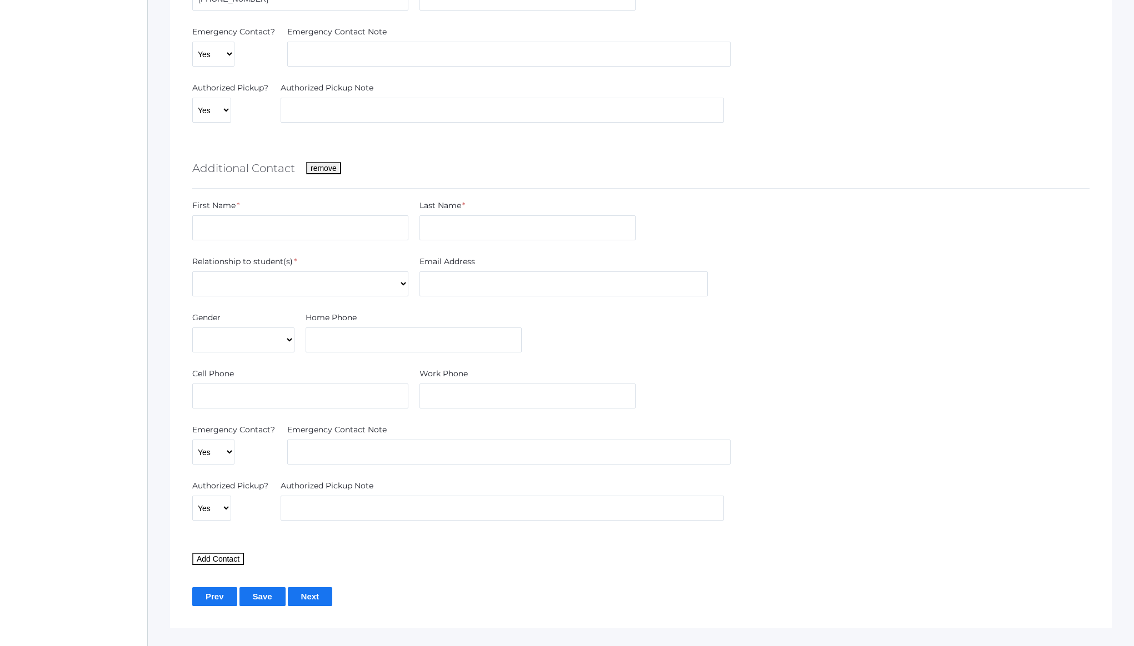
scroll to position [1242, 0]
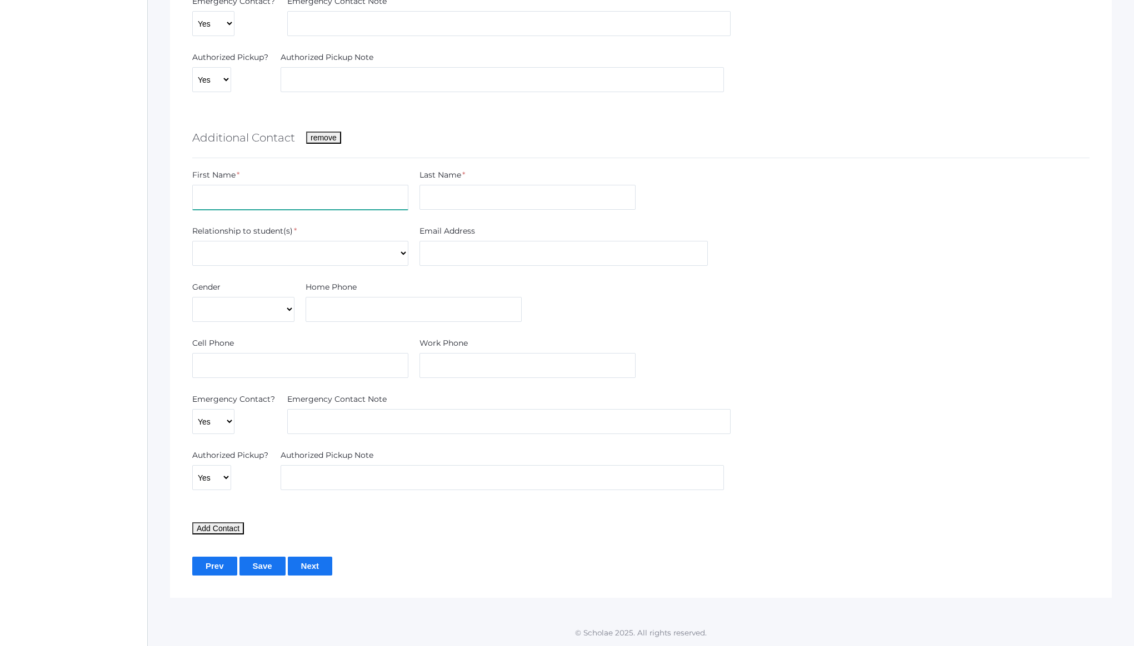
click at [264, 192] on input "text" at bounding box center [300, 197] width 216 height 25
type input "Louie"
type input "Davenport"
click at [259, 247] on select "Aunt Brother Father Friend Grandparent Guardian Mother Other Sister Step Father…" at bounding box center [300, 253] width 216 height 25
select select "Uncle"
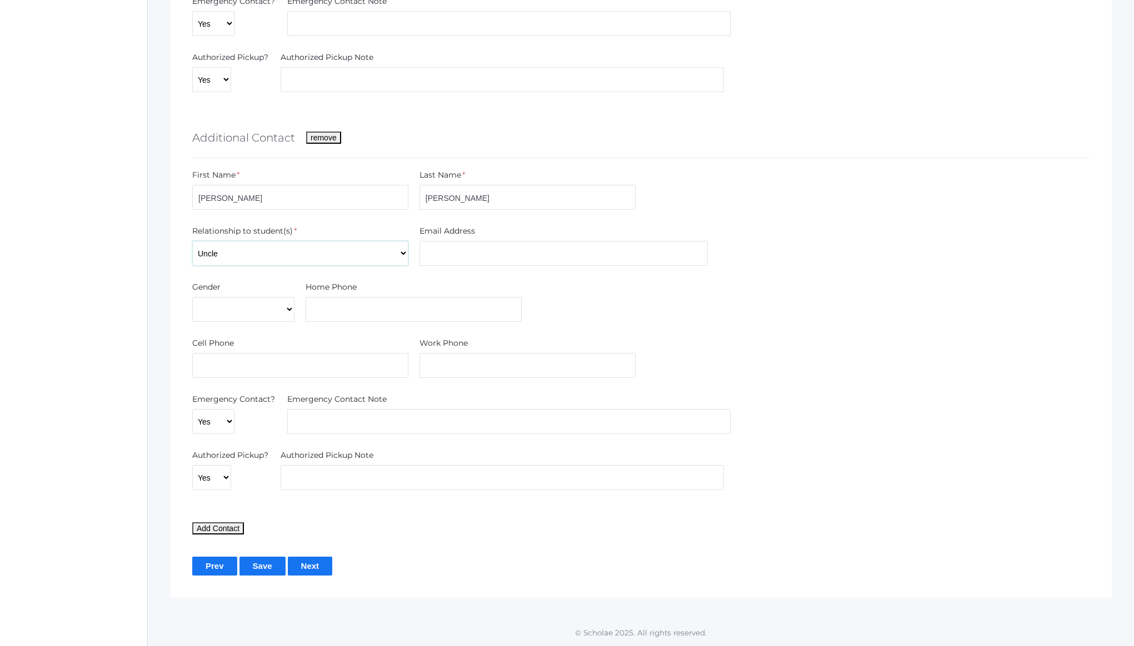
click at [192, 241] on select "Aunt Brother Father Friend Grandparent Guardian Mother Other Sister Step Father…" at bounding box center [300, 253] width 216 height 25
click at [523, 239] on div "Email Address" at bounding box center [563, 233] width 289 height 16
click at [279, 306] on select "Male Female" at bounding box center [243, 309] width 102 height 25
select select "Male"
click at [192, 297] on select "Male Female" at bounding box center [243, 309] width 102 height 25
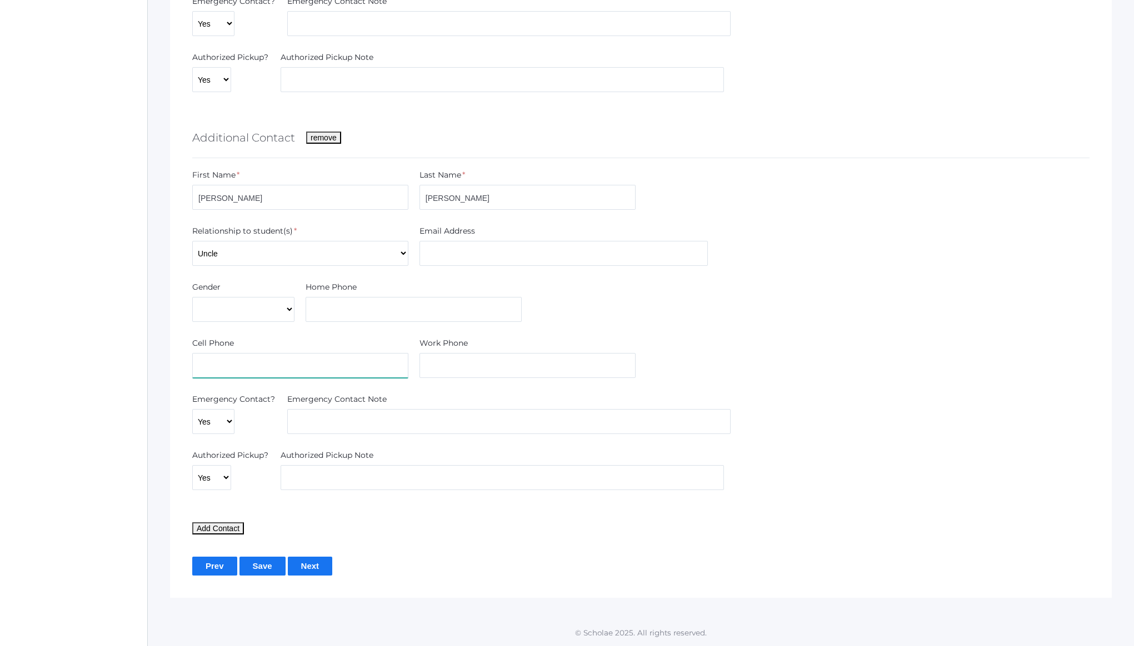
click at [219, 373] on input "text" at bounding box center [300, 365] width 216 height 25
paste input "‭(916) 990-5746‬"
type input "‭(916) 990-5746‬"
click at [391, 309] on input "text" at bounding box center [413, 309] width 216 height 25
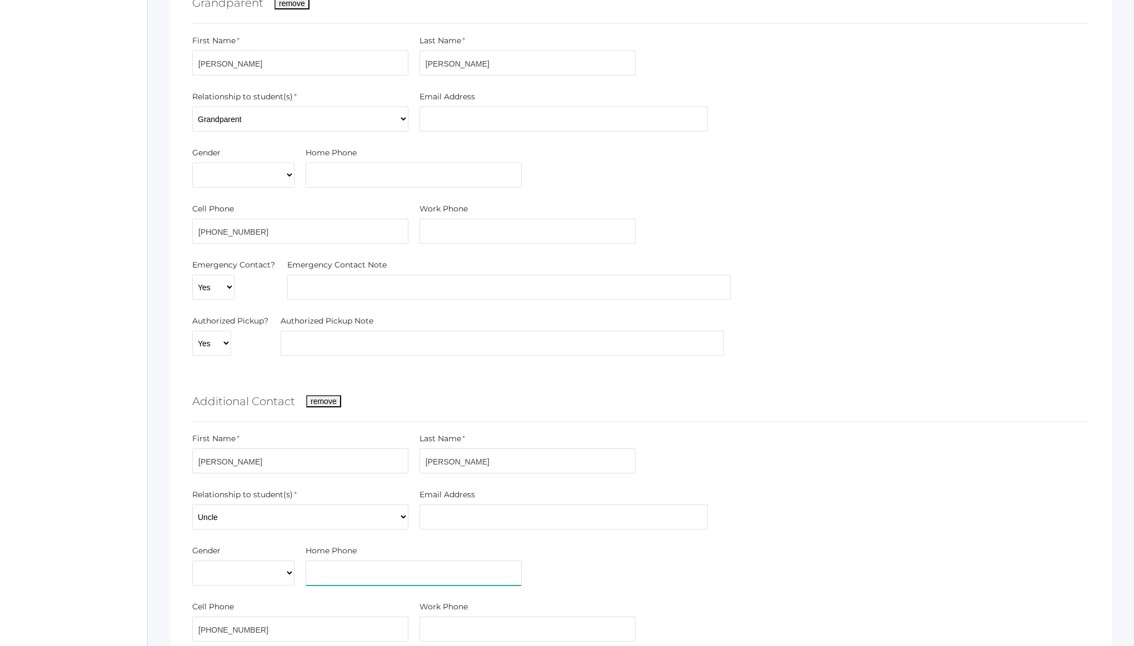
scroll to position [818, 0]
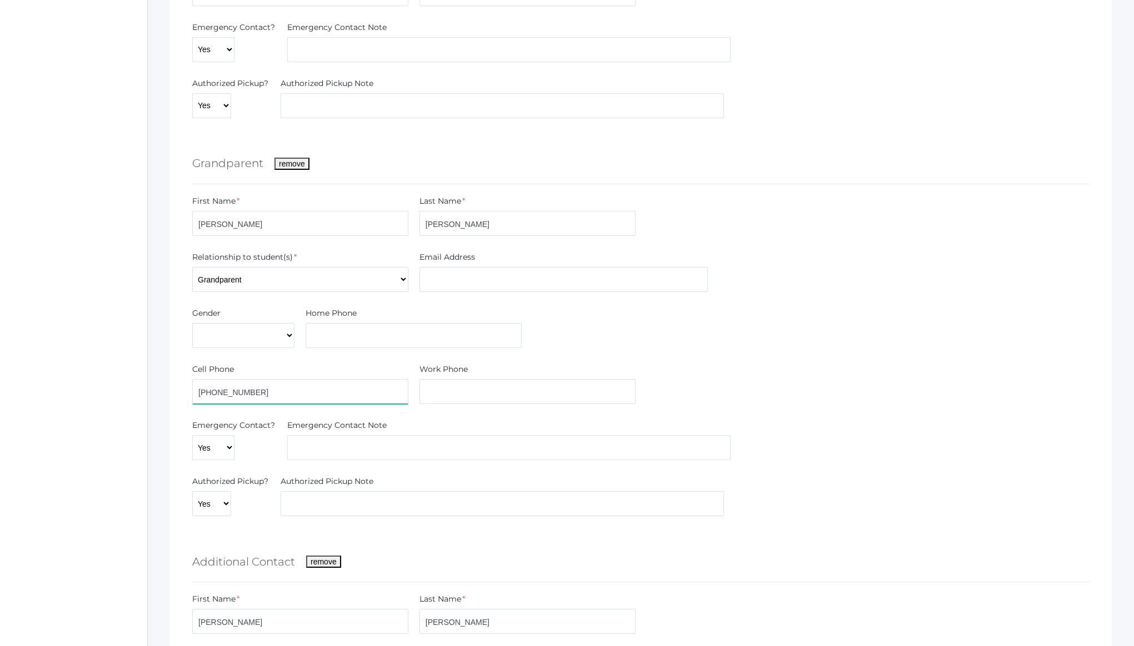
drag, startPoint x: 285, startPoint y: 396, endPoint x: 147, endPoint y: 390, distance: 138.4
click at [147, 390] on div "Onboarding Application 2025-2026 Zion Davenport Instructions & Resources Applic…" at bounding box center [567, 145] width 1134 height 1851
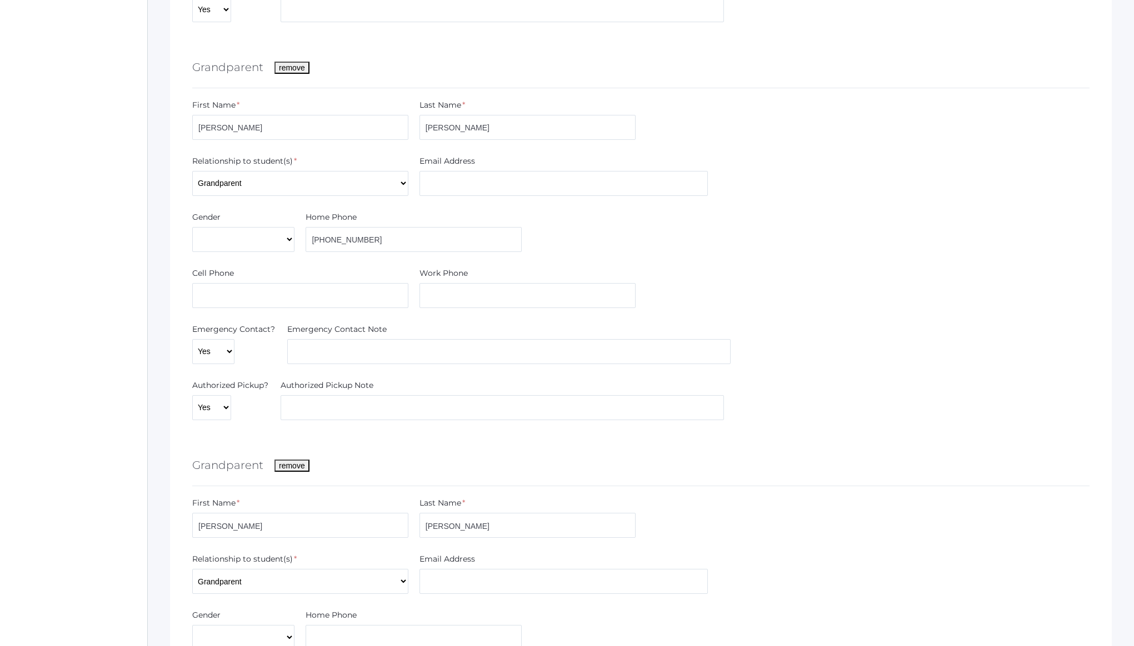
scroll to position [437, 0]
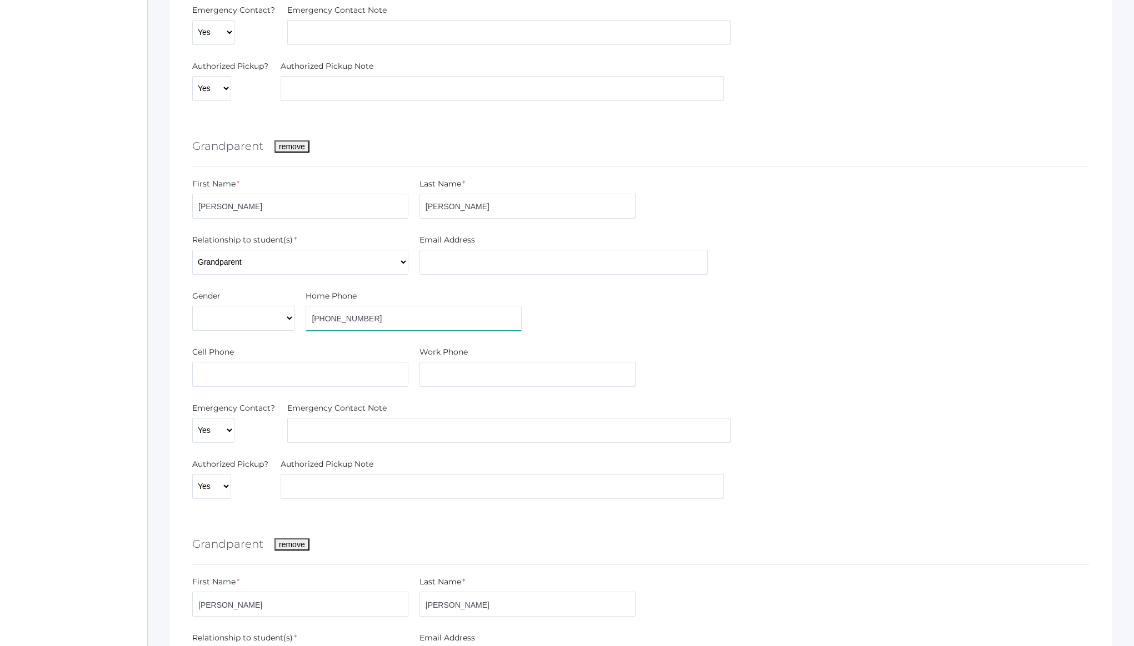
drag, startPoint x: 393, startPoint y: 318, endPoint x: 243, endPoint y: 316, distance: 150.5
click at [243, 317] on div "Gender Male Female Home Phone (661) 304-1184‬" at bounding box center [641, 312] width 908 height 45
click at [285, 372] on input "text" at bounding box center [300, 374] width 216 height 25
paste input "(661) 304-1184‬"
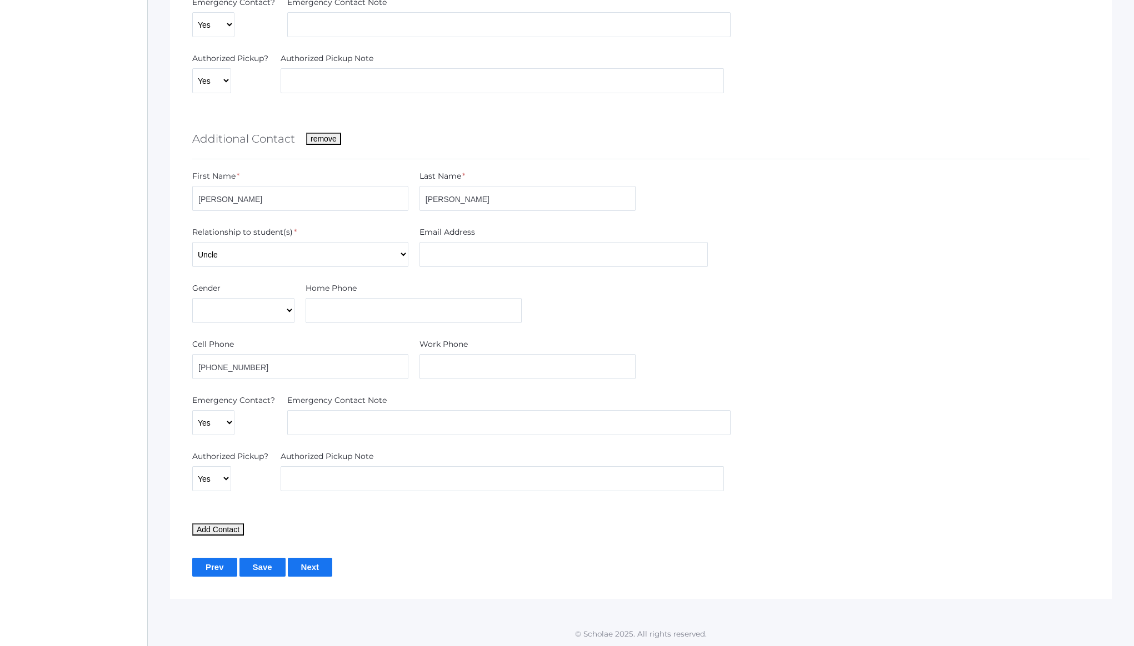
scroll to position [1242, 0]
type input "(661) 304-1184‬"
click at [266, 567] on input "Save" at bounding box center [262, 566] width 46 height 18
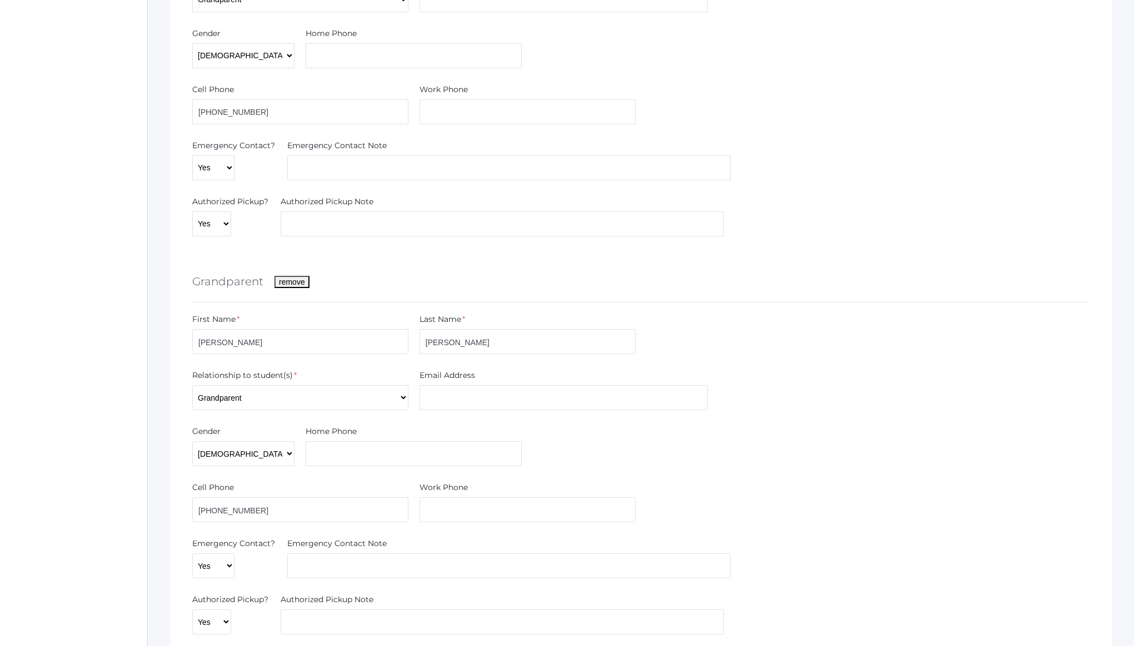
scroll to position [1242, 0]
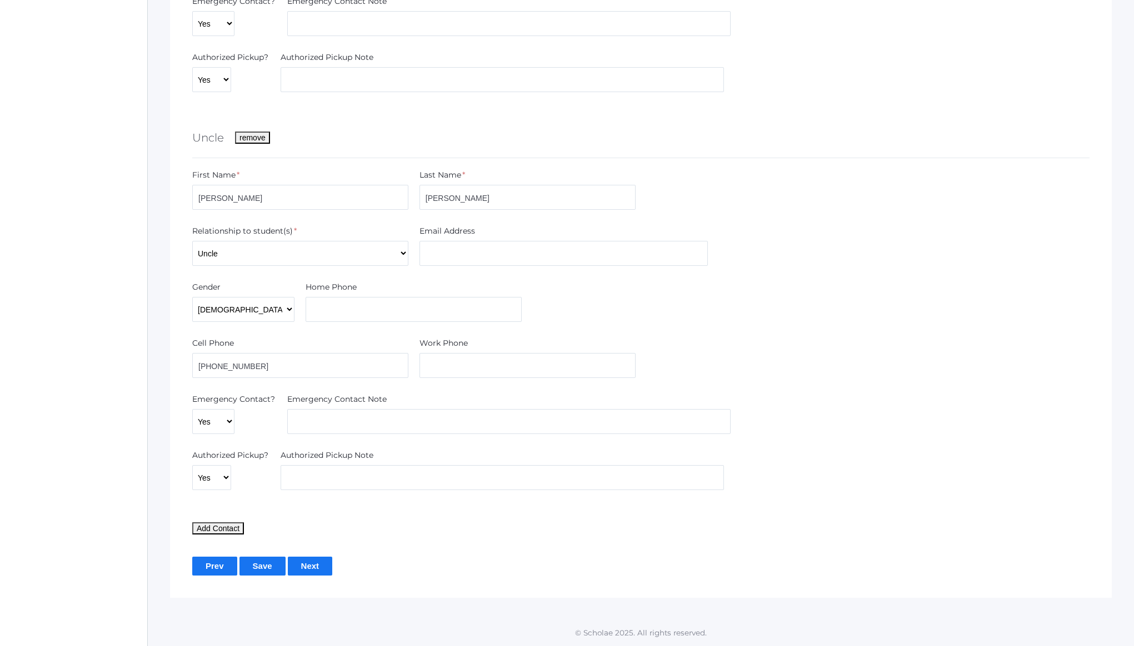
click at [308, 570] on input "Next" at bounding box center [310, 566] width 45 height 18
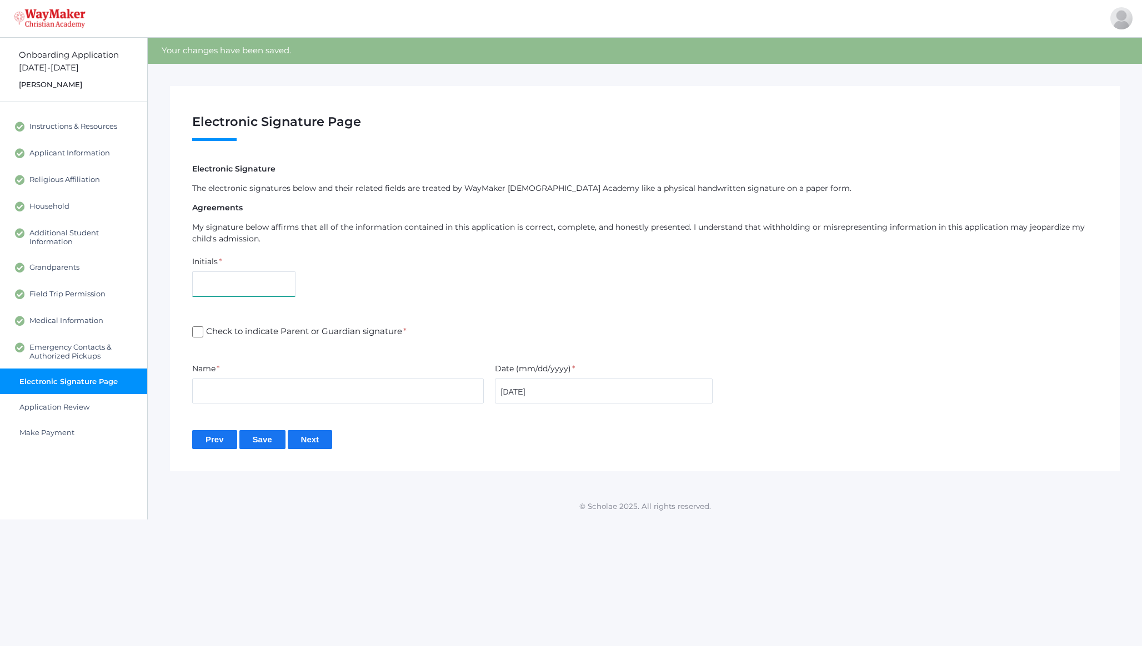
click at [203, 284] on input "text" at bounding box center [243, 284] width 103 height 25
type input "CD"
click at [192, 327] on input "Check to indicate Parent or Guardian signature *" at bounding box center [197, 332] width 11 height 11
checkbox input "true"
click at [275, 392] on input "text" at bounding box center [338, 391] width 292 height 25
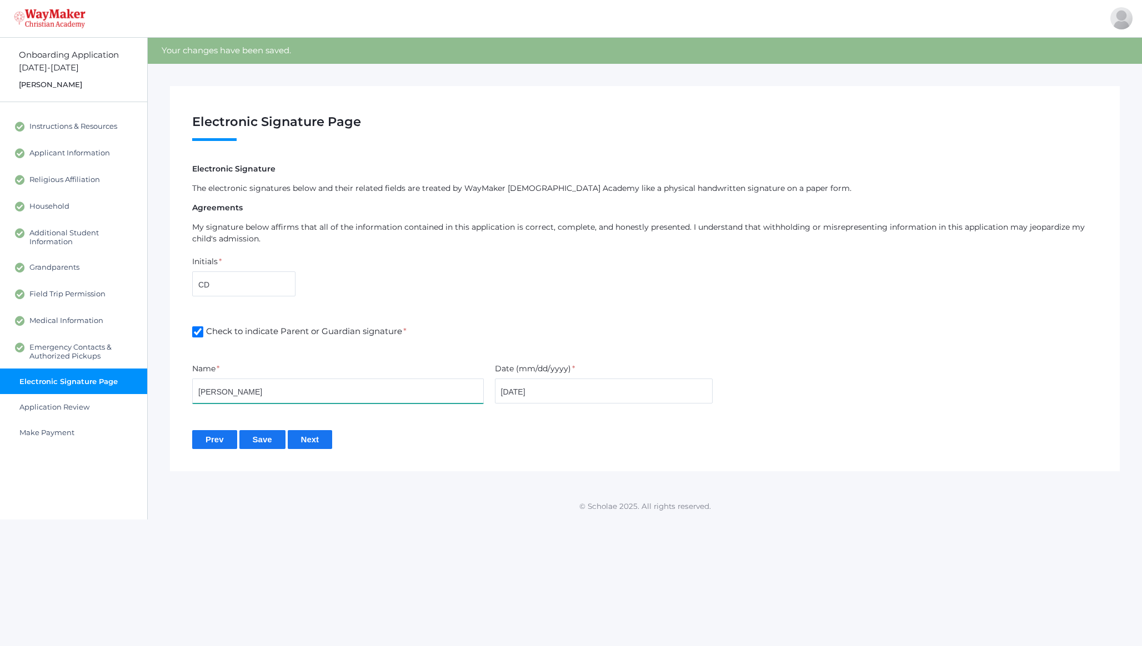
type input "Clint Davenport"
click at [320, 444] on input "Next" at bounding box center [310, 439] width 45 height 18
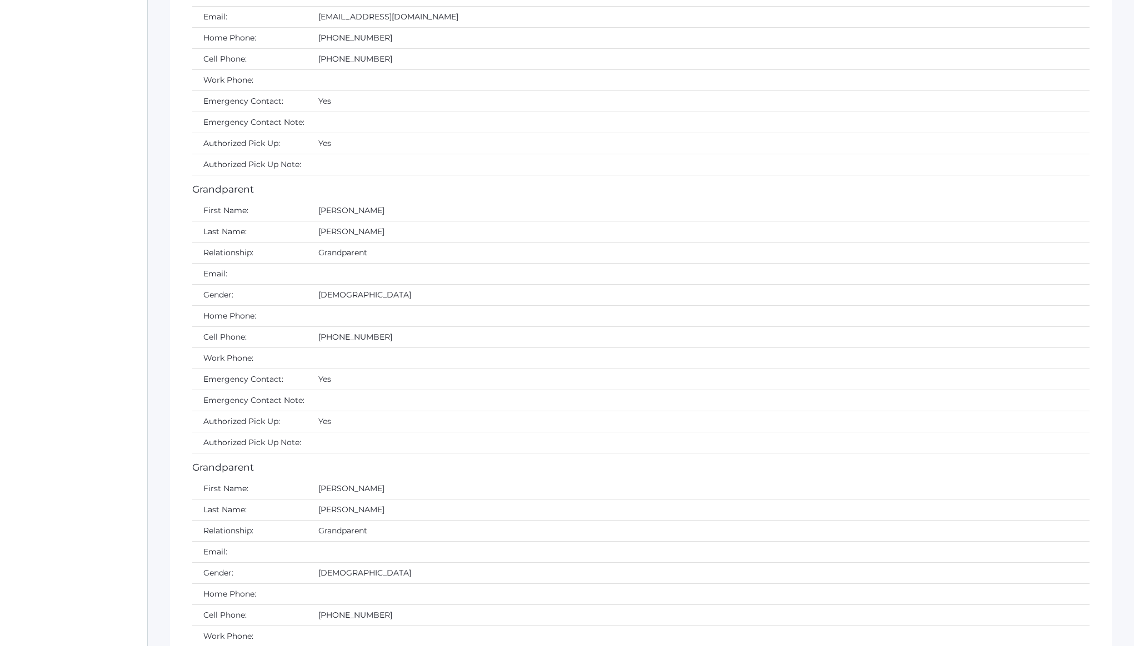
scroll to position [4593, 0]
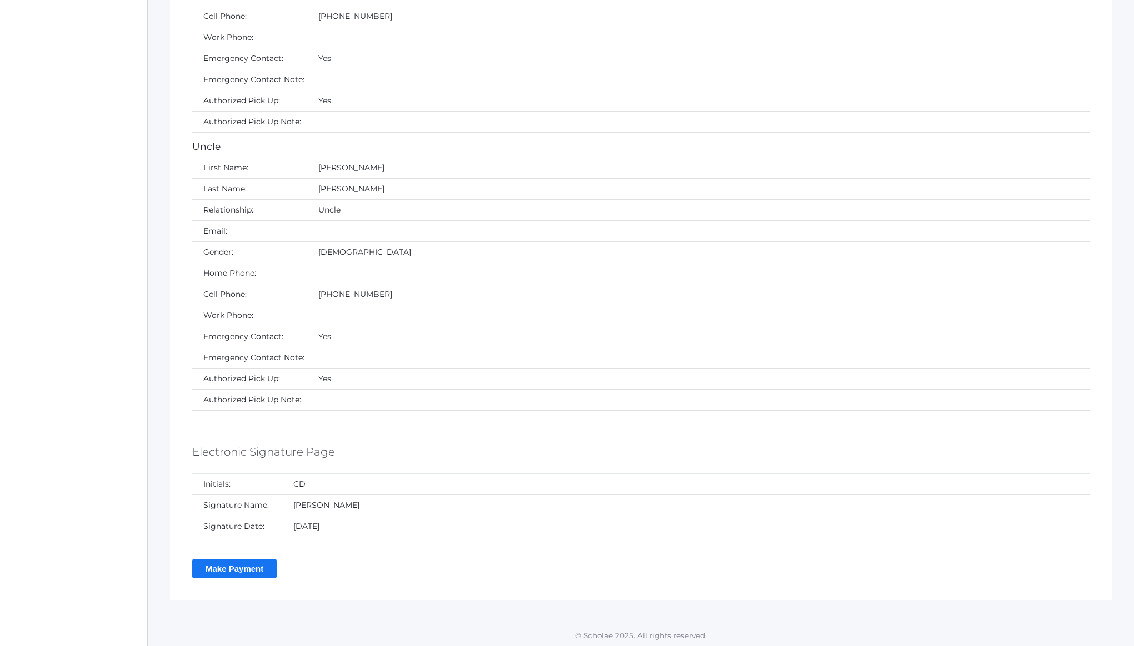
click at [227, 565] on input "Make Payment" at bounding box center [234, 569] width 84 height 18
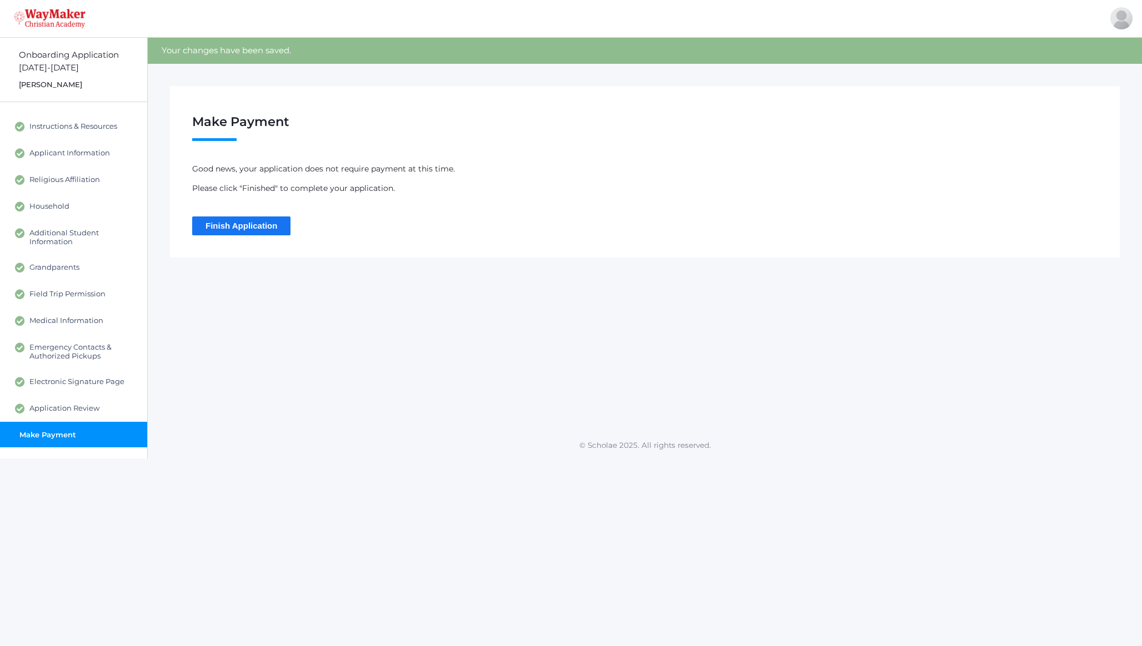
click at [235, 223] on input "Finish Application" at bounding box center [241, 226] width 98 height 18
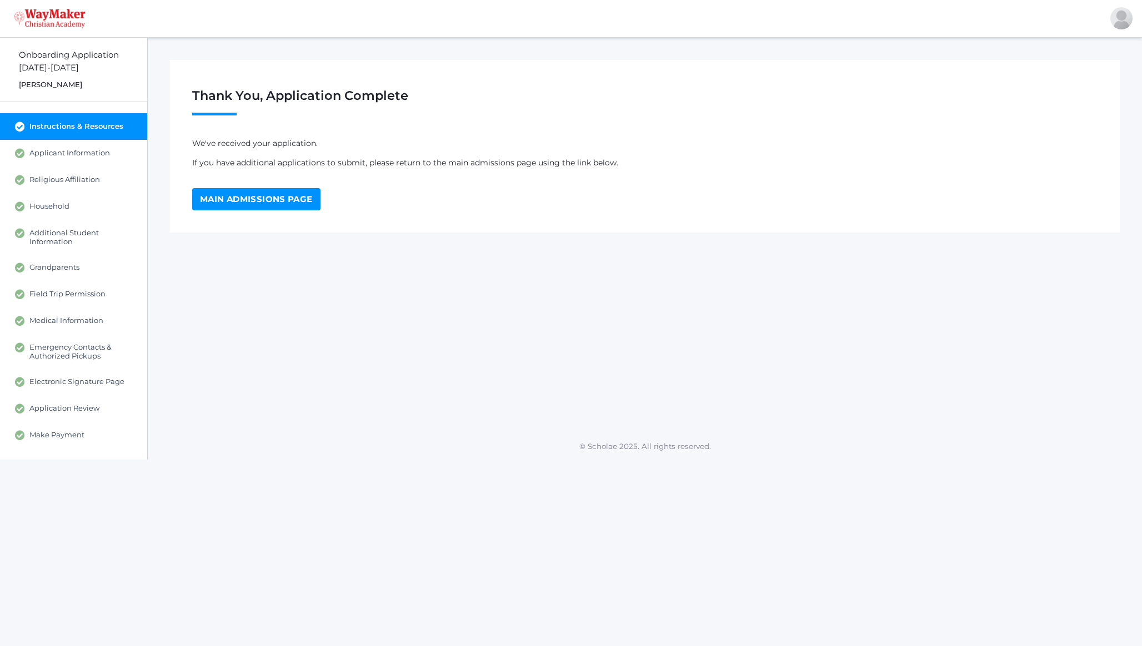
click at [261, 206] on link "Main Admissions Page" at bounding box center [256, 199] width 128 height 22
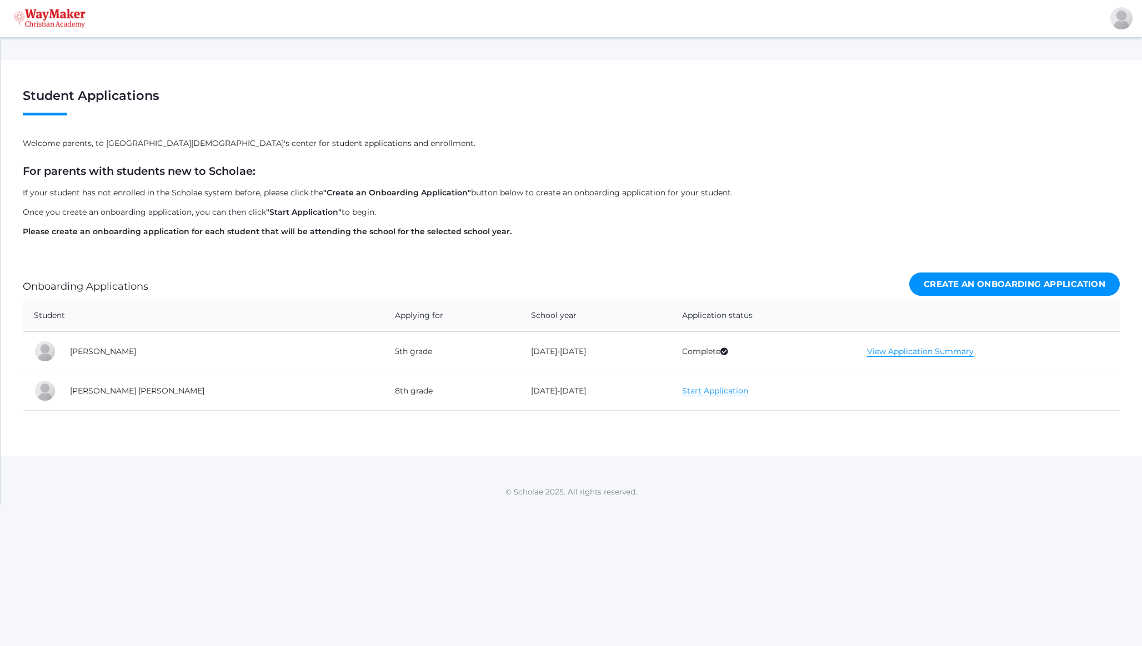
click at [682, 392] on link "Start Application" at bounding box center [715, 391] width 66 height 11
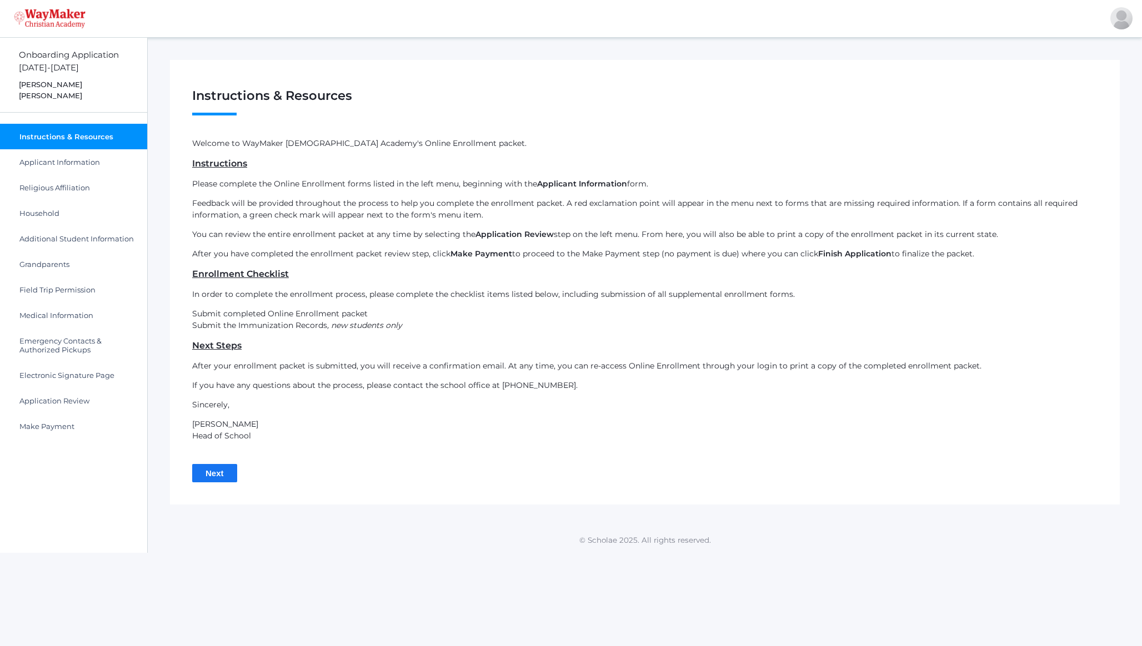
click at [228, 468] on input "Next" at bounding box center [214, 473] width 45 height 18
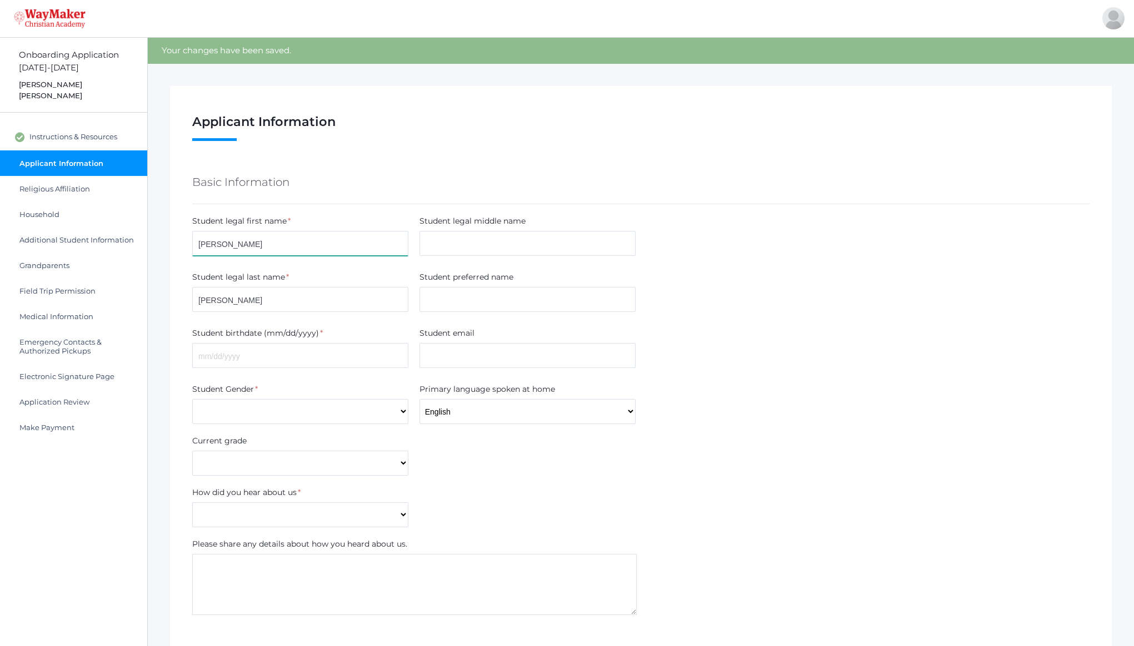
click at [282, 249] on input "[PERSON_NAME]" at bounding box center [300, 243] width 216 height 25
type input "Hope"
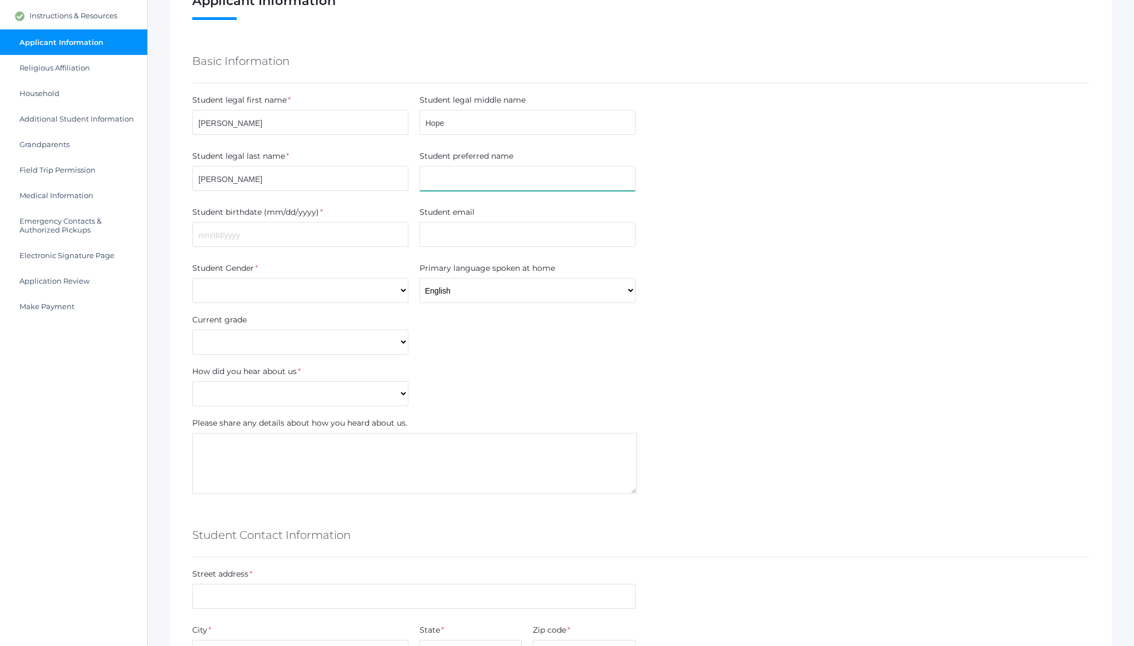
scroll to position [123, 0]
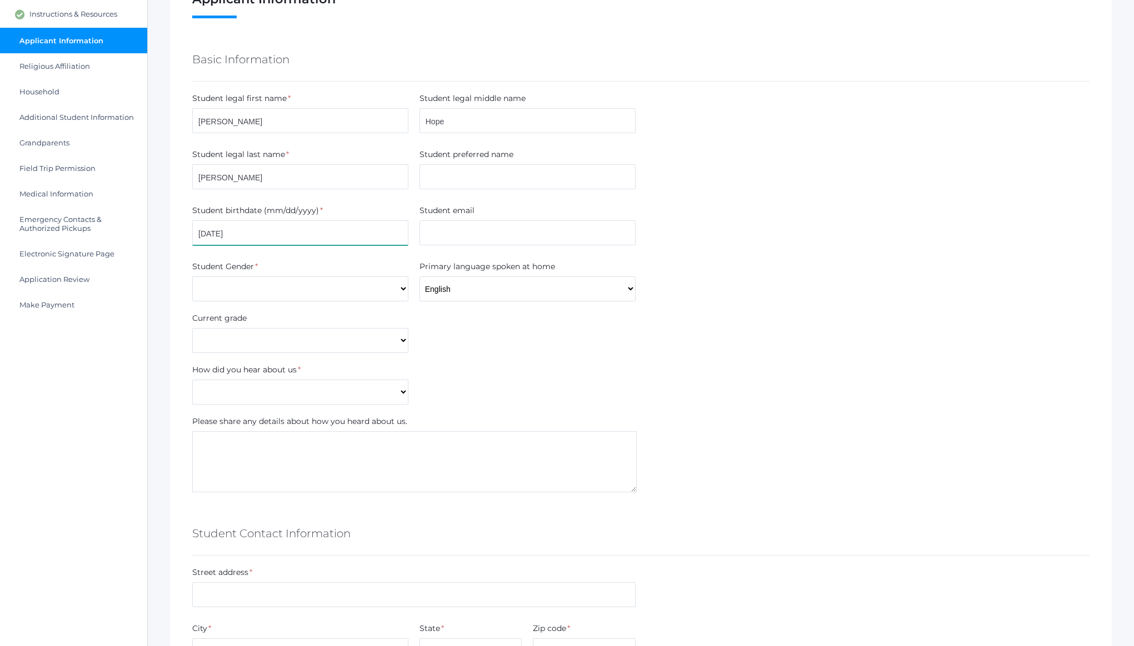
type input "[DATE]"
select select "[DEMOGRAPHIC_DATA]"
select select "8th Grade"
select select "Word of mouth"
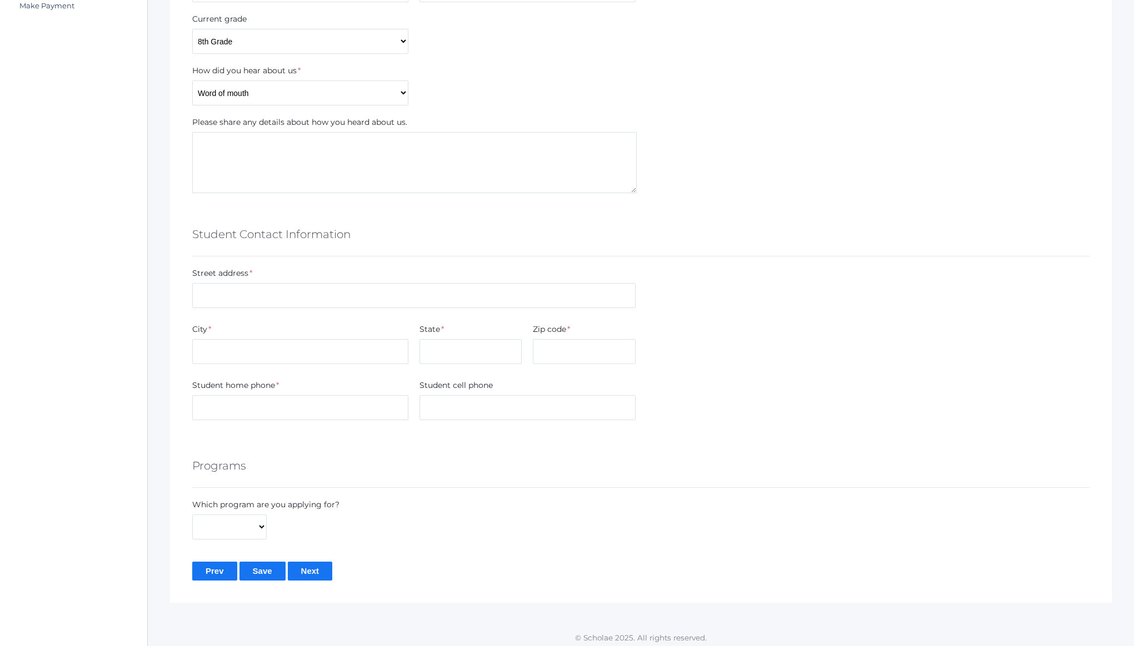
scroll to position [426, 0]
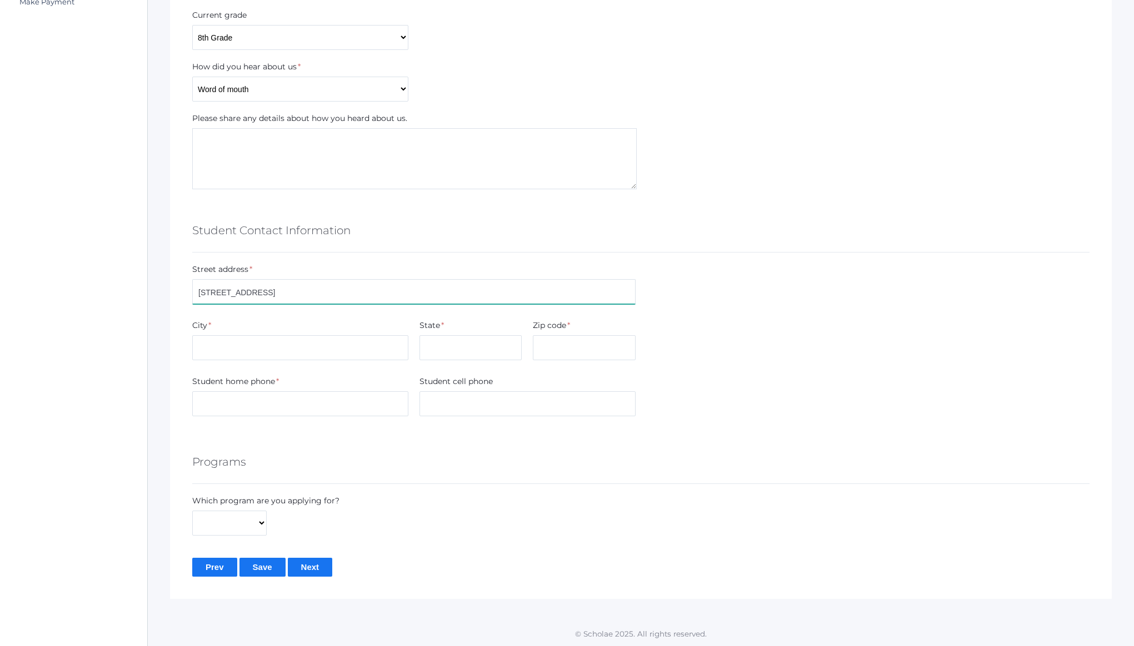
type input "[STREET_ADDRESS]"
type input "Post Falls"
type input "ID"
type input "83854"
type input "[PHONE_NUMBER]"
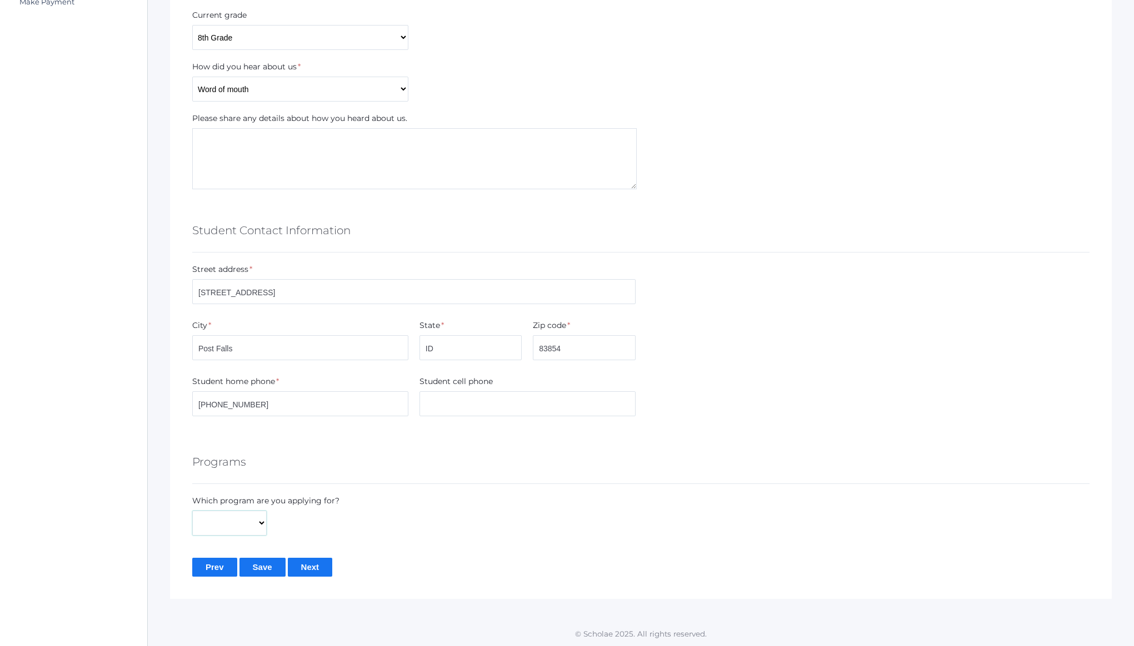
click at [234, 530] on select "Full-Time Hybrid" at bounding box center [229, 523] width 74 height 25
select select "Full-Time"
click at [192, 511] on select "Full-Time Hybrid" at bounding box center [229, 523] width 74 height 25
click at [313, 567] on input "Next" at bounding box center [310, 567] width 45 height 18
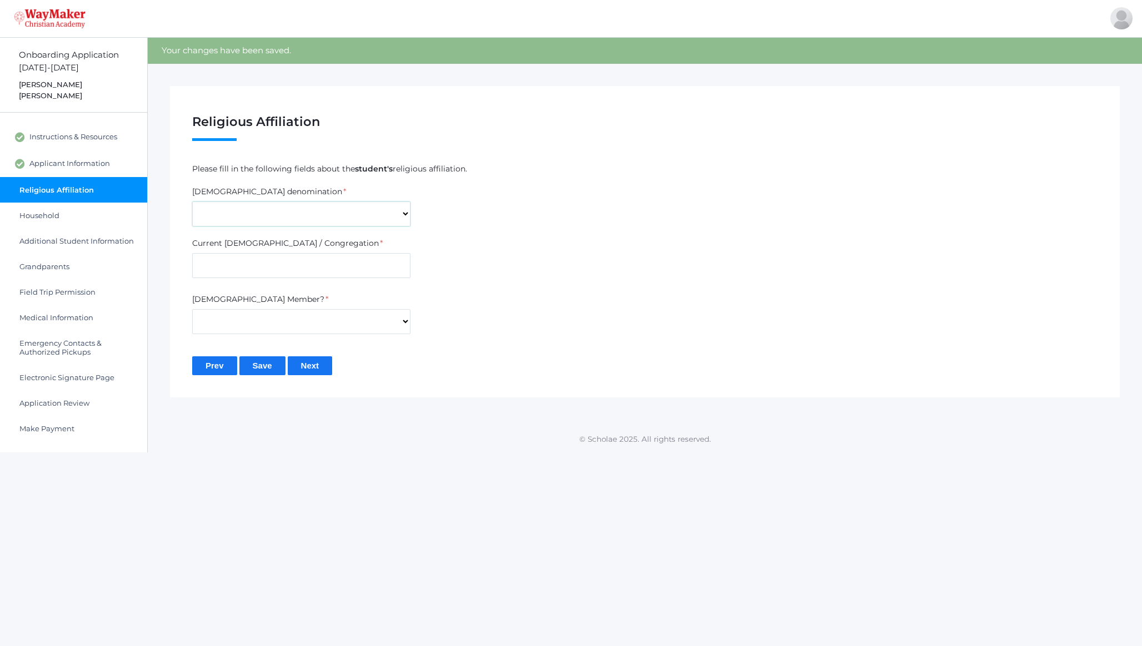
click at [292, 209] on select "7th Day Adventist Assembly of God Baptist Catholic Christian Church of [PERSON_…" at bounding box center [301, 214] width 218 height 25
select select "[DEMOGRAPHIC_DATA]"
click at [192, 202] on select "7th Day Adventist Assembly of God Baptist Catholic Christian Church of Christ E…" at bounding box center [301, 214] width 218 height 25
click at [269, 261] on input "text" at bounding box center [301, 265] width 218 height 25
type input "The Heart"
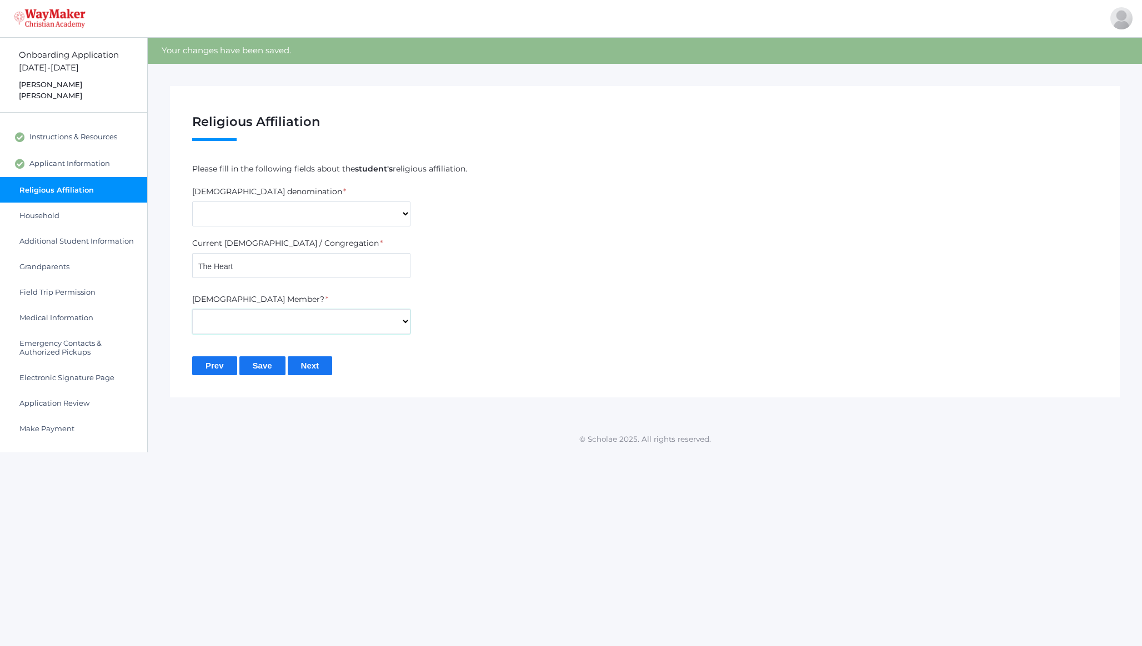
select select "Yes"
click at [291, 368] on input "Next" at bounding box center [310, 366] width 45 height 18
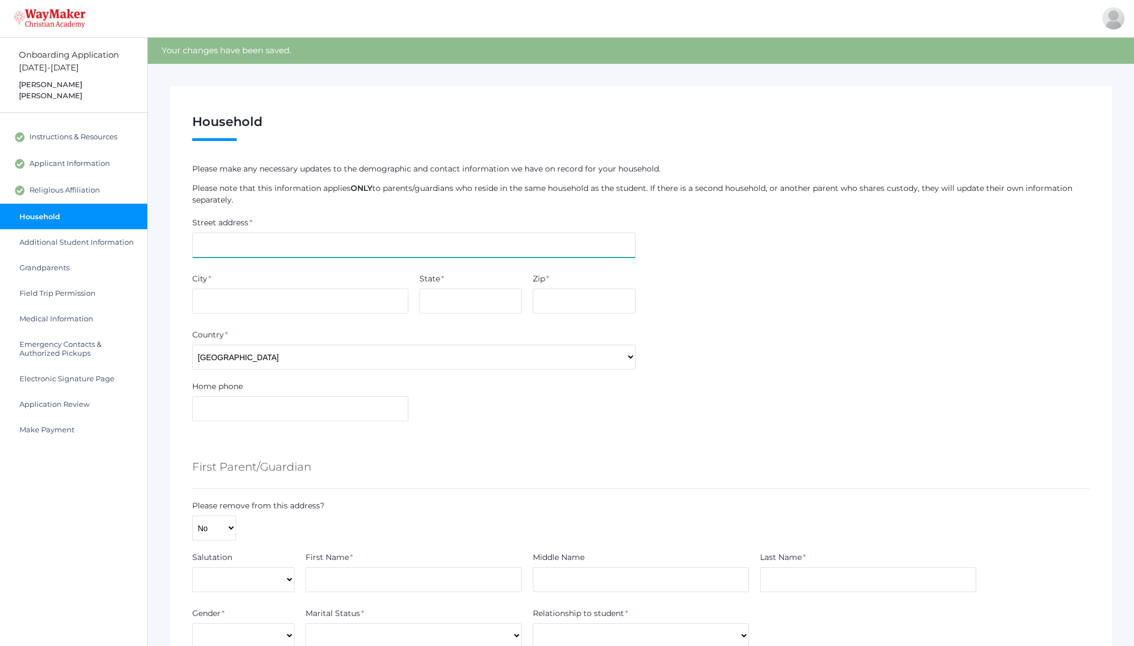
click at [285, 254] on input "text" at bounding box center [413, 245] width 443 height 25
type input "11922 W Brave Way"
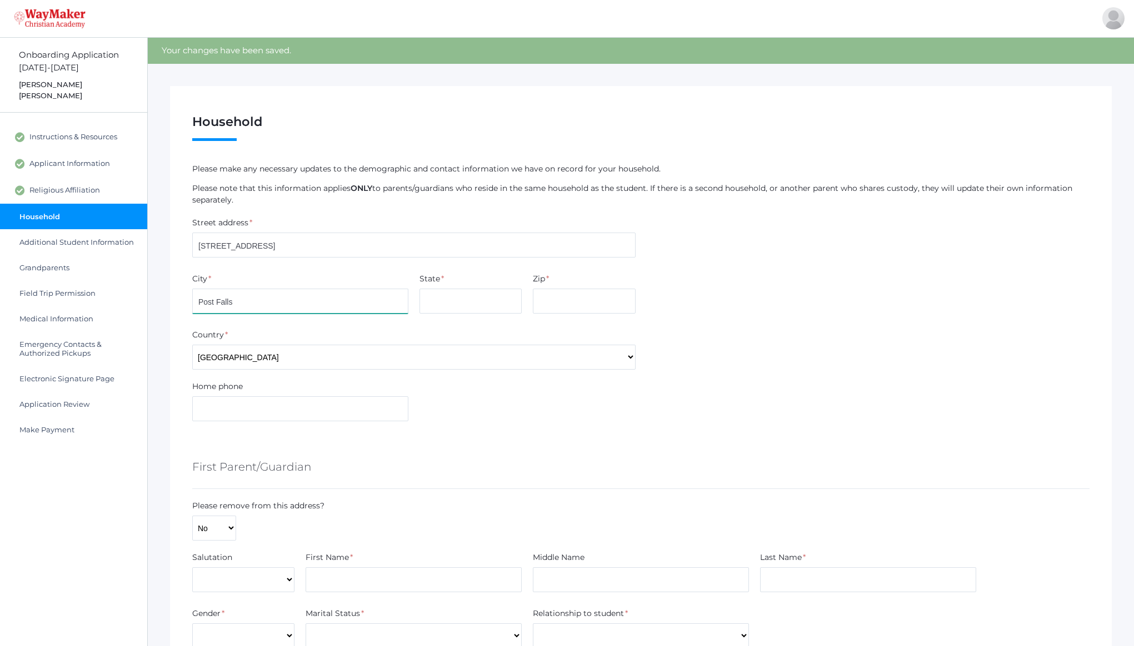
type input "Post Falls"
type input "ID"
type input "83854"
type input "(208) 518-9675"
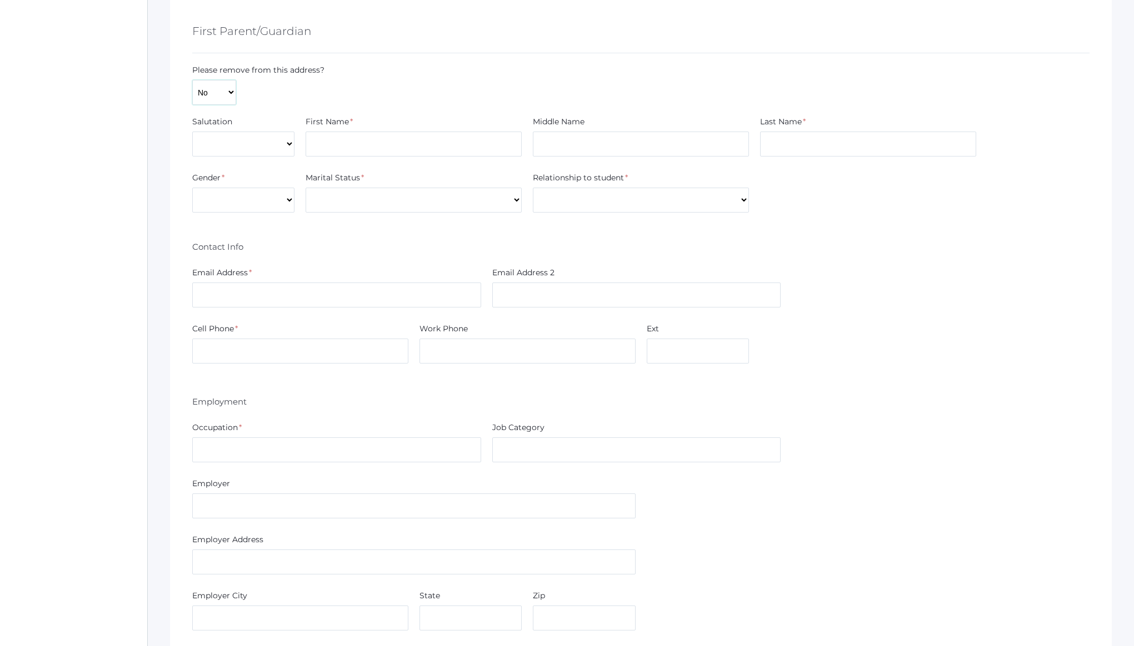
scroll to position [434, 0]
click at [265, 154] on select "Mr. Mrs. Miss Ms. Dr." at bounding box center [243, 146] width 102 height 25
select select "Mr."
click at [192, 134] on select "Mr. Mrs. Miss Ms. Dr." at bounding box center [243, 146] width 102 height 25
click at [392, 147] on input "text" at bounding box center [413, 146] width 216 height 25
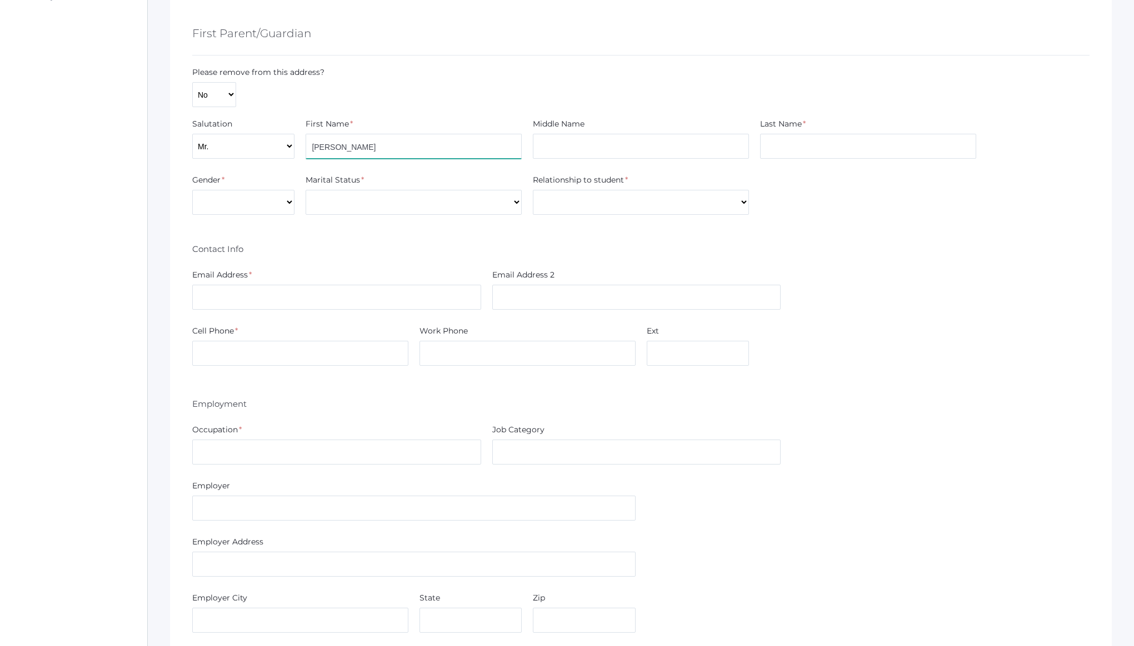
type input "Clint"
type input "Davenport"
select select "Male"
select select "Married"
select select "Father"
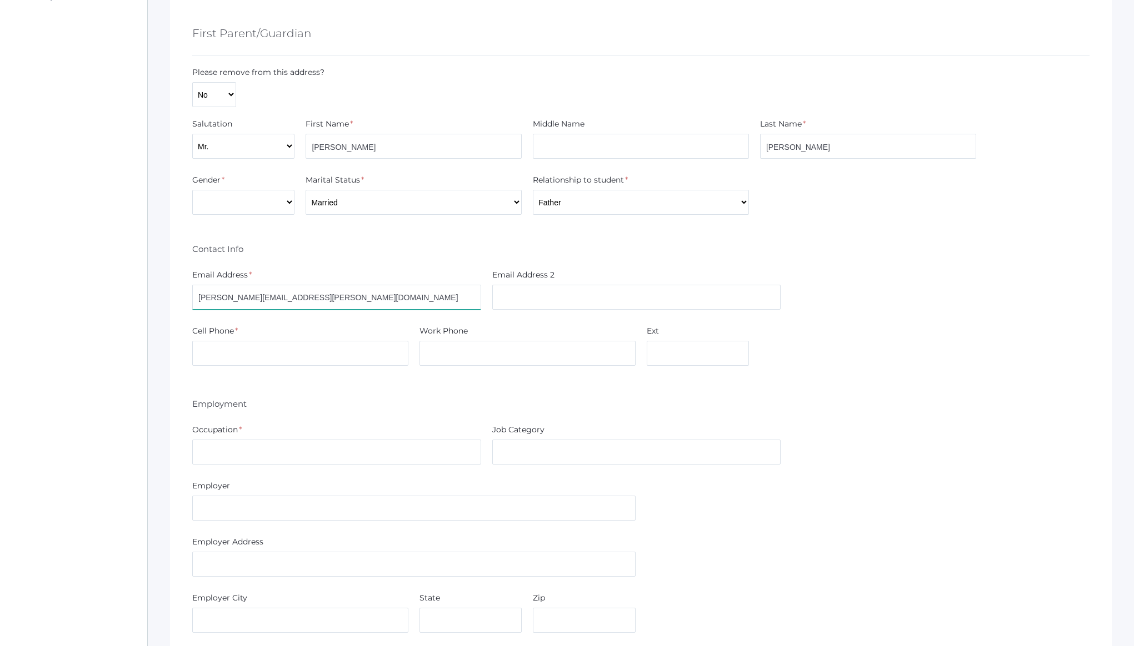
type input "clint.davenport@gmail.com"
type input "(208) 518-9675"
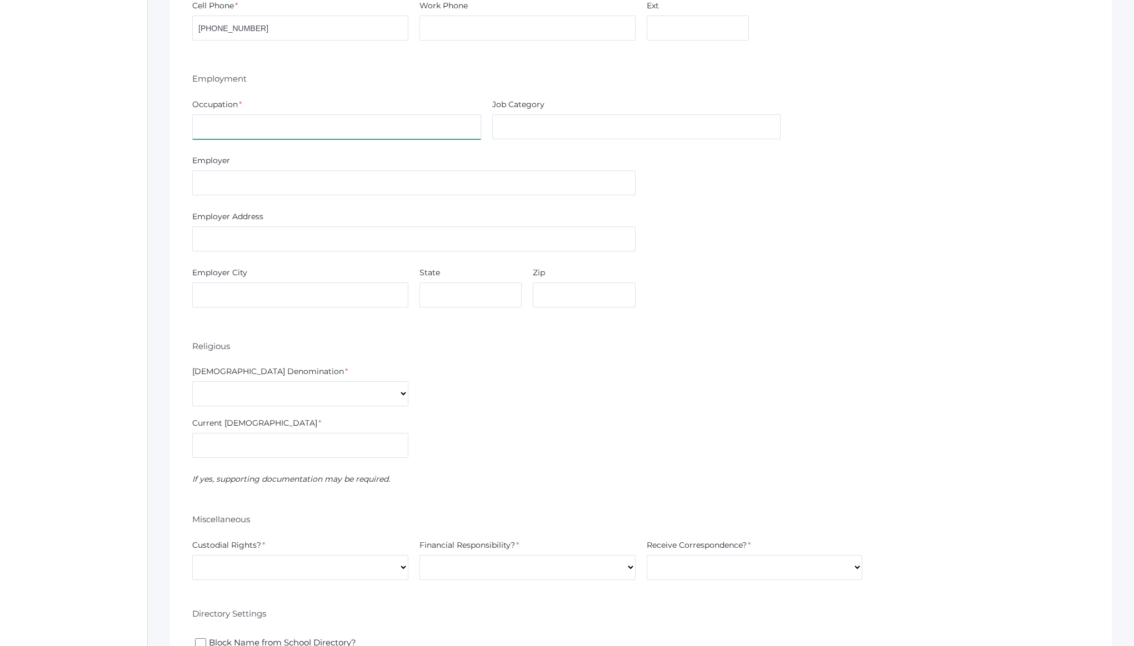
scroll to position [762, 0]
type input "Custom Home Builder"
type input "Construction"
type input "Onyx & Oak Homes"
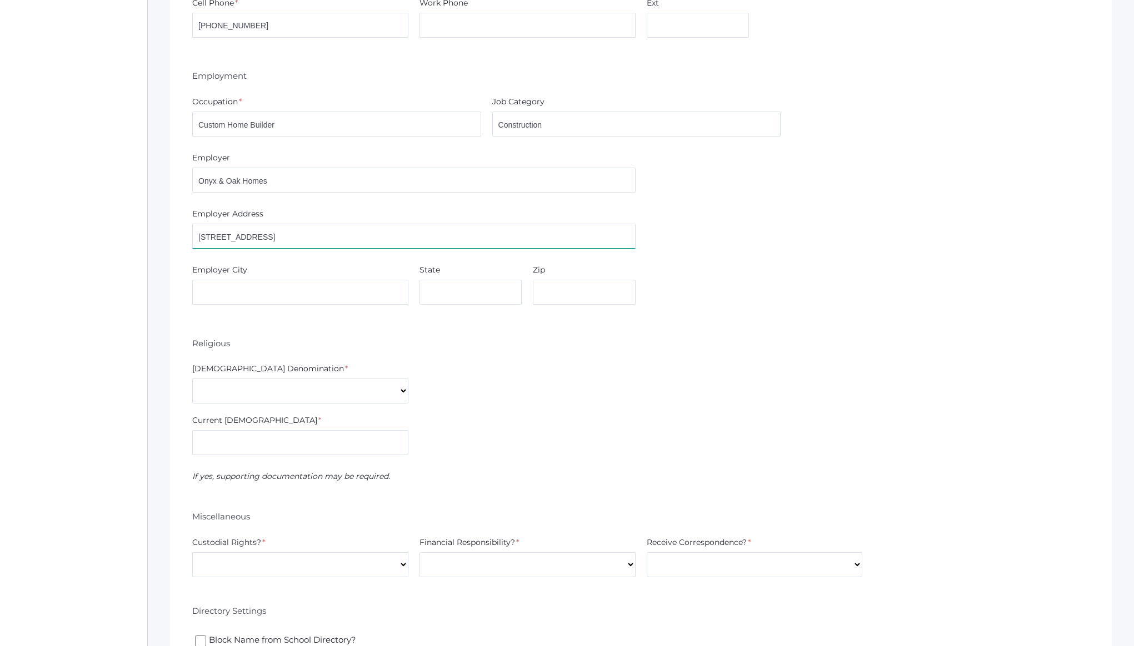
type input "1869 E Seltice Way #228"
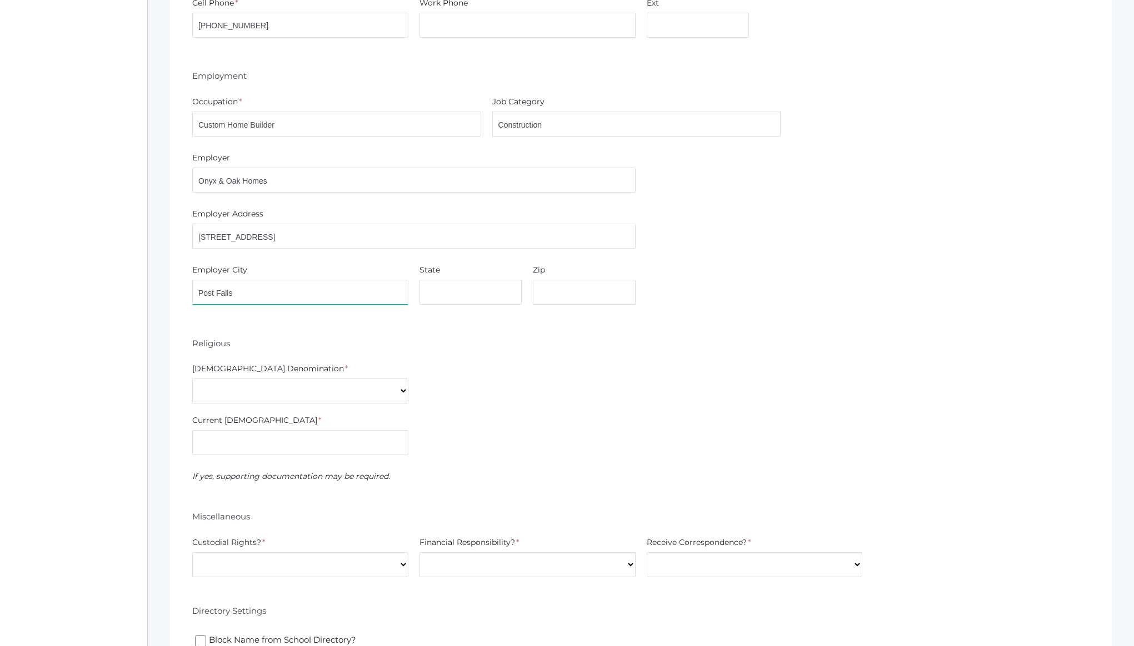
type input "Post Falls"
type input "ID"
type input "83854"
select select "[DEMOGRAPHIC_DATA]"
type input "The Heart"
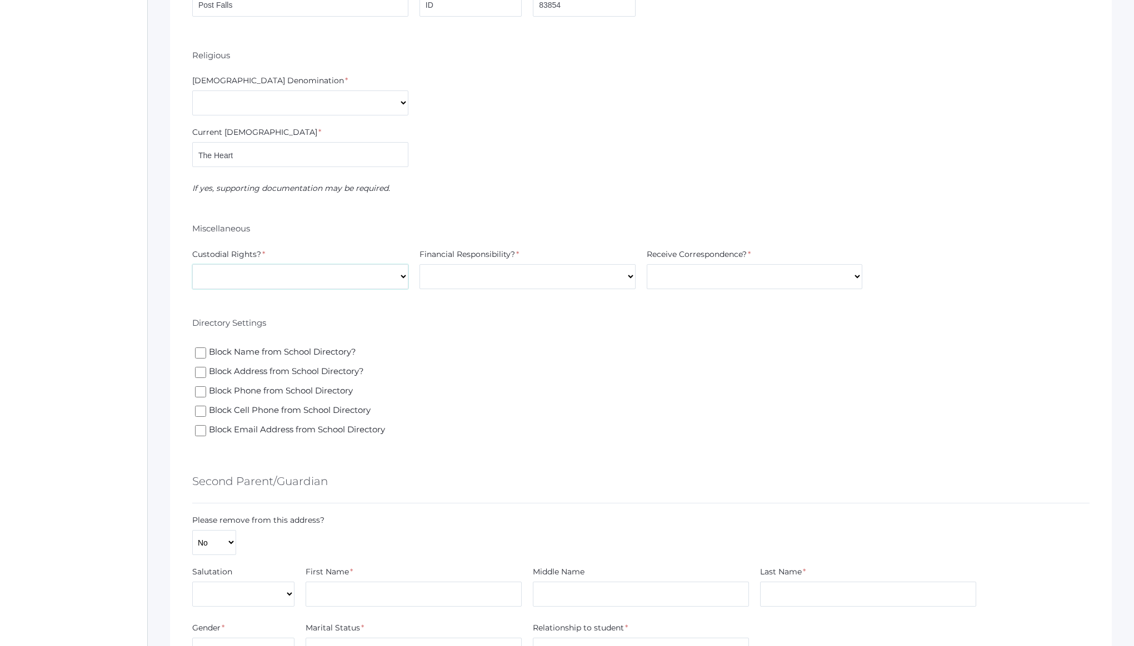
scroll to position [1069, 0]
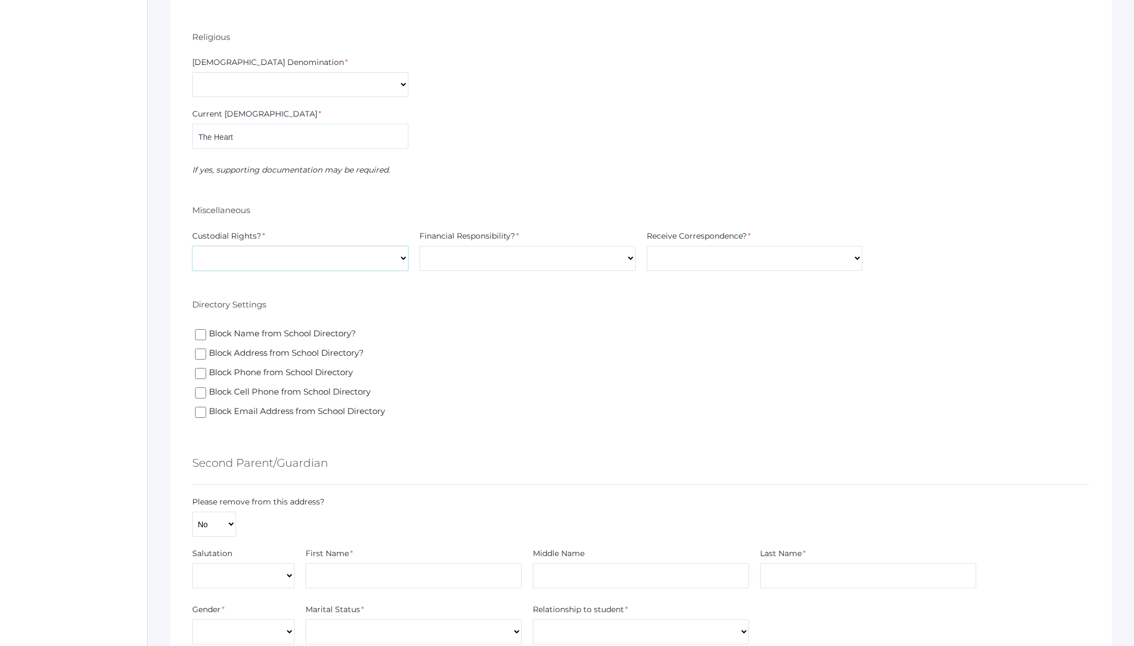
select select "Yes"
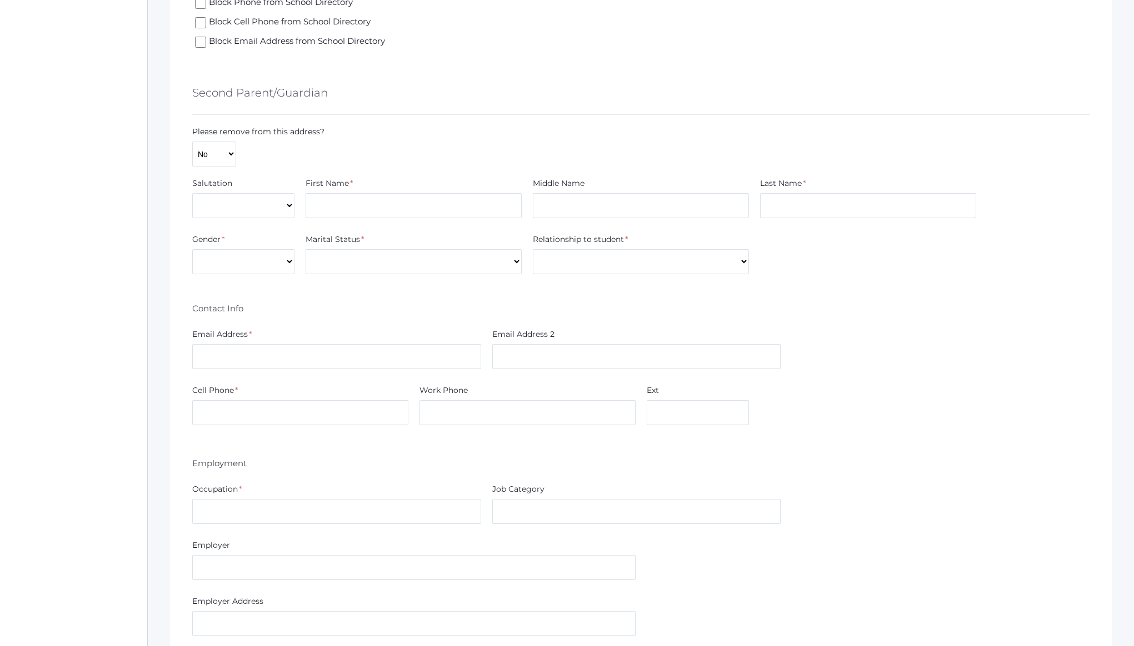
scroll to position [1453, 0]
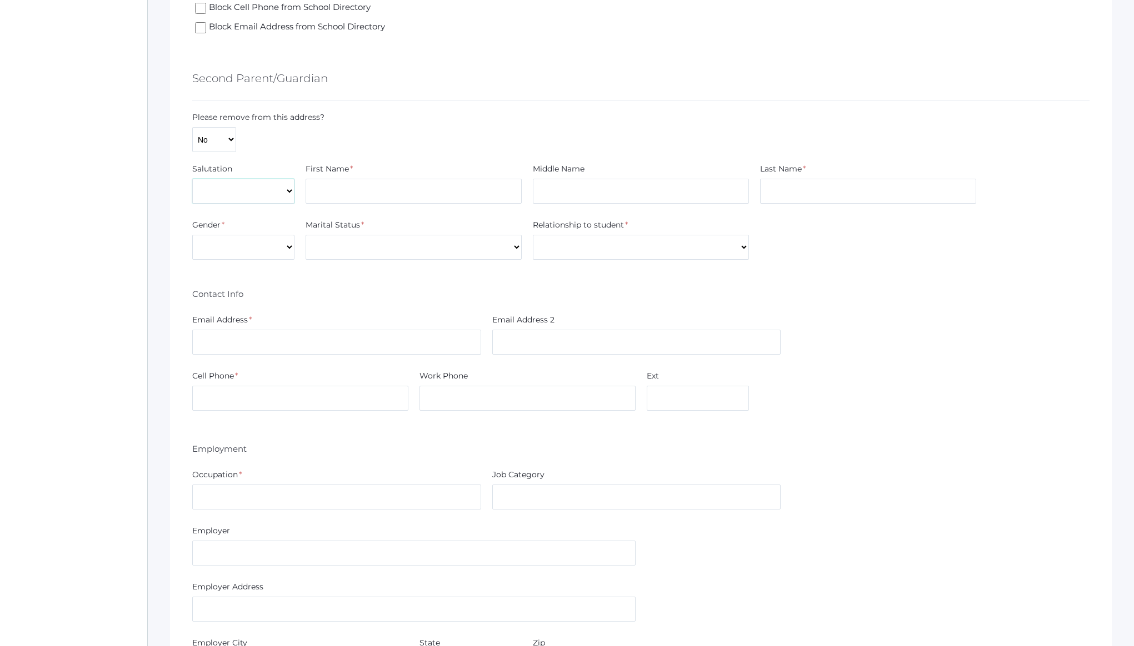
click at [263, 192] on select "Mr. Mrs. Miss Ms. Dr." at bounding box center [243, 191] width 102 height 25
select select "Mrs."
click at [192, 179] on select "Mr. Mrs. Miss Ms. Dr." at bounding box center [243, 191] width 102 height 25
click at [362, 183] on input "text" at bounding box center [413, 191] width 216 height 25
type input "Kate"
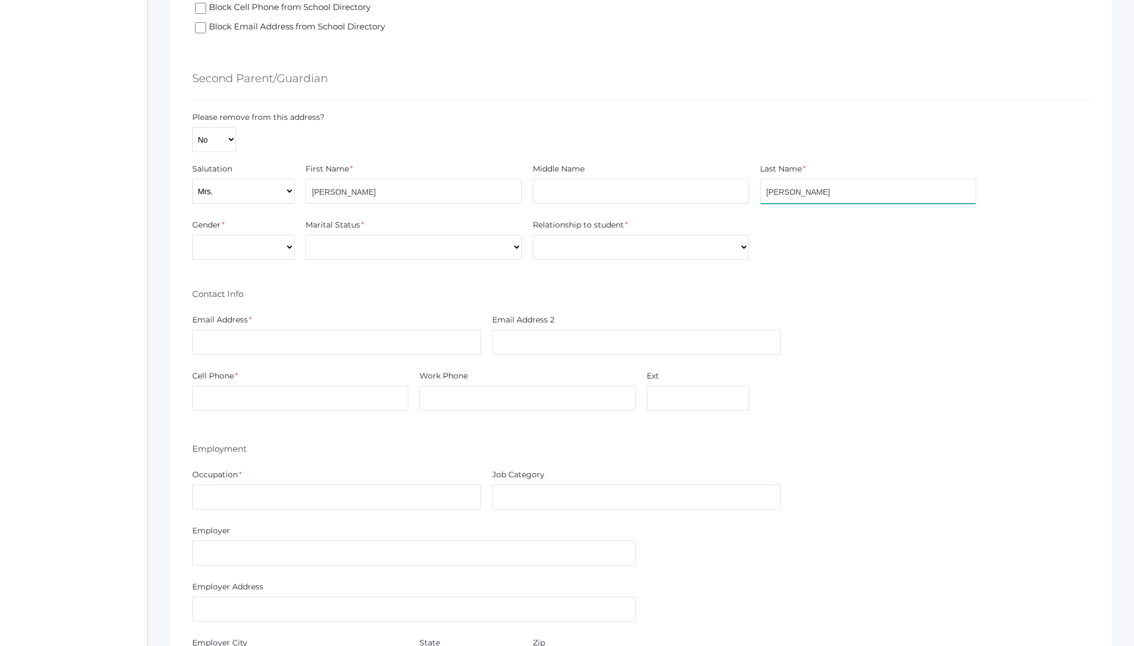
type input "Davenport"
select select "Female"
select select "Married"
select select "Mother"
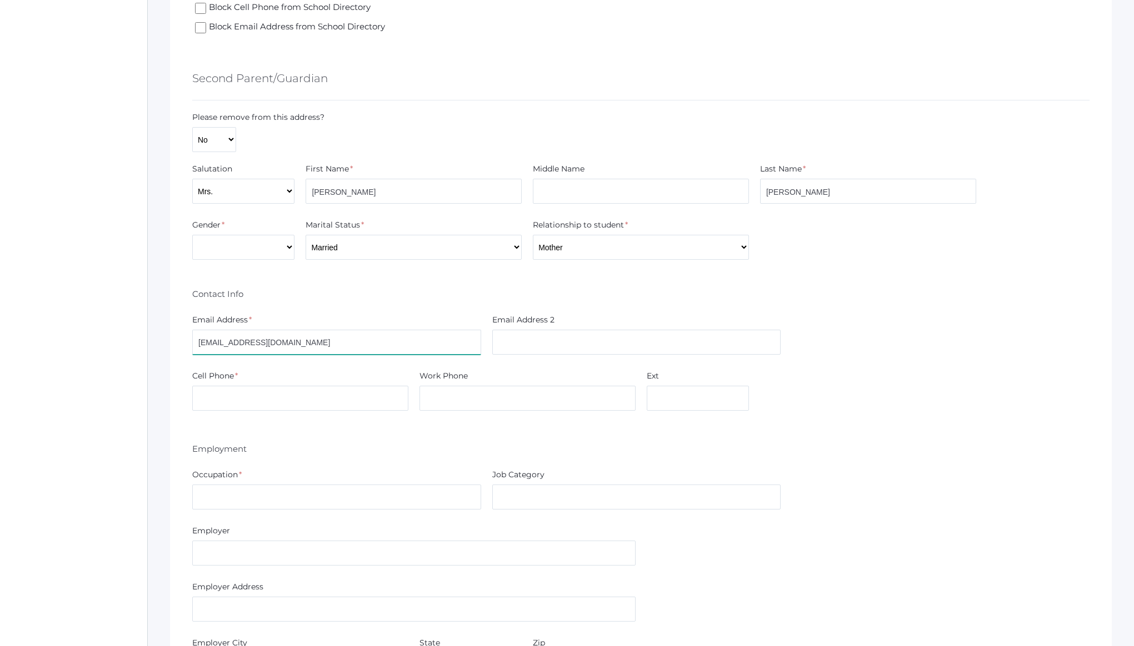
type input "k8davenport@gmail.com"
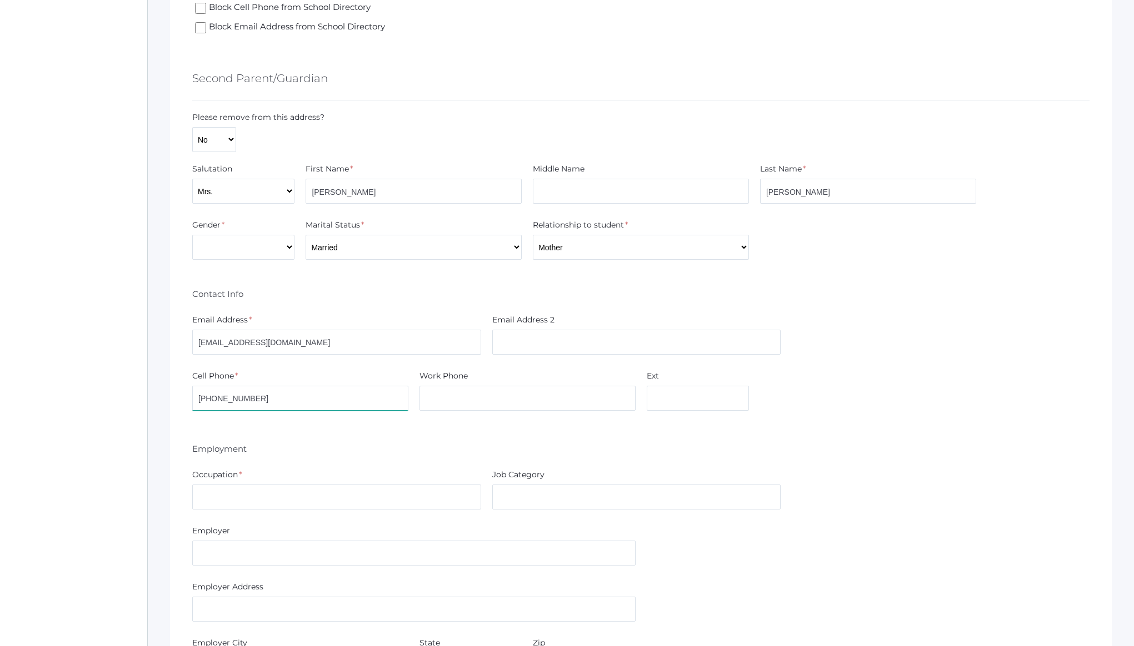
type input "(208) 651-2796"
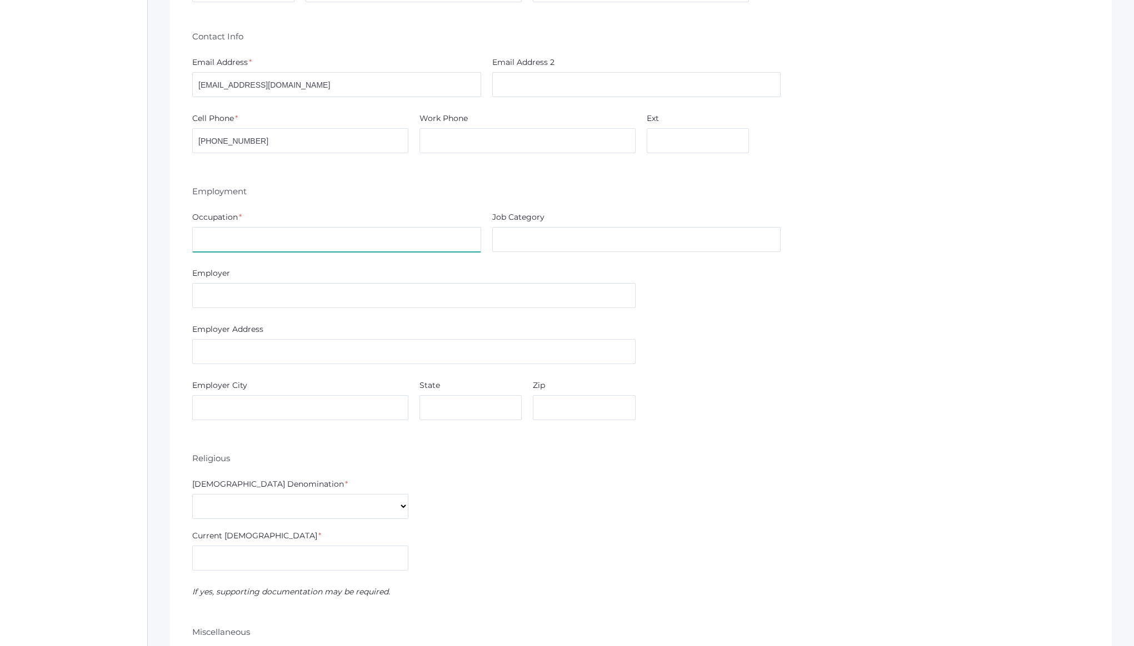
scroll to position [1713, 0]
type input "Home"
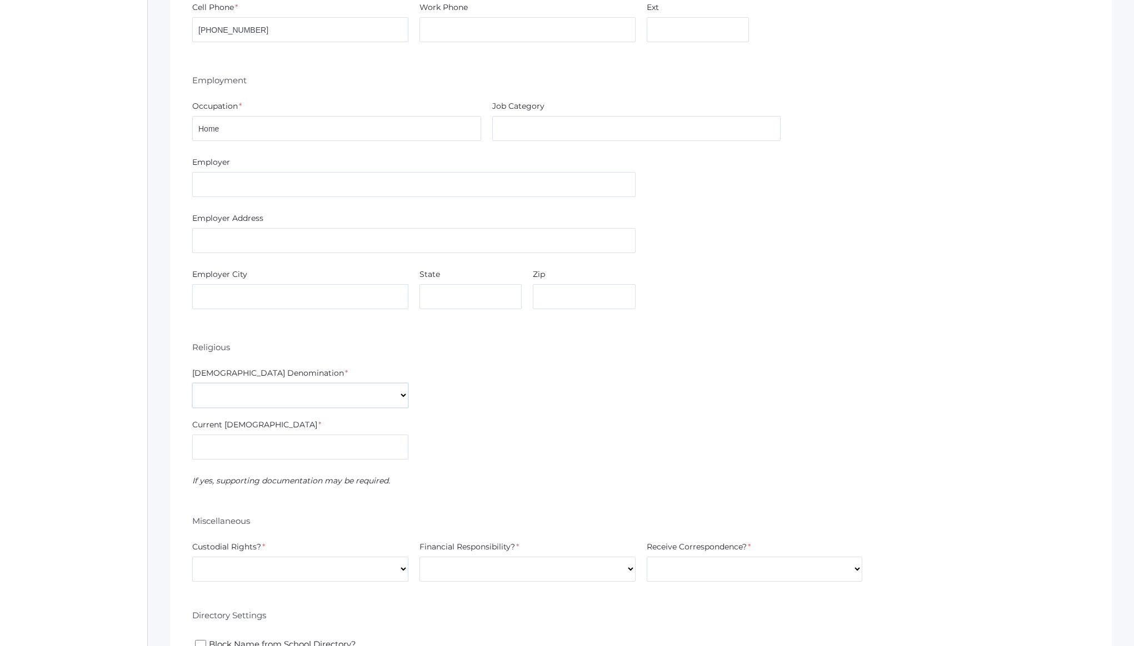
scroll to position [1829, 0]
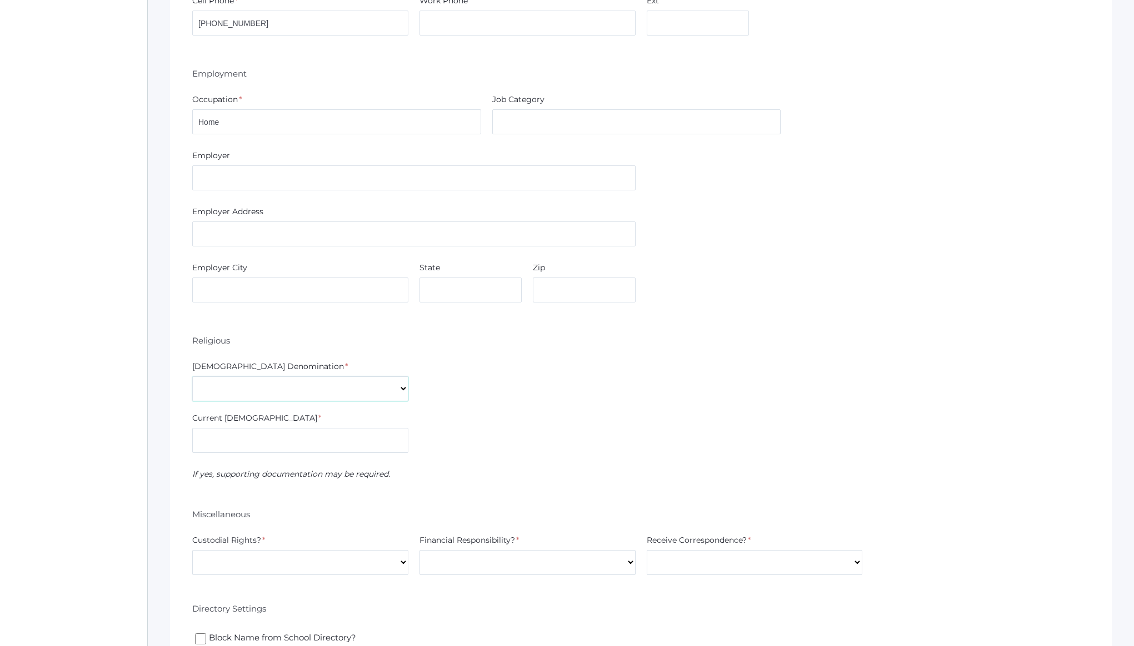
select select "[DEMOGRAPHIC_DATA]"
type input "The Heart"
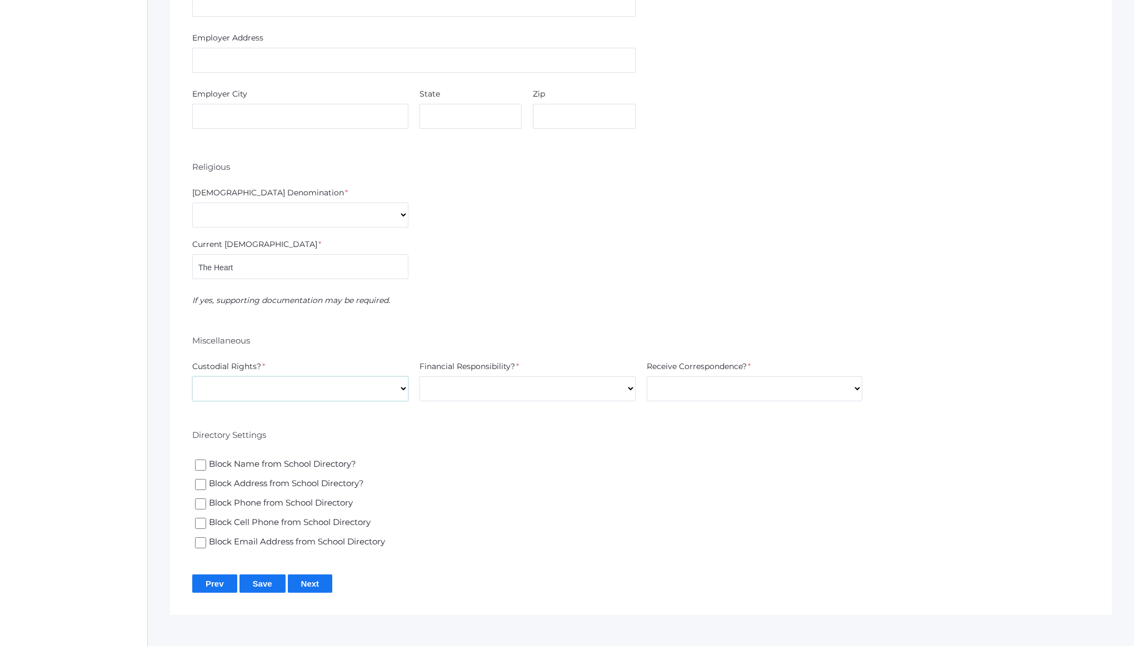
scroll to position [2017, 0]
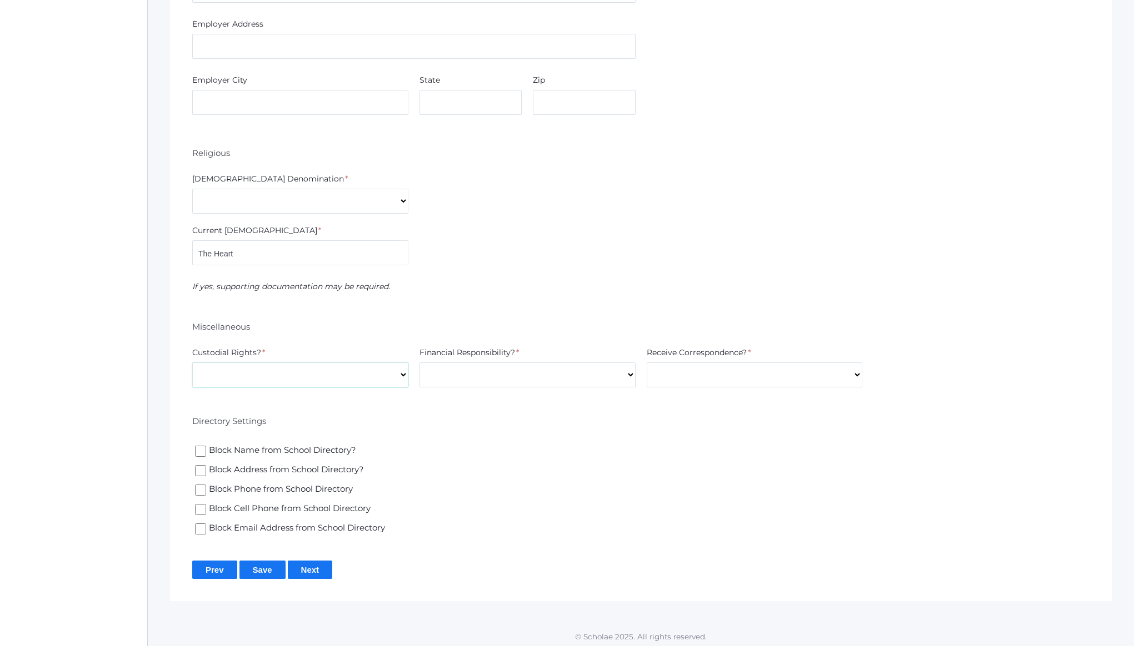
select select "Yes"
click at [298, 563] on input "Next" at bounding box center [310, 570] width 45 height 18
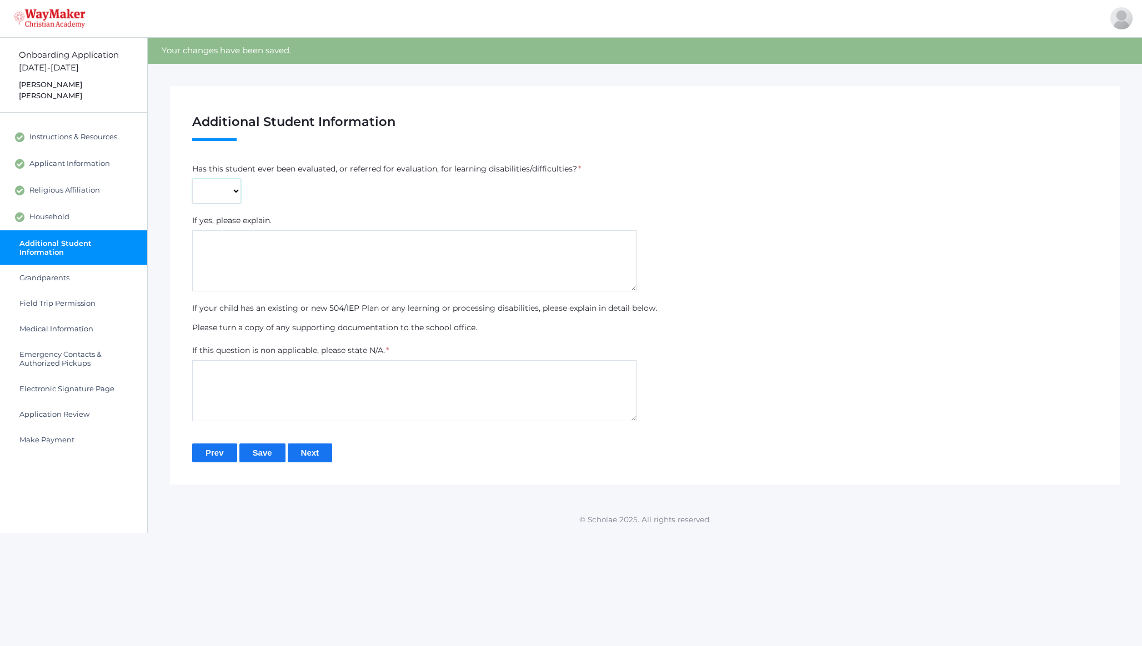
click at [220, 193] on select "Yes No" at bounding box center [216, 191] width 49 height 25
select select "No"
click at [192, 179] on select "Yes No" at bounding box center [216, 191] width 49 height 25
click at [249, 409] on textarea at bounding box center [414, 390] width 444 height 61
type textarea "N/A"
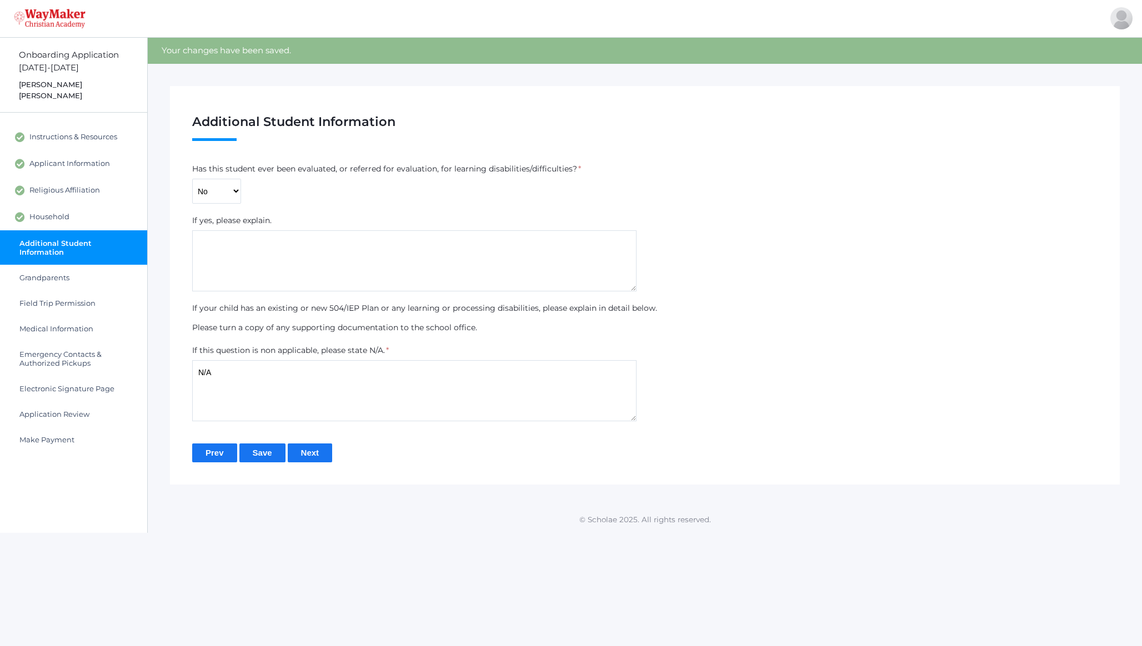
click at [323, 453] on input "Next" at bounding box center [310, 453] width 45 height 18
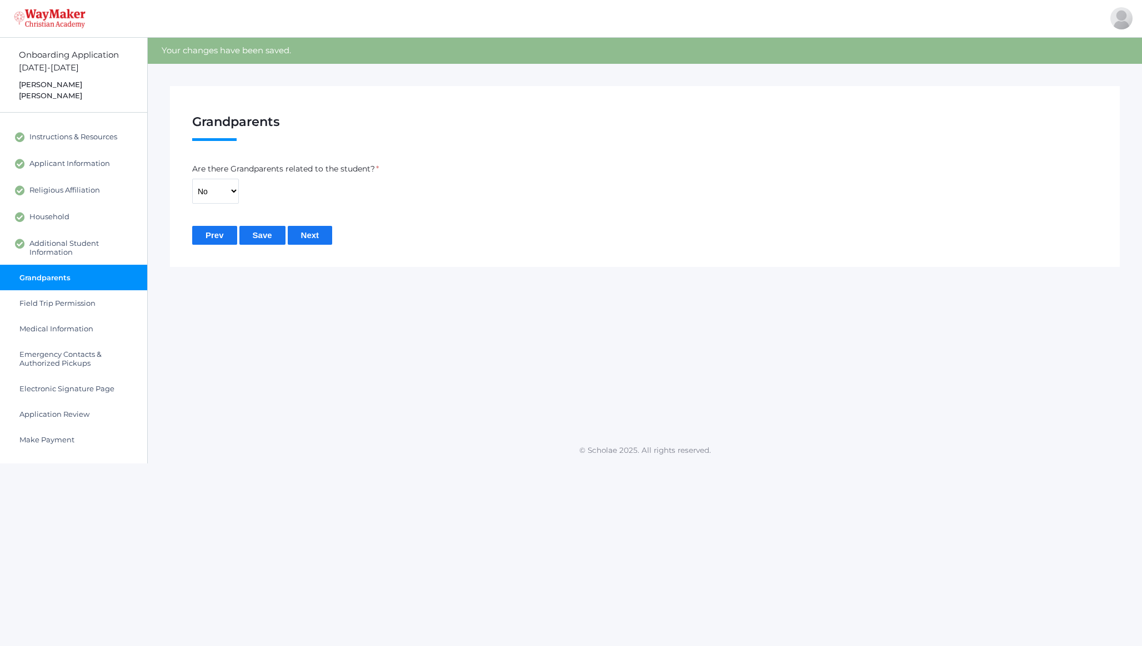
click at [315, 239] on input "Next" at bounding box center [310, 235] width 45 height 18
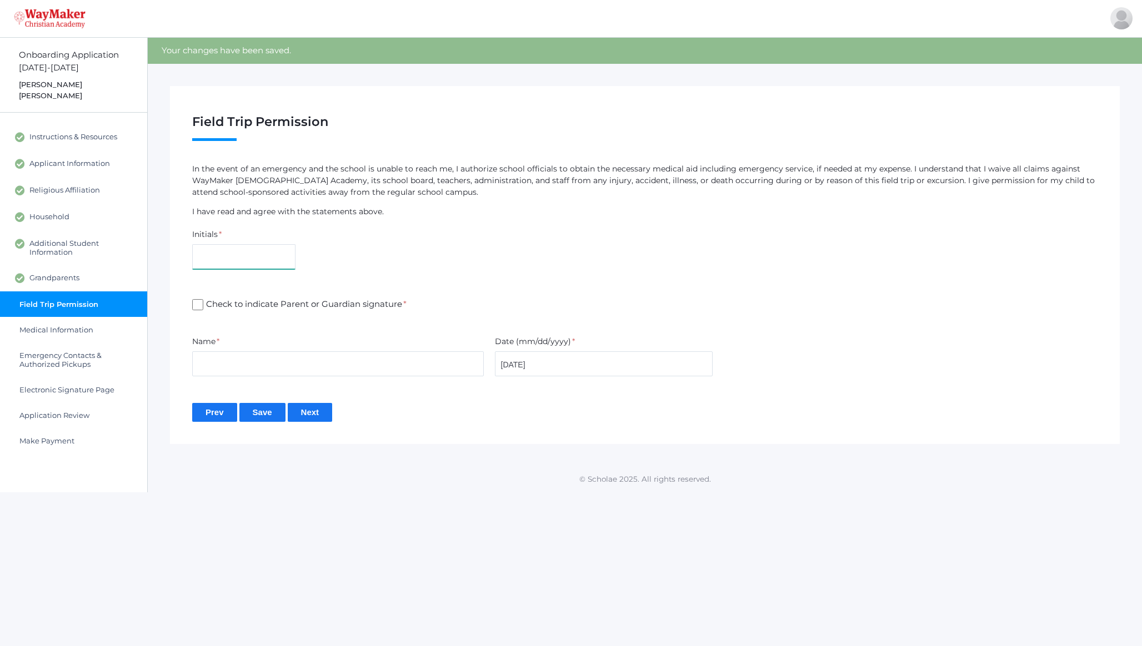
click at [257, 257] on input "text" at bounding box center [243, 256] width 103 height 25
type input "CD"
click at [252, 305] on span "Check to indicate Parent or Guardian signature *" at bounding box center [304, 305] width 203 height 14
click at [203, 305] on input "Check to indicate Parent or Guardian signature *" at bounding box center [197, 304] width 11 height 11
checkbox input "true"
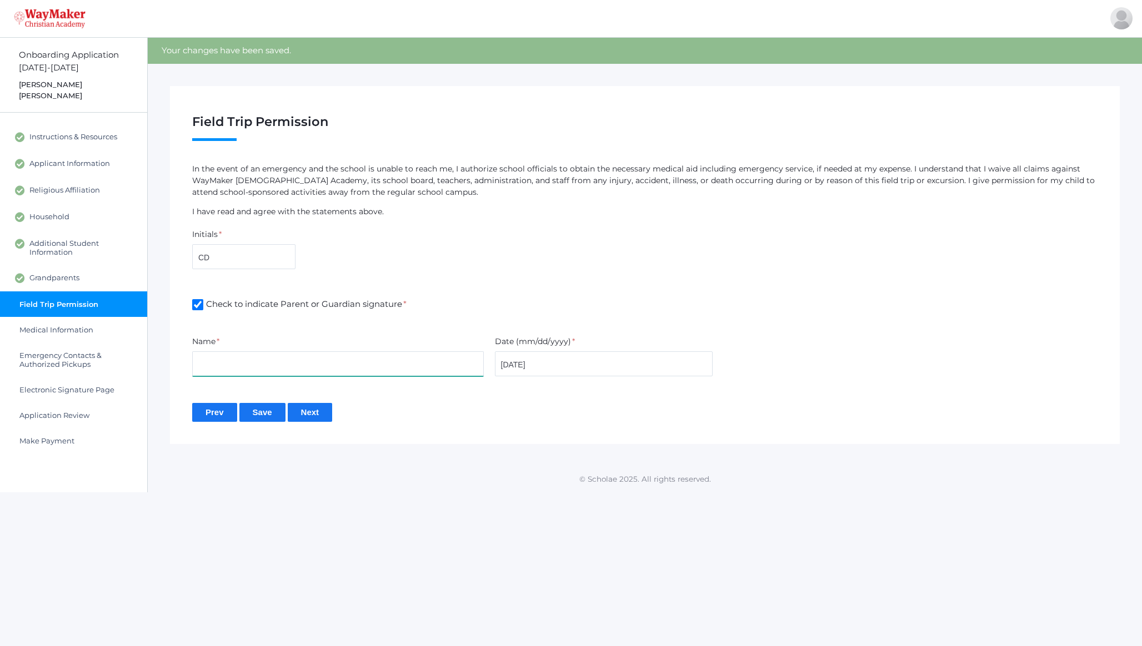
click at [251, 359] on input "text" at bounding box center [338, 364] width 292 height 25
type input "[PERSON_NAME]"
click at [317, 413] on input "Next" at bounding box center [310, 412] width 45 height 18
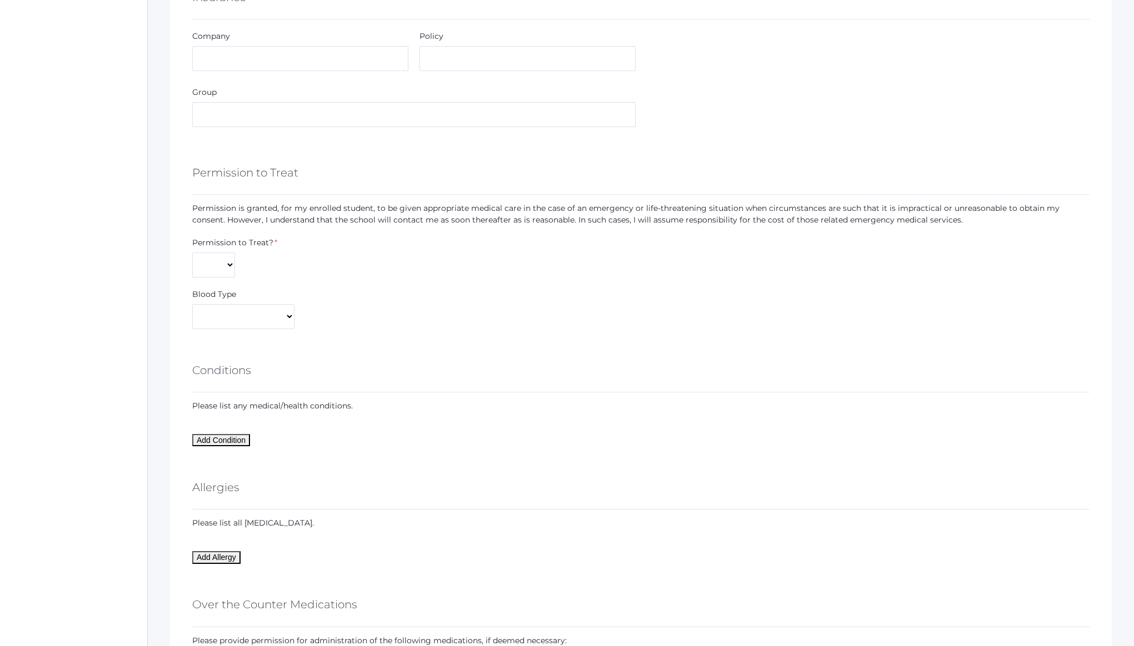
scroll to position [648, 0]
click at [221, 262] on select "Yes No" at bounding box center [213, 260] width 43 height 25
select select "Yes"
click at [192, 248] on select "Yes No" at bounding box center [213, 260] width 43 height 25
click at [225, 314] on select "A+ A- AB+ AB- B+ B- O+ O-" at bounding box center [243, 311] width 102 height 25
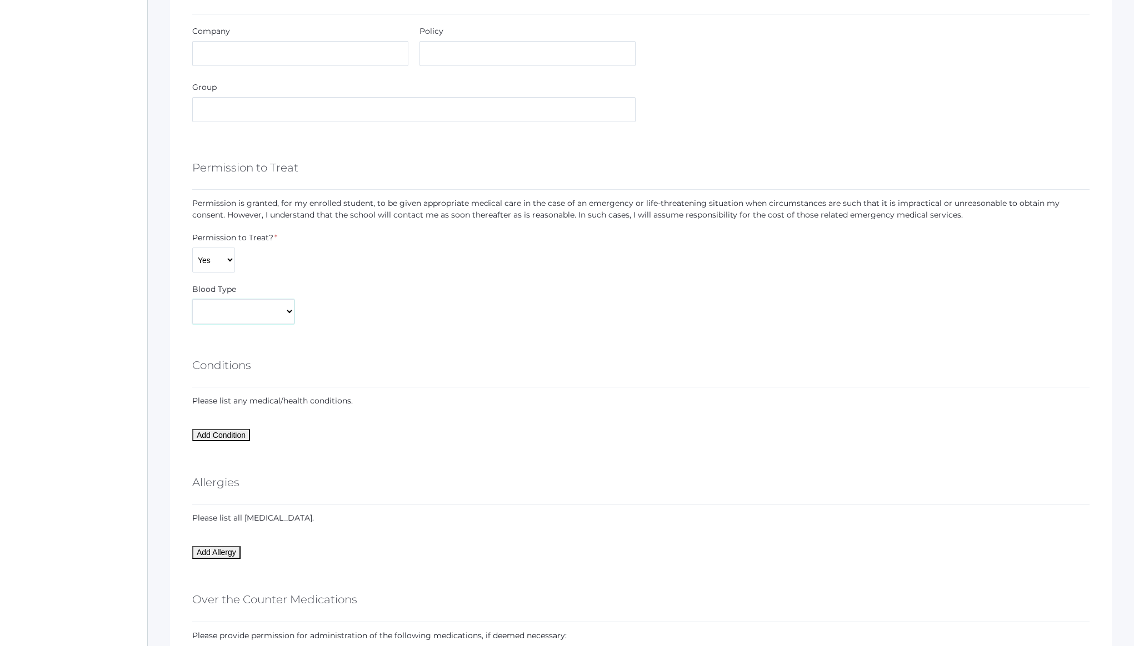
click at [192, 299] on select "A+ A- AB+ AB- B+ B- O+ O-" at bounding box center [243, 311] width 102 height 25
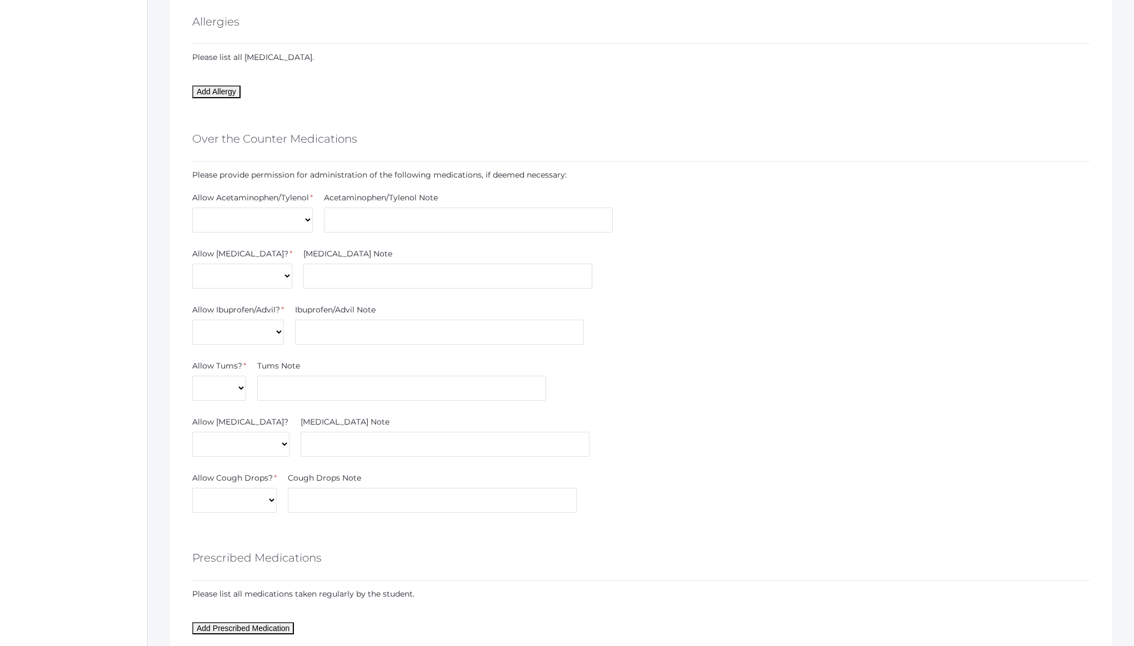
scroll to position [1111, 0]
click at [299, 219] on select "Yes No" at bounding box center [252, 218] width 121 height 25
select select "No"
click at [192, 206] on select "Yes No" at bounding box center [252, 218] width 121 height 25
click at [245, 282] on select "Yes No" at bounding box center [242, 274] width 100 height 25
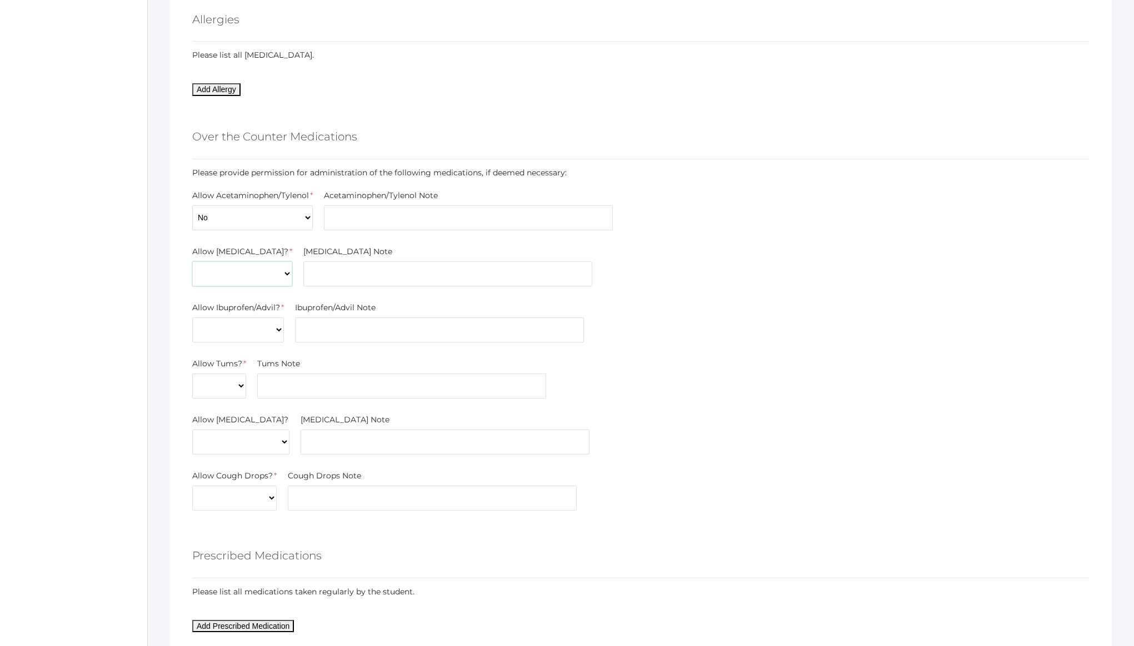
select select "Yes"
click at [192, 262] on select "Yes No" at bounding box center [242, 274] width 100 height 25
click at [324, 268] on input "text" at bounding box center [447, 274] width 289 height 25
type input "Call parents first."
select select "Yes"
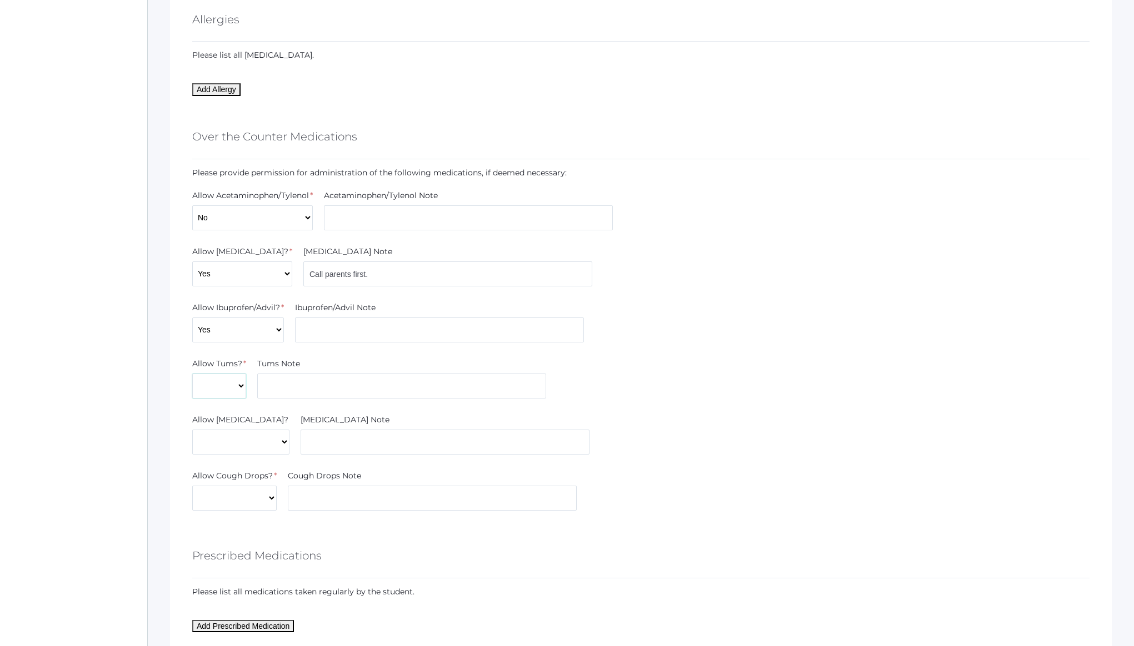
select select "Yes"
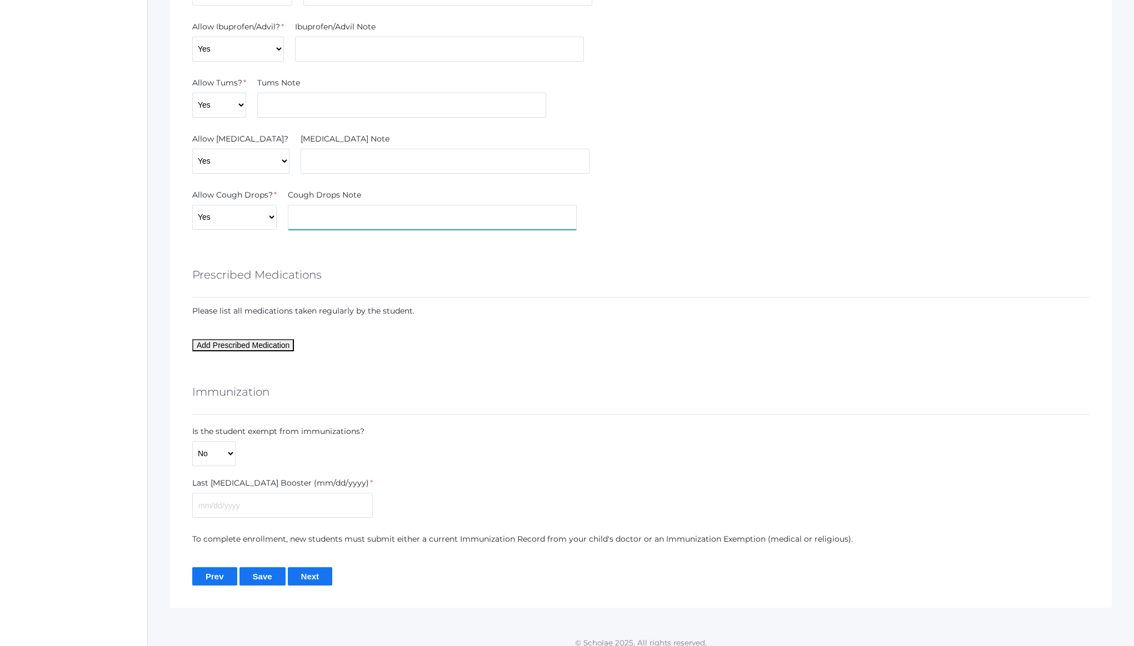
scroll to position [1400, 0]
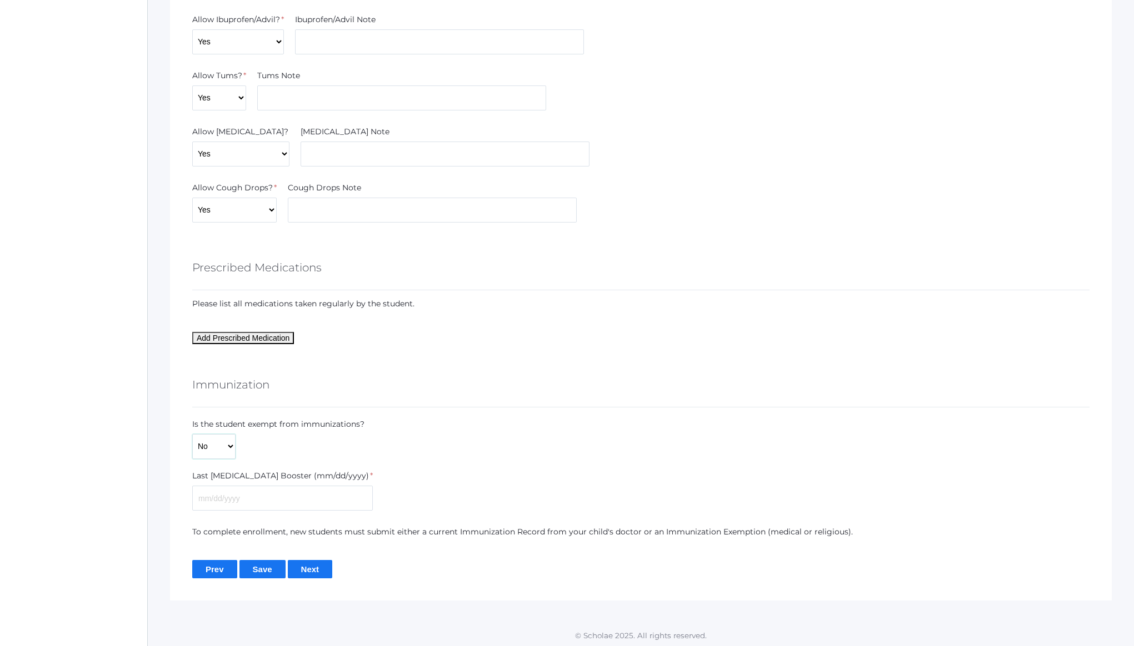
click at [222, 450] on select "Yes No" at bounding box center [213, 446] width 43 height 25
select select "Yes"
click at [192, 459] on select "Yes No" at bounding box center [213, 446] width 43 height 25
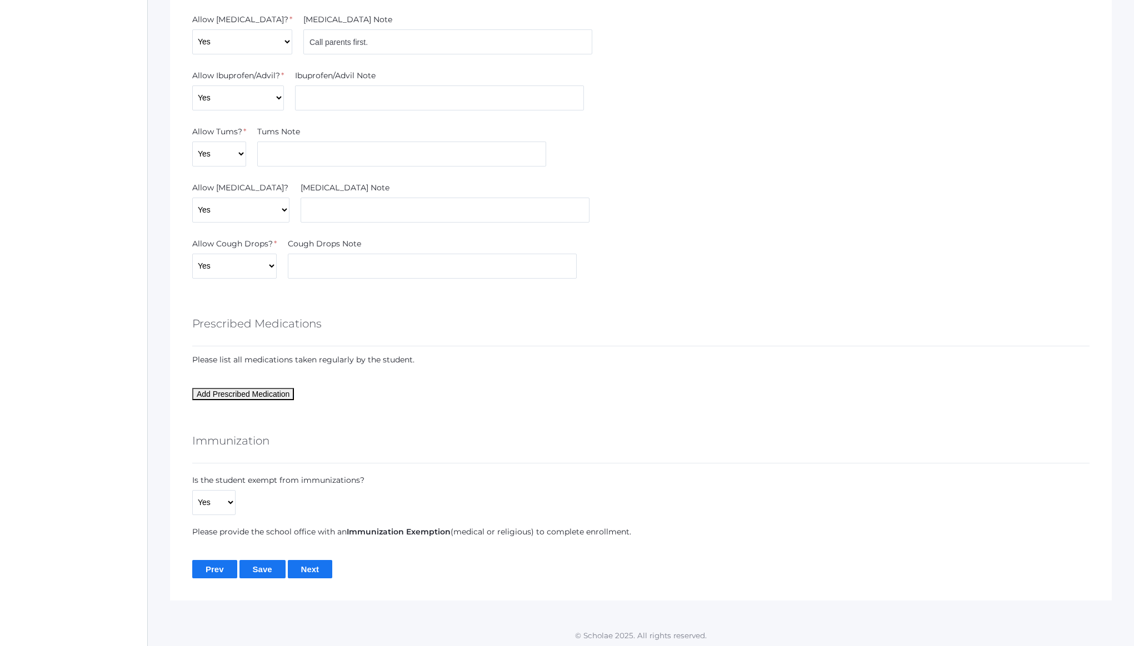
click at [305, 569] on input "Next" at bounding box center [310, 569] width 45 height 18
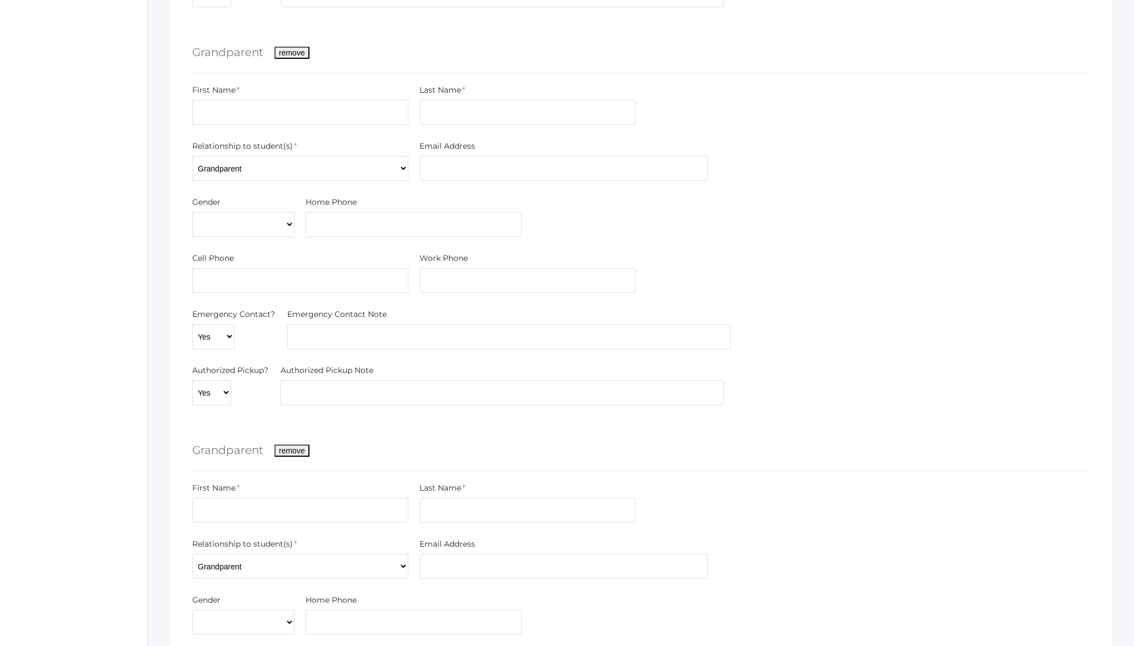
scroll to position [568, 0]
click at [258, 123] on input "text" at bounding box center [300, 111] width 216 height 25
type input "Rod"
type input "[PERSON_NAME]"
select select "[DEMOGRAPHIC_DATA]"
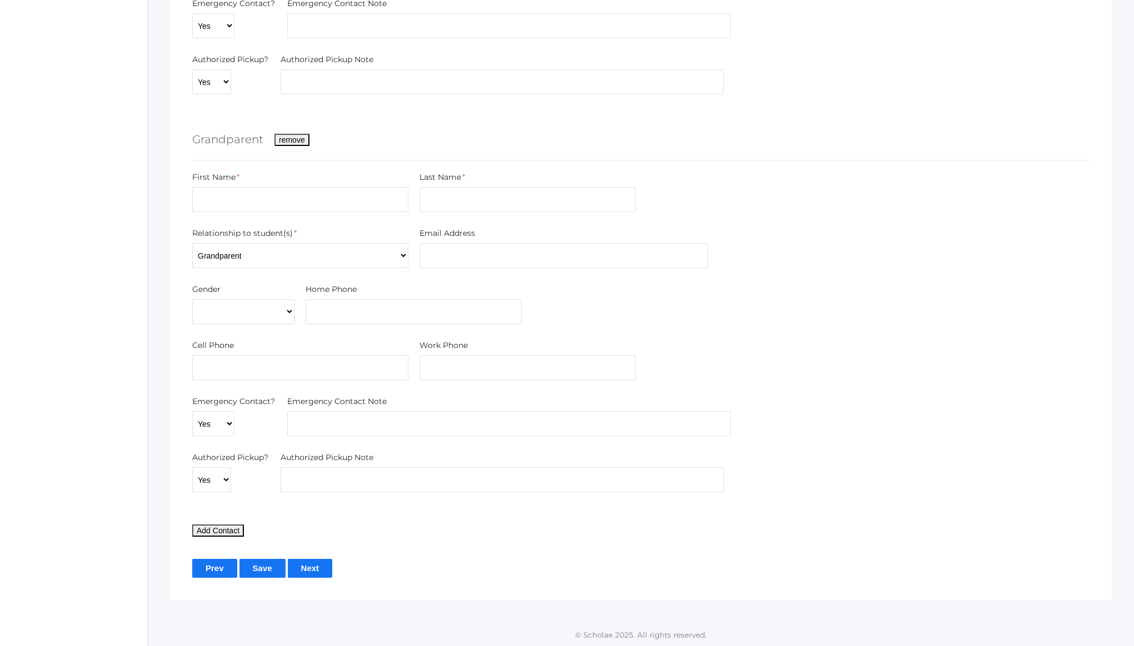
scroll to position [881, 0]
click at [237, 533] on button "Add Contact" at bounding box center [218, 529] width 52 height 12
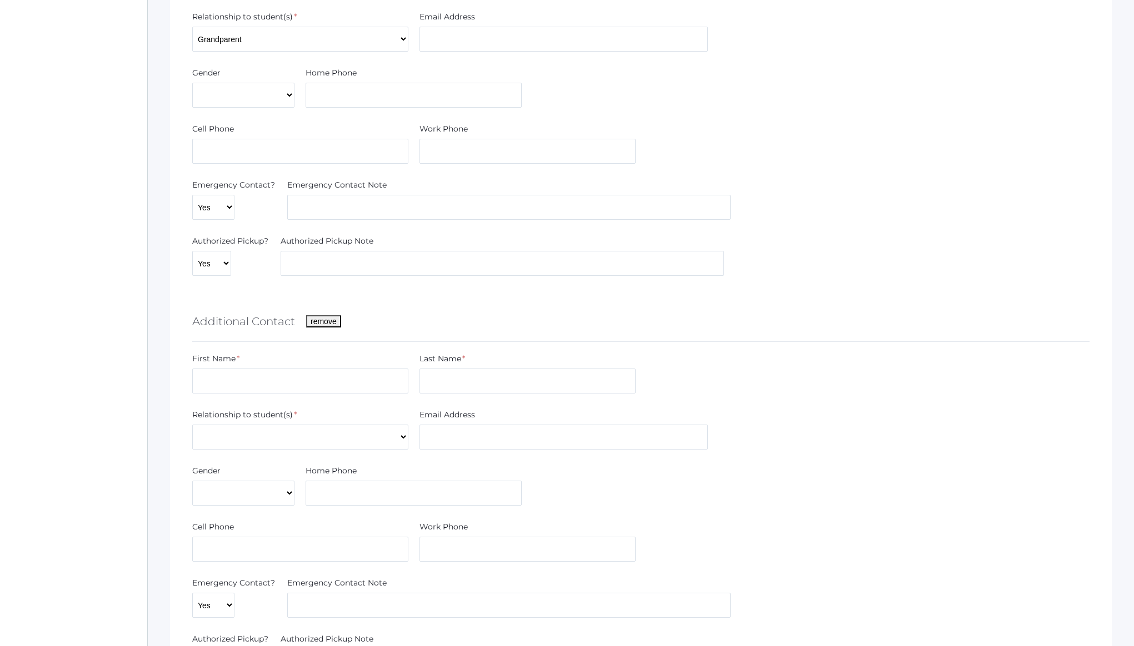
scroll to position [1108, 0]
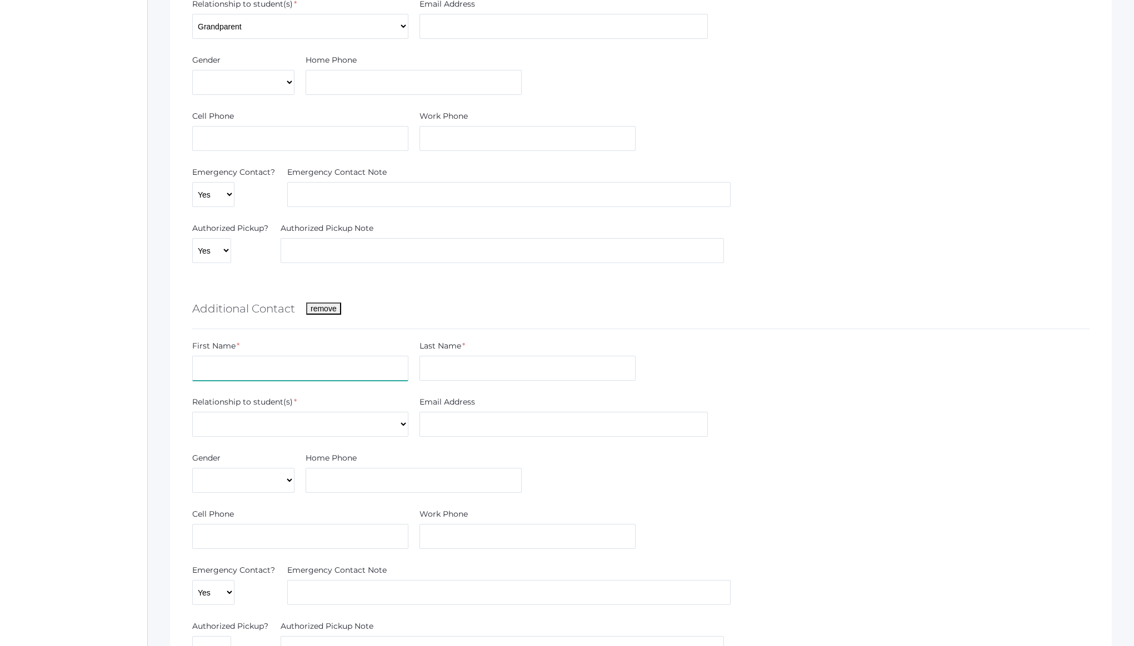
click at [232, 366] on input "text" at bounding box center [300, 368] width 216 height 25
type input "[PERSON_NAME]"
select select "Uncle"
select select "[DEMOGRAPHIC_DATA]"
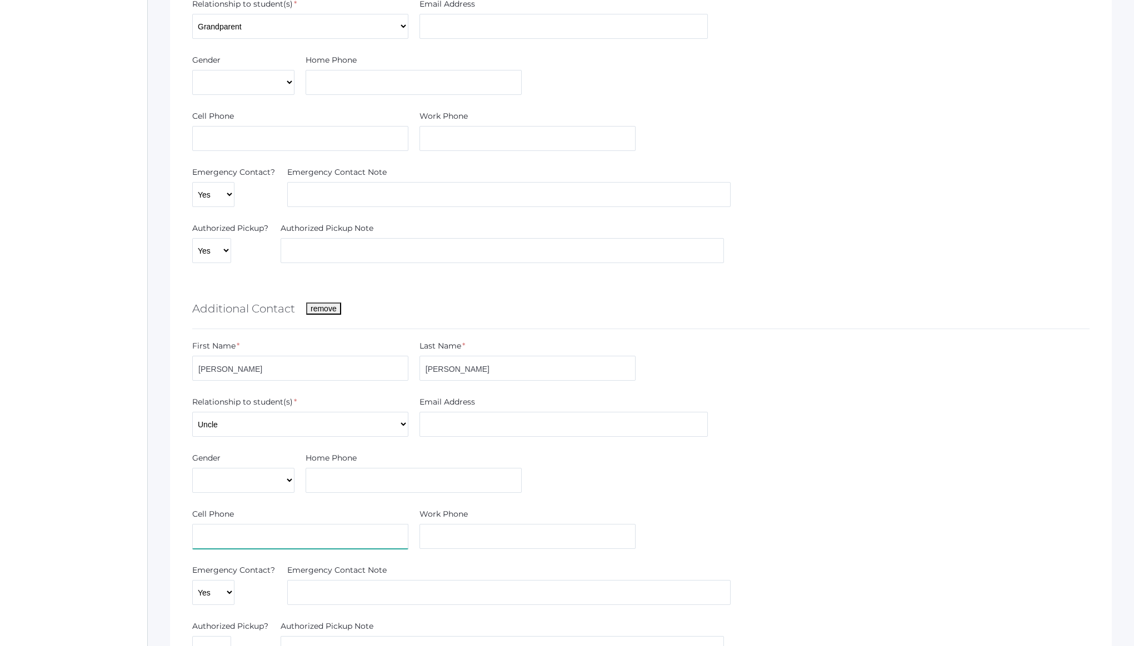
paste input "‭[PHONE_NUMBER]‬"
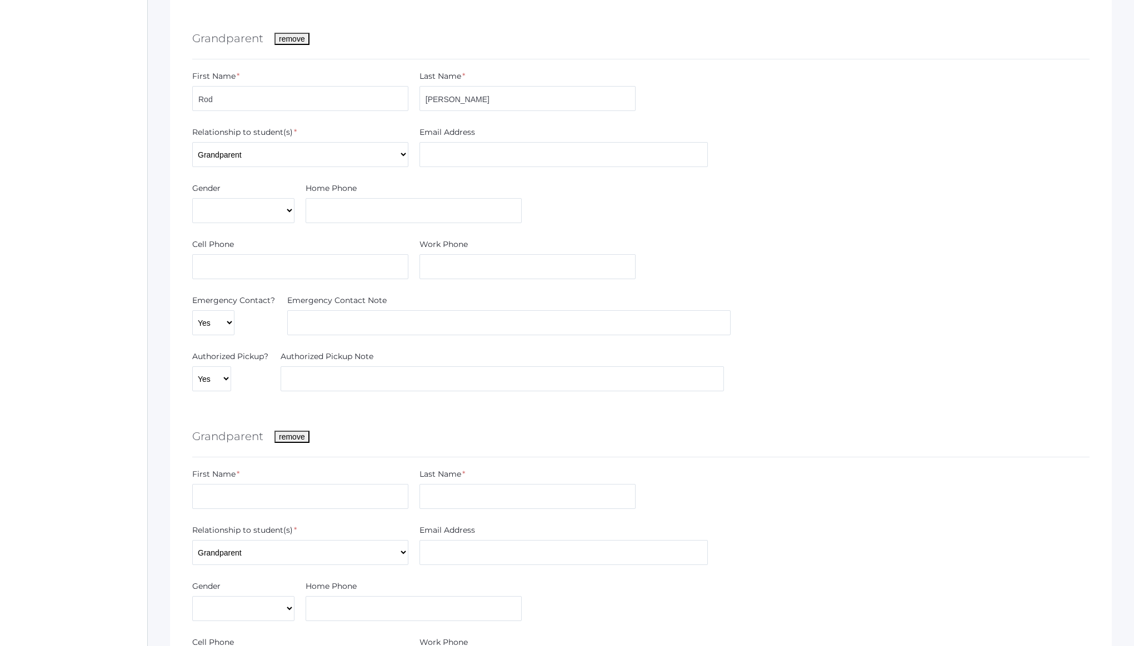
scroll to position [504, 0]
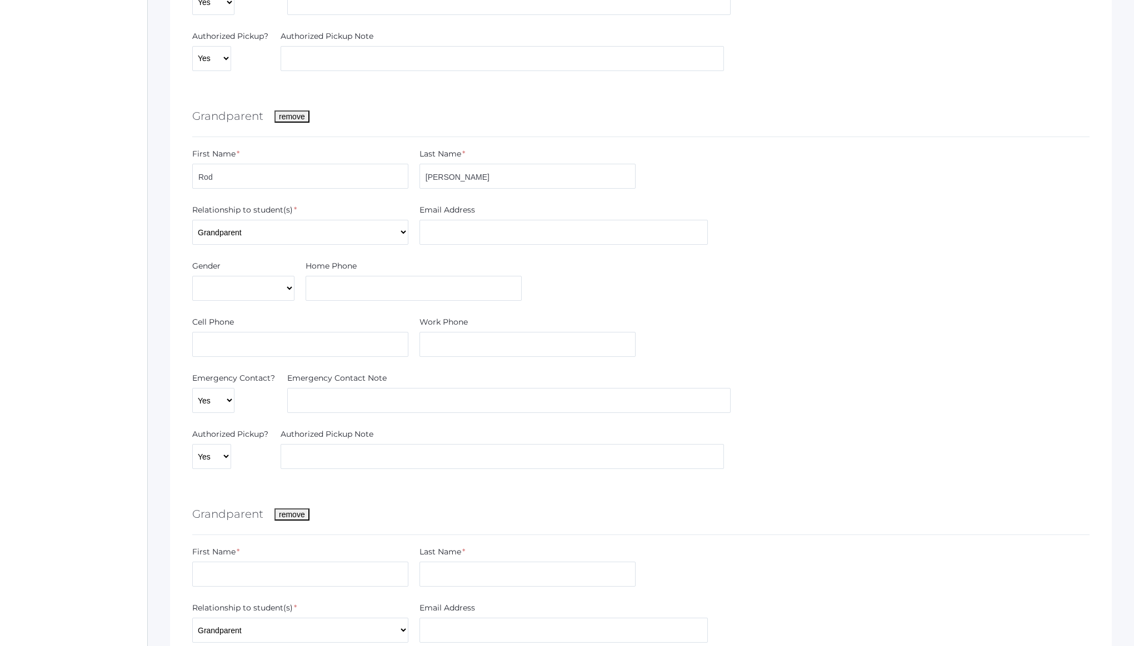
type input "‭[PHONE_NUMBER]‬"
click at [239, 349] on input "text" at bounding box center [300, 344] width 216 height 25
paste input "‭[PHONE_NUMBER]‬"
type input "‭[PHONE_NUMBER]‬"
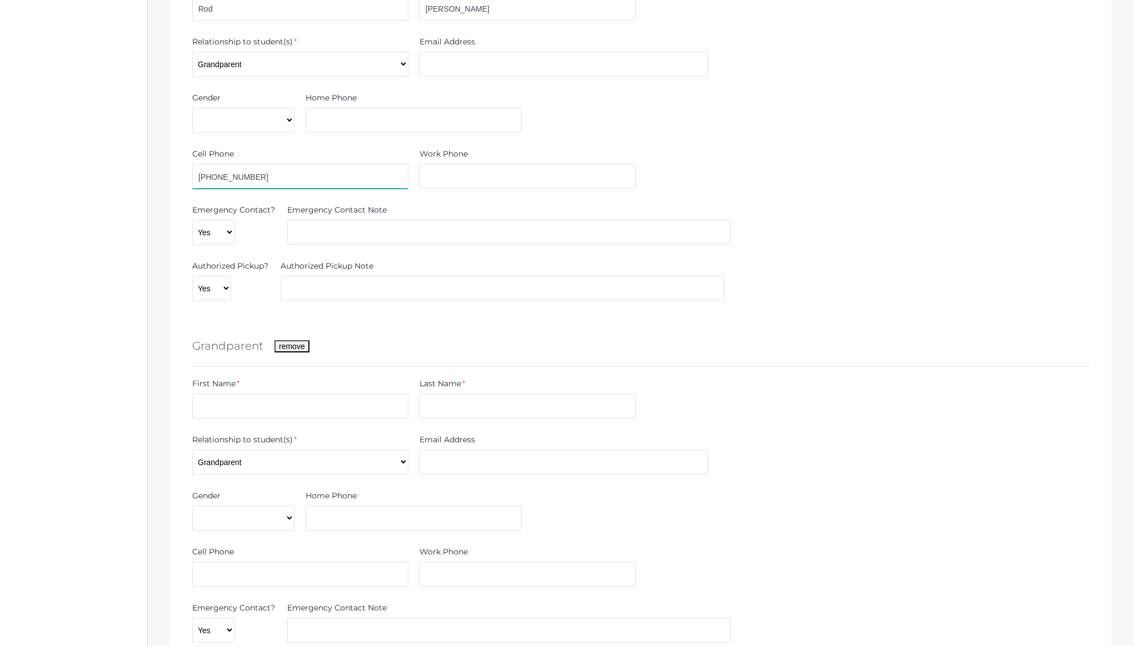
scroll to position [825, 0]
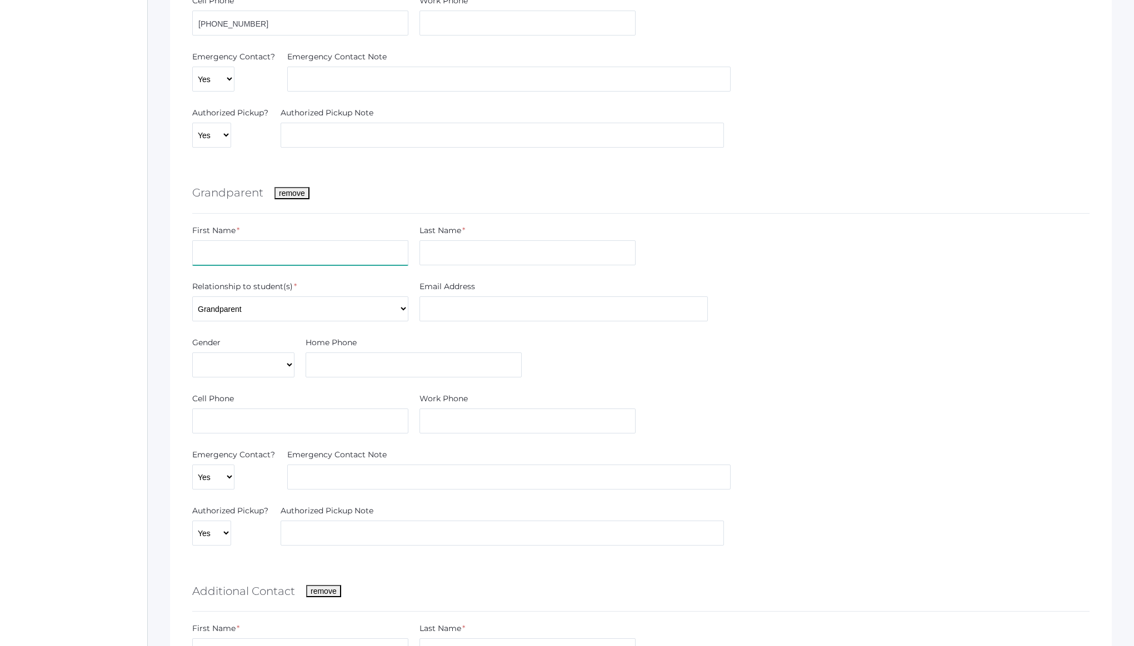
click at [272, 257] on input "text" at bounding box center [300, 252] width 216 height 25
type input "[PERSON_NAME]"
select select "Female"
paste input "‭(661) 304-1183‬"
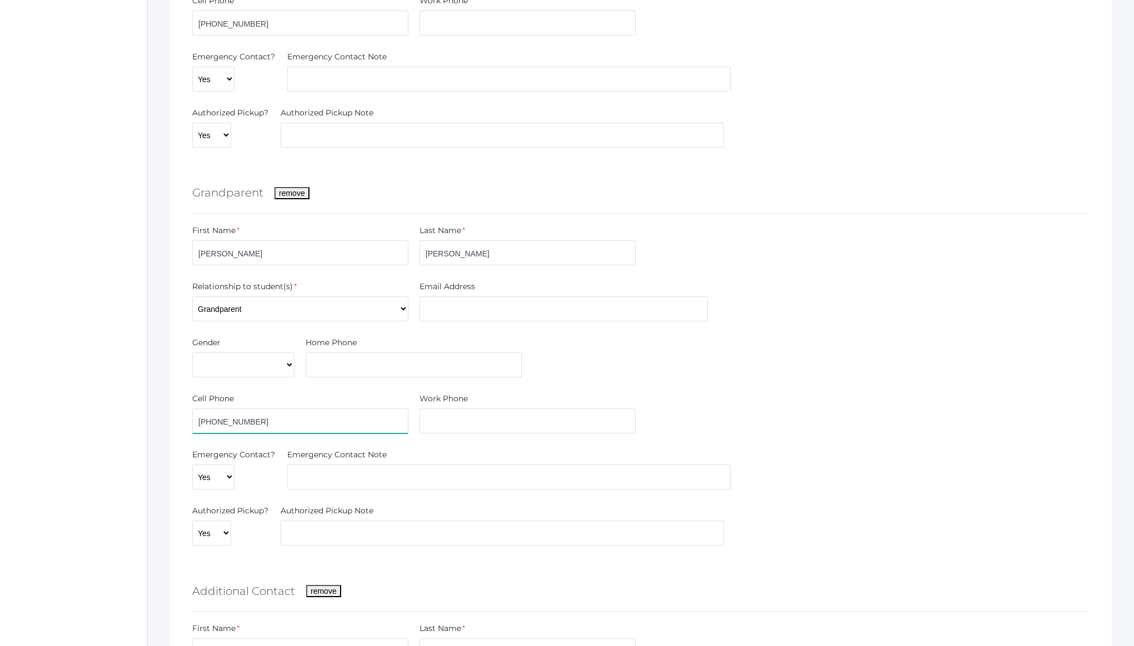
type input "‭(661) 304-1183‬"
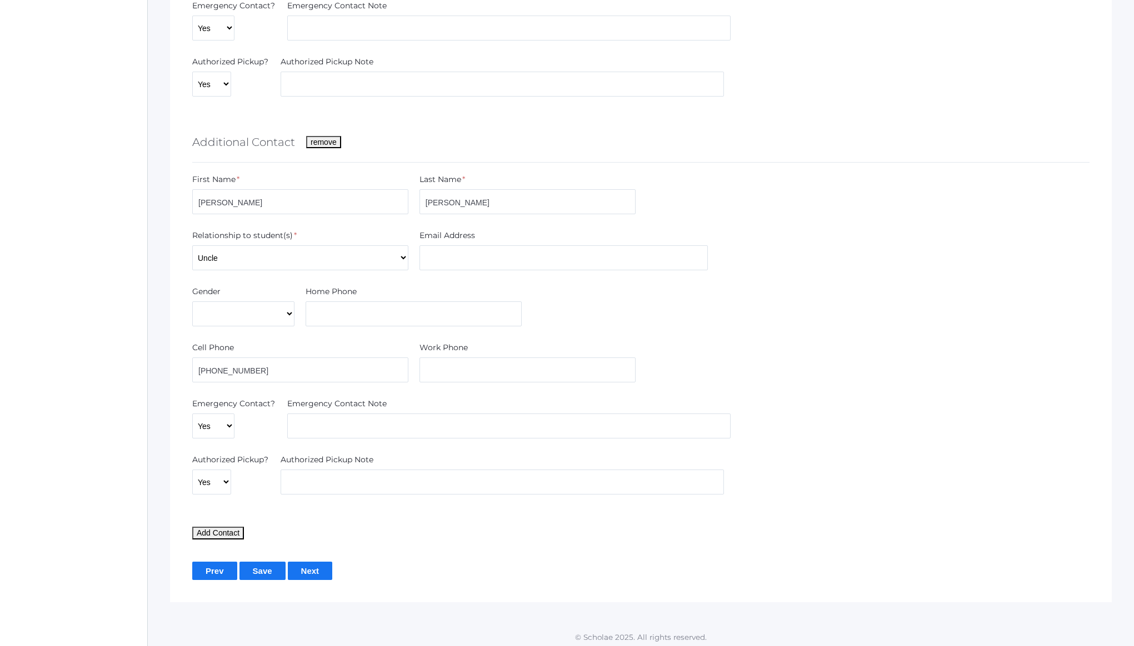
scroll to position [1279, 0]
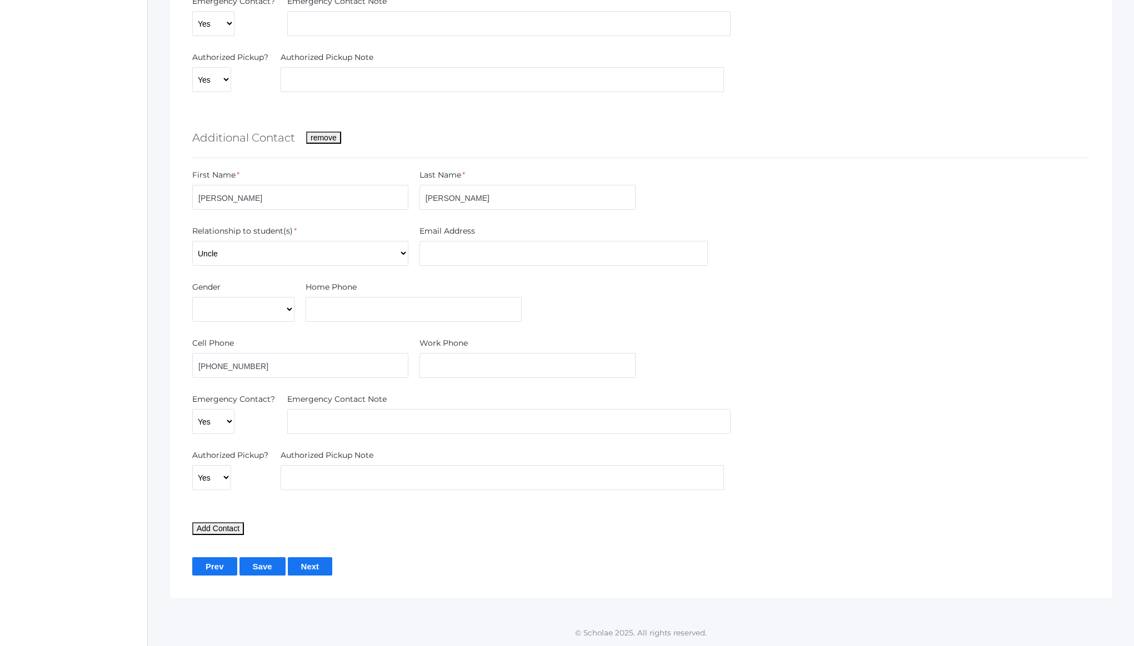
click at [311, 569] on input "Next" at bounding box center [310, 567] width 45 height 18
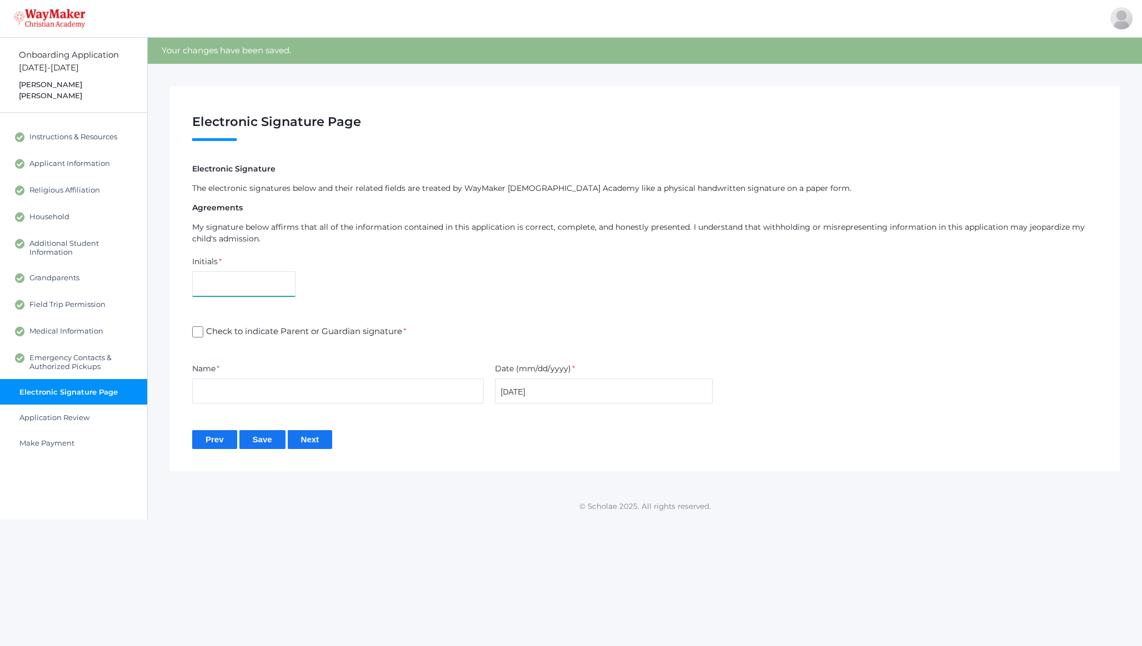
click at [275, 284] on input "text" at bounding box center [243, 284] width 103 height 25
type input "CD"
click at [254, 335] on span "Check to indicate Parent or Guardian signature *" at bounding box center [304, 332] width 203 height 14
click at [203, 335] on input "Check to indicate Parent or Guardian signature *" at bounding box center [197, 332] width 11 height 11
checkbox input "true"
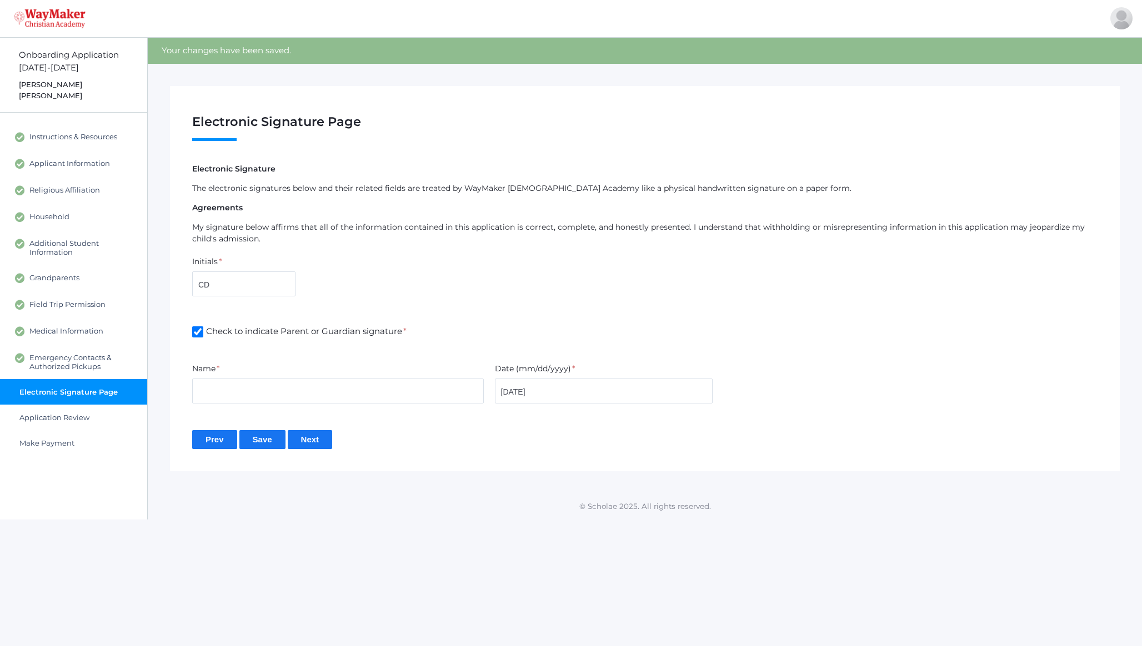
click at [252, 376] on div "Name *" at bounding box center [338, 371] width 292 height 16
click at [252, 384] on input "text" at bounding box center [338, 391] width 292 height 25
type input "Clint Davenport"
click at [315, 443] on input "Next" at bounding box center [310, 439] width 45 height 18
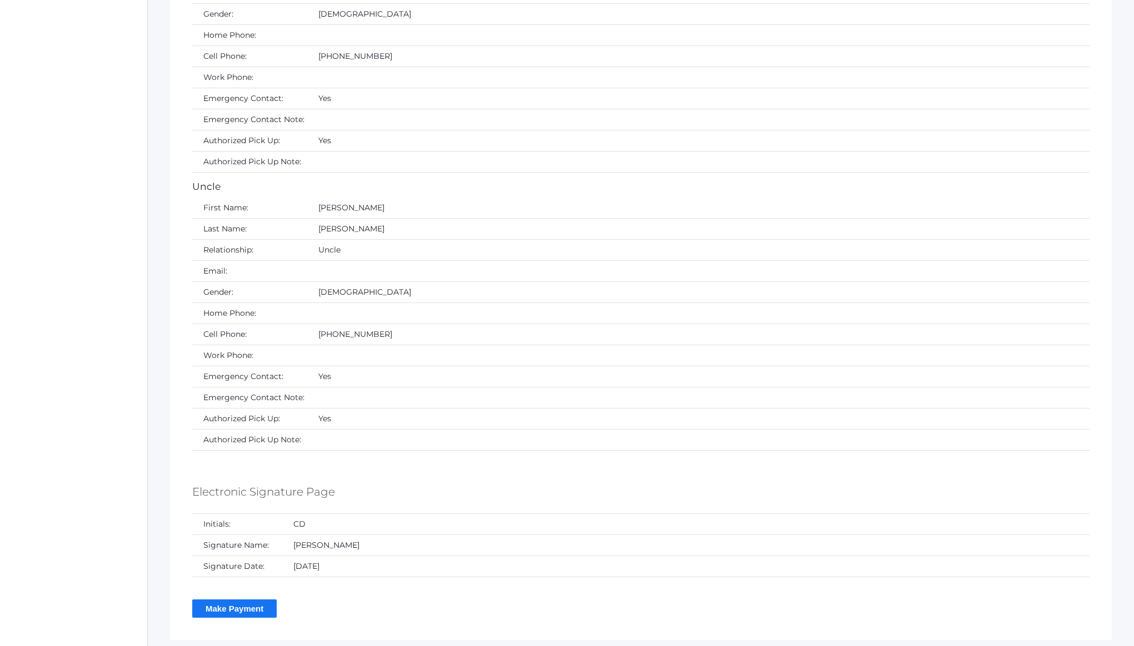
scroll to position [4593, 0]
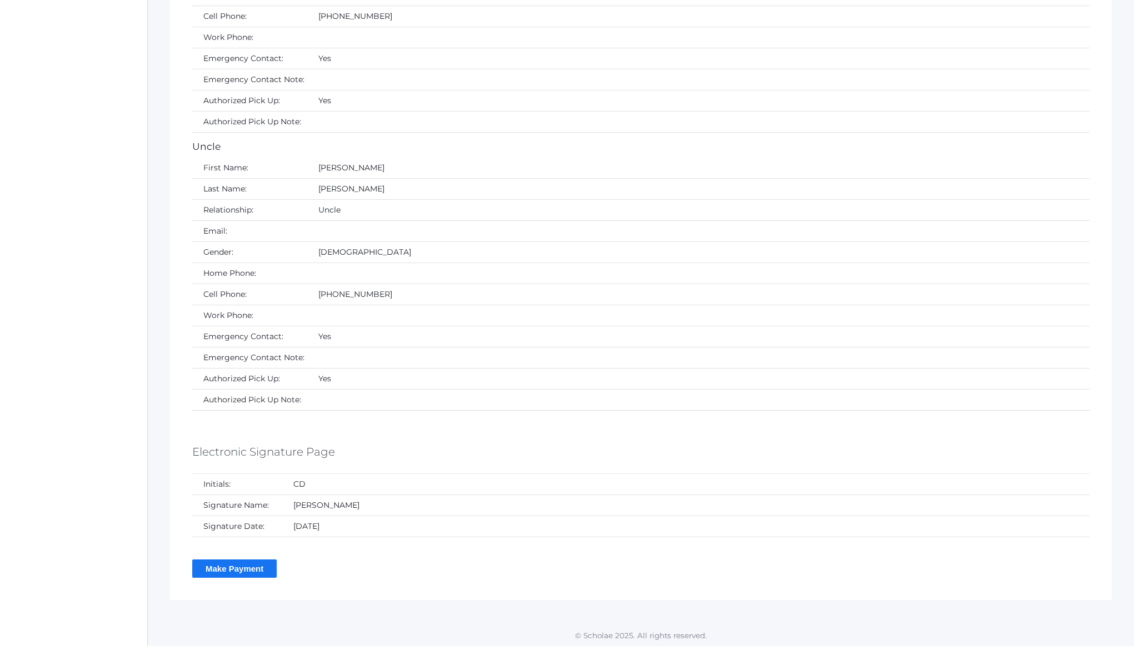
click at [245, 571] on input "Make Payment" at bounding box center [234, 569] width 84 height 18
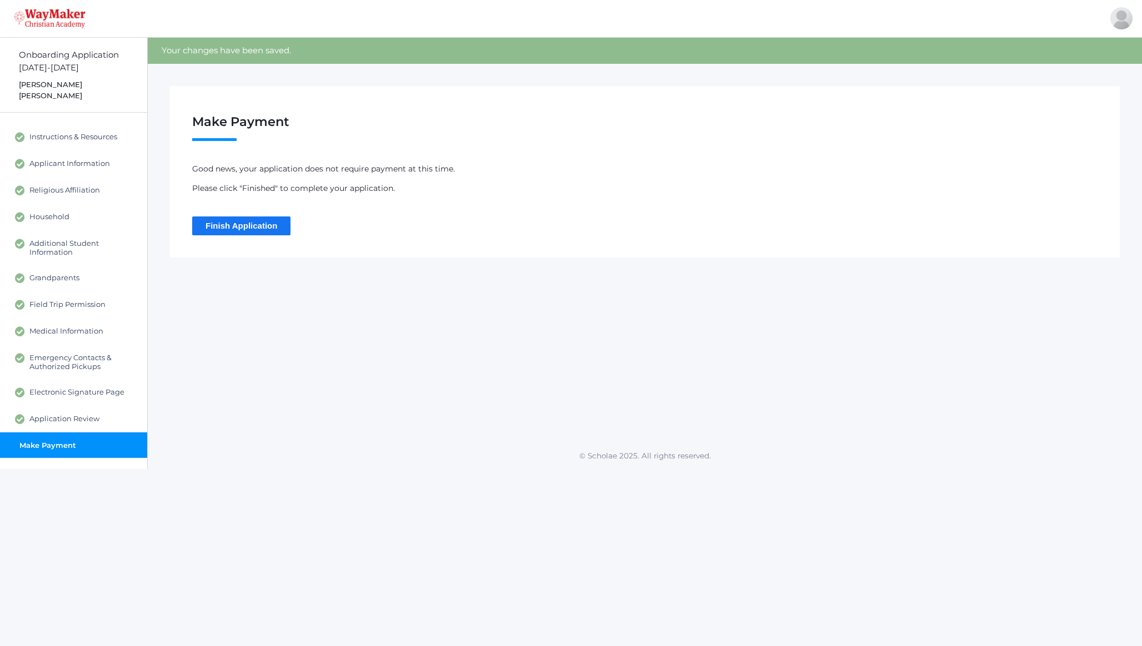
click at [255, 230] on input "Finish Application" at bounding box center [241, 226] width 98 height 18
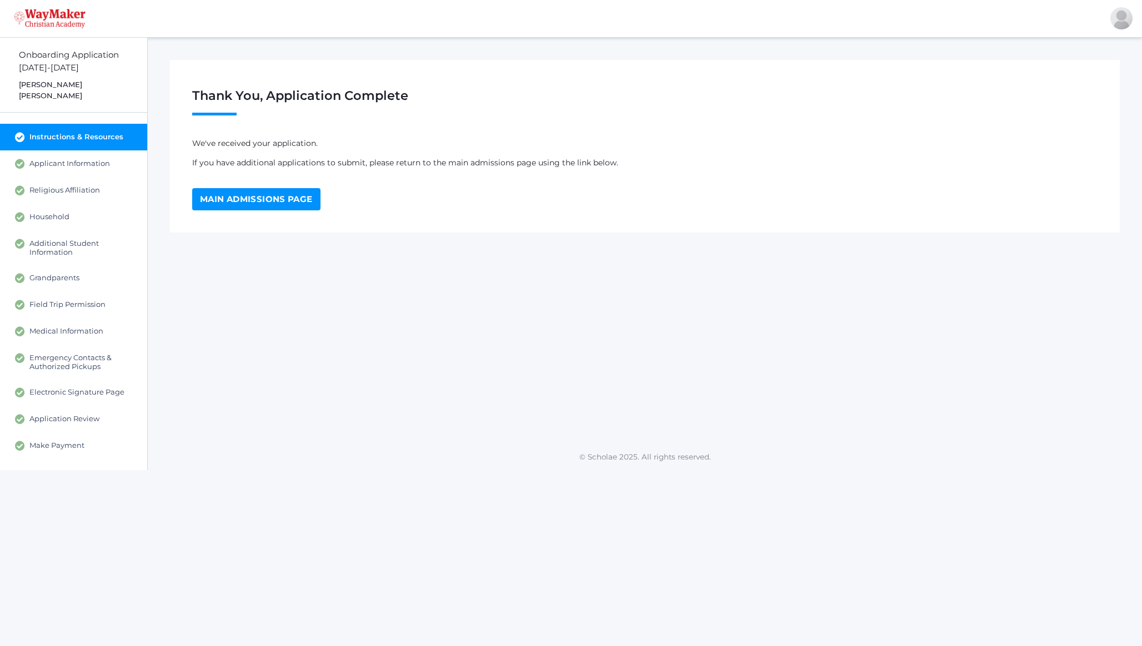
click at [284, 201] on link "Main Admissions Page" at bounding box center [256, 199] width 128 height 22
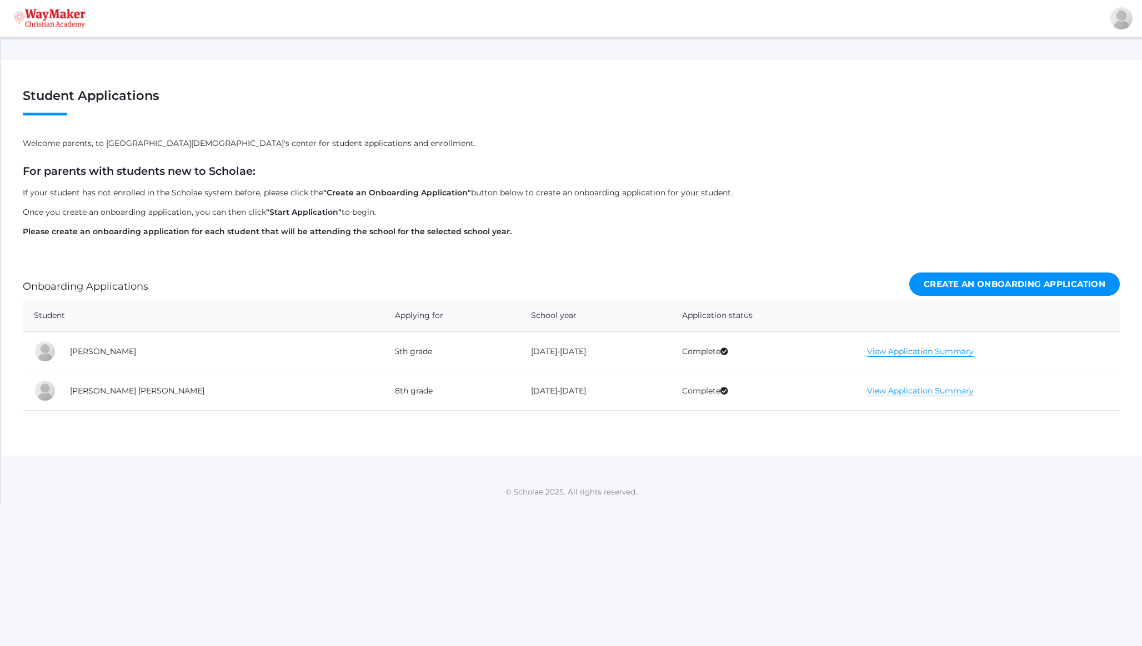
click at [969, 285] on link "Create an Onboarding Application" at bounding box center [1014, 285] width 210 height 24
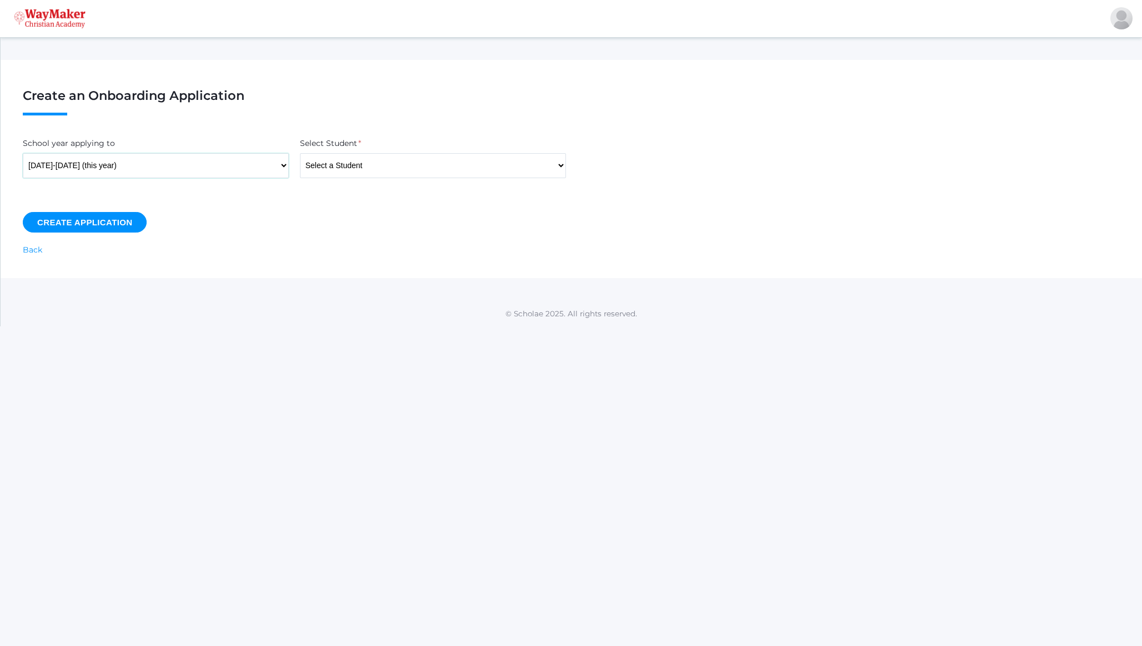
click at [212, 166] on select "[DATE]-[DATE] (this year)" at bounding box center [156, 165] width 266 height 25
click at [23, 153] on select "[DATE]-[DATE] (this year)" at bounding box center [156, 165] width 266 height 25
click at [375, 168] on select "Select a Student [PERSON_NAME], [PERSON_NAME], [PERSON_NAME], [PERSON_NAME], [P…" at bounding box center [433, 165] width 266 height 25
click at [42, 250] on link "Back" at bounding box center [32, 250] width 19 height 10
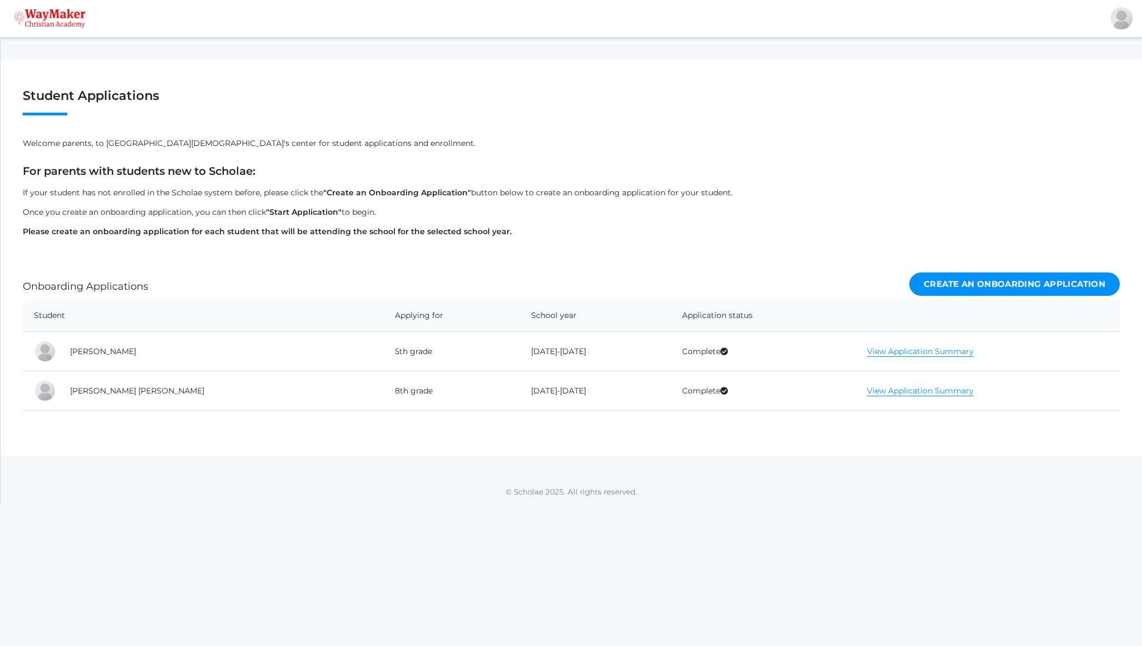
click at [61, 27] on img at bounding box center [50, 18] width 72 height 19
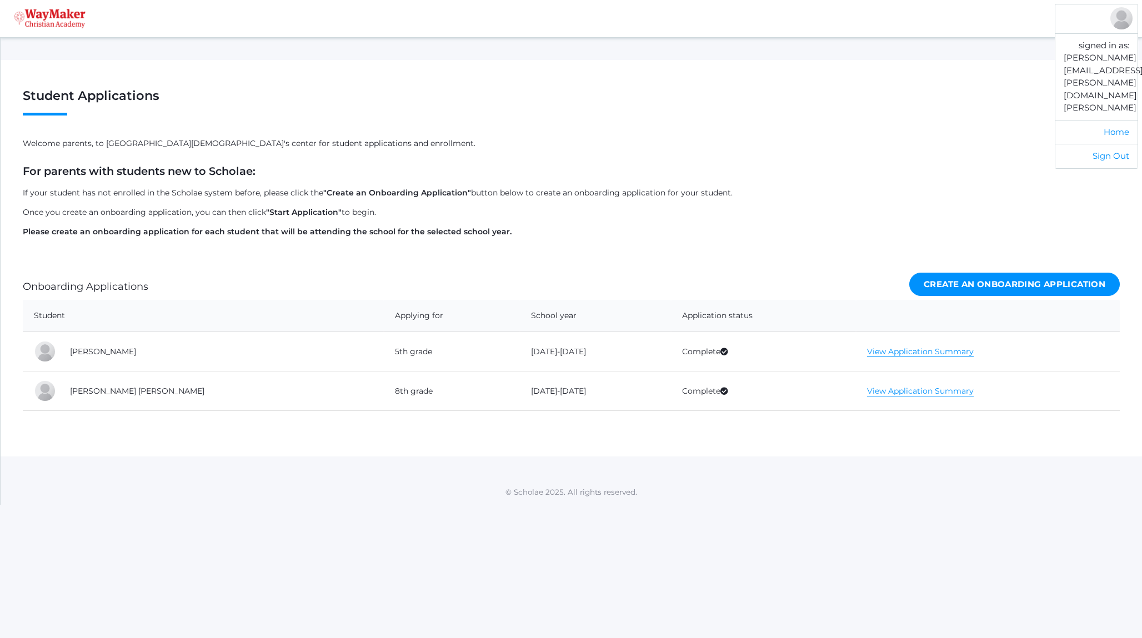
click at [1137, 18] on ul "signed in as: [PERSON_NAME][EMAIL_ADDRESS][PERSON_NAME][DOMAIN_NAME] [PERSON_NA…" at bounding box center [1096, 86] width 83 height 165
click at [1116, 120] on link "Home" at bounding box center [1096, 132] width 82 height 24
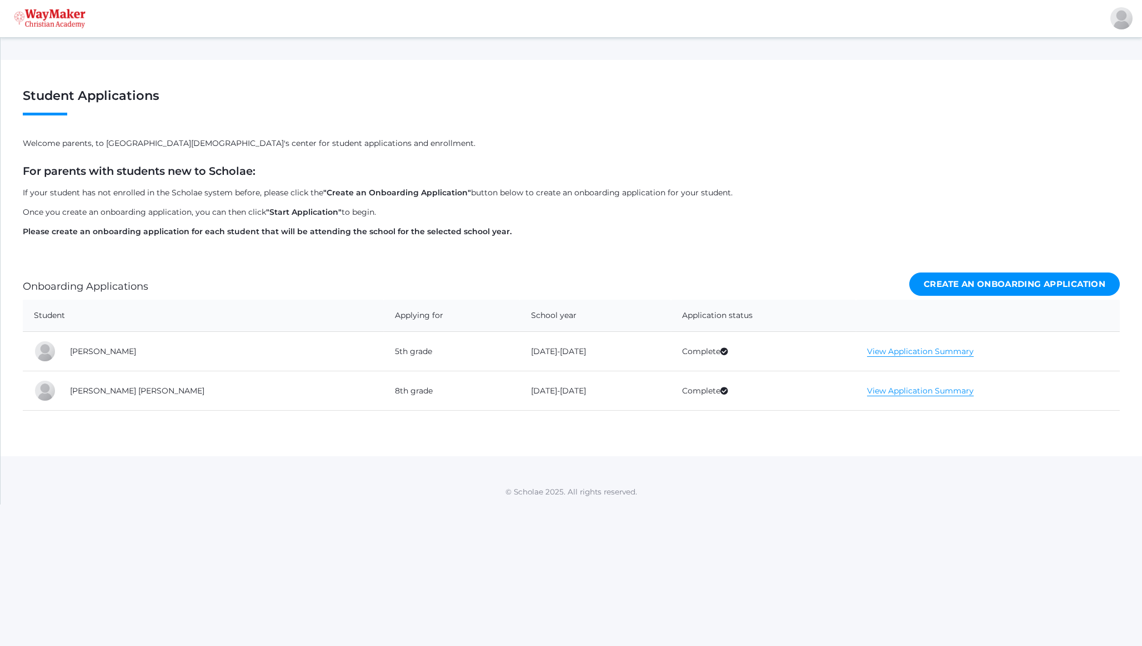
click at [113, 356] on td "[PERSON_NAME]" at bounding box center [221, 351] width 325 height 39
click at [27, 17] on img at bounding box center [50, 18] width 72 height 19
